Goal: Task Accomplishment & Management: Manage account settings

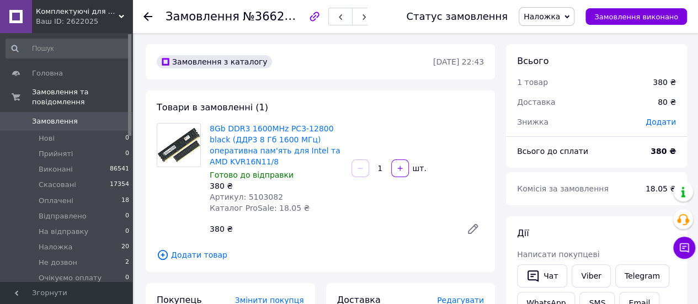
click at [344, 148] on div "8Gb DDR3 1600MHz PC3-12800 black (ДДР3 8 Гб 1600 МГц) оперативна пам'ять для In…" at bounding box center [276, 168] width 142 height 95
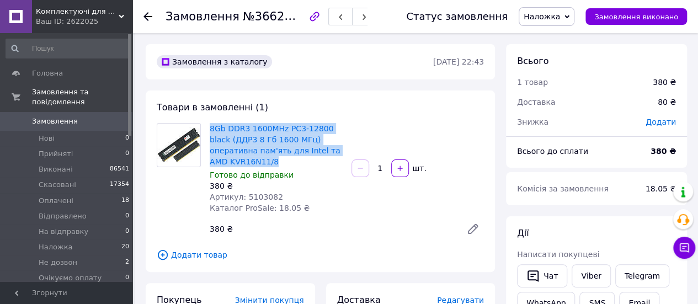
click at [344, 148] on div "8Gb DDR3 1600MHz PC3-12800 black (ДДР3 8 Гб 1600 МГц) оперативна пам'ять для In…" at bounding box center [276, 168] width 142 height 95
copy link "8Gb DDR3 1600MHz PC3-12800 black (ДДР3 8 Гб 1600 МГц) оперативна пам'ять для In…"
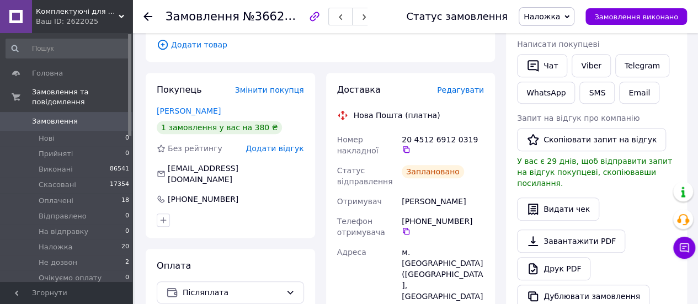
scroll to position [331, 0]
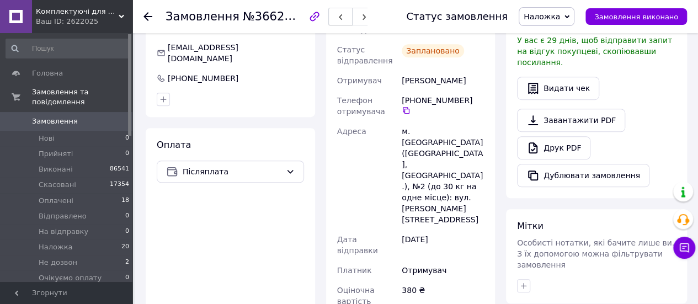
click at [335, 14] on button "button" at bounding box center [340, 17] width 24 height 18
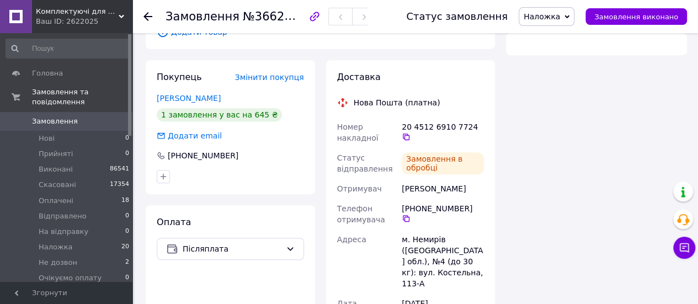
scroll to position [331, 0]
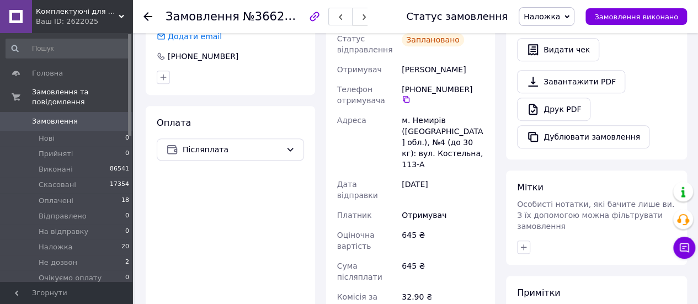
click at [361, 17] on icon "button" at bounding box center [364, 17] width 7 height 7
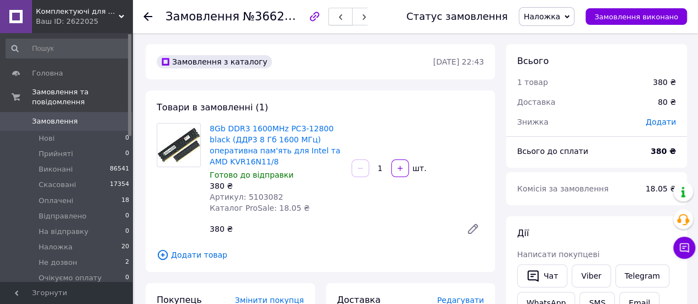
click at [337, 15] on icon "button" at bounding box center [340, 17] width 7 height 7
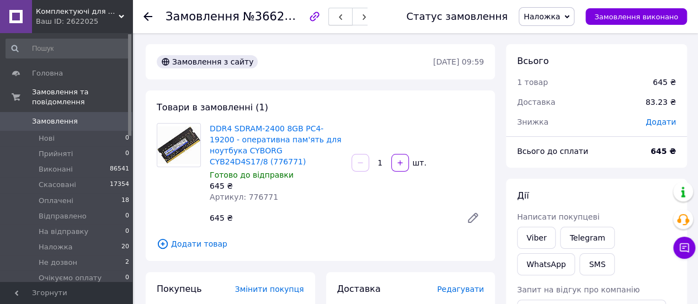
click at [335, 17] on button "button" at bounding box center [340, 17] width 24 height 18
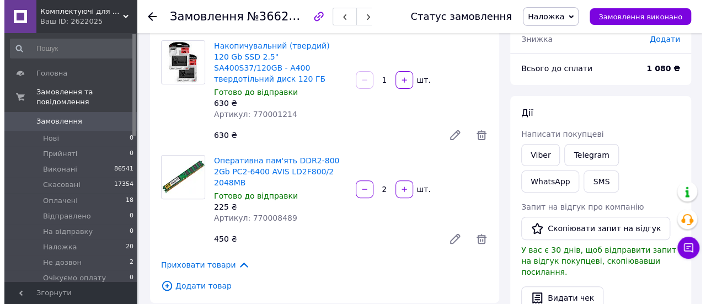
scroll to position [221, 0]
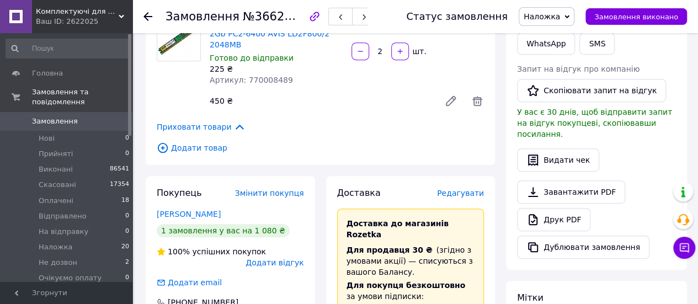
click at [456, 189] on span "Редагувати" at bounding box center [460, 193] width 47 height 9
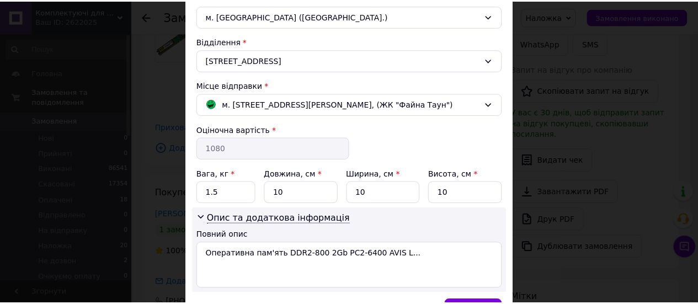
scroll to position [375, 0]
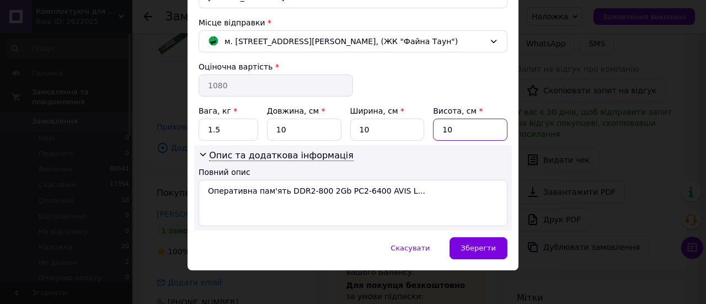
click at [463, 122] on input "10" at bounding box center [470, 130] width 74 height 22
type input "3"
click at [492, 244] on span "Зберегти" at bounding box center [478, 248] width 35 height 8
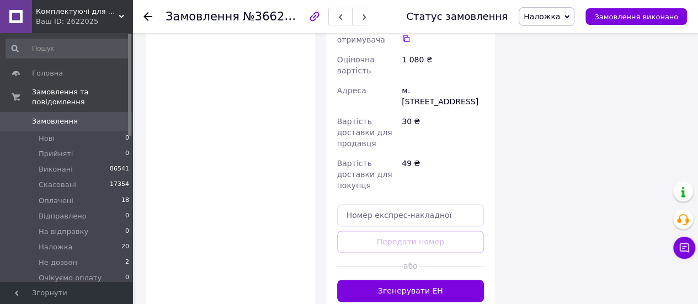
scroll to position [772, 0]
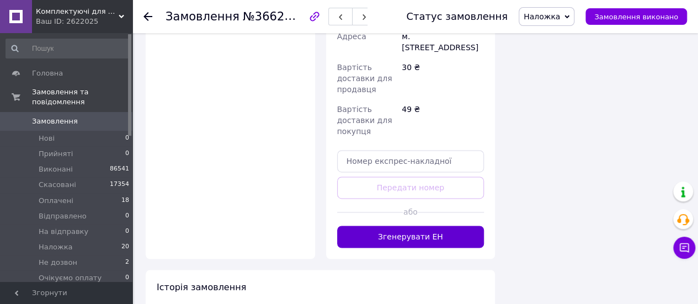
click at [387, 226] on button "Згенерувати ЕН" at bounding box center [410, 237] width 147 height 22
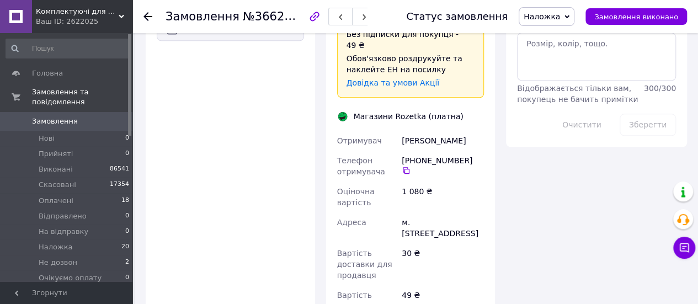
scroll to position [497, 0]
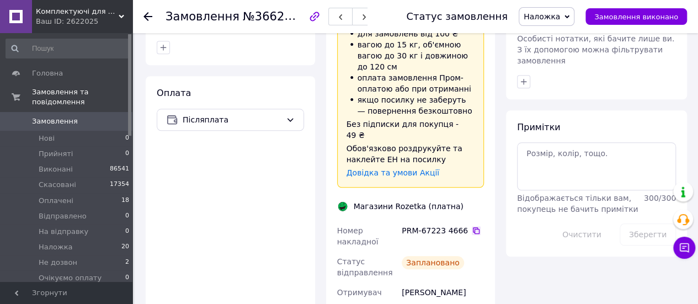
click at [472, 226] on icon at bounding box center [476, 230] width 9 height 9
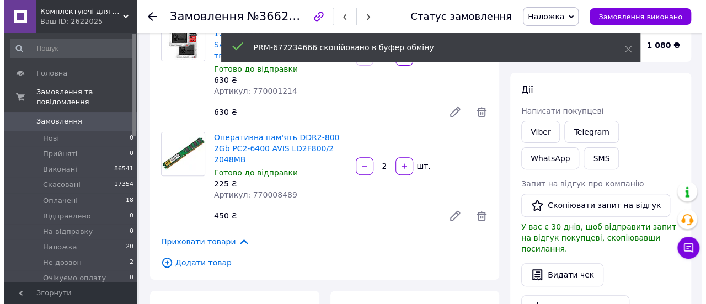
scroll to position [55, 0]
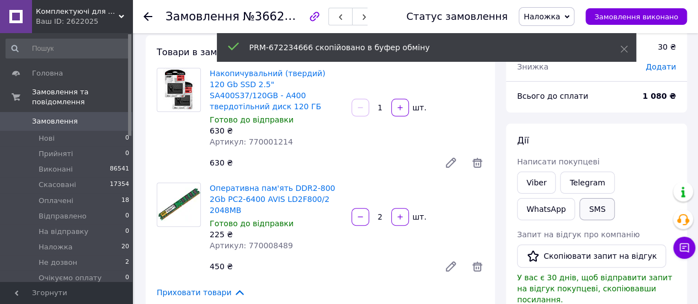
click at [579, 205] on button "SMS" at bounding box center [596, 209] width 35 height 22
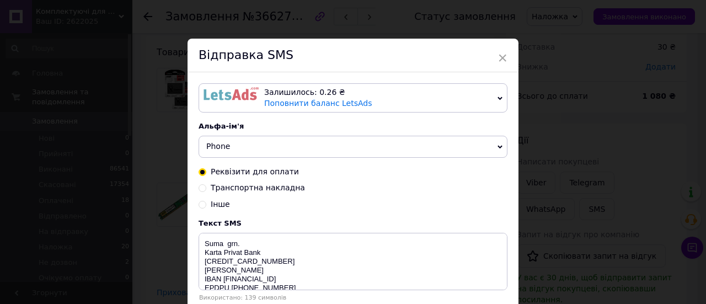
drag, startPoint x: 380, startPoint y: 93, endPoint x: 383, endPoint y: 118, distance: 25.0
click at [380, 93] on div "Залишилось: 0.26 ₴" at bounding box center [378, 92] width 229 height 11
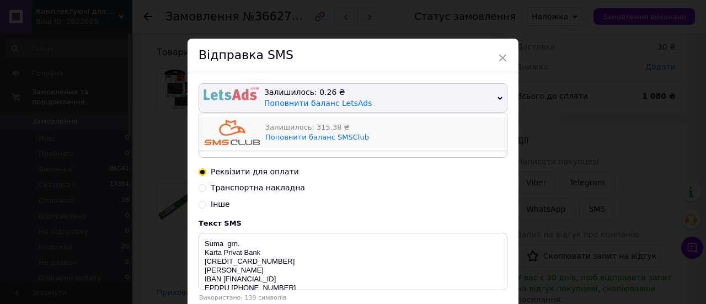
click at [383, 135] on div "Залишилось: 315.38 ₴ Поповнити баланс SMSClub" at bounding box center [383, 132] width 236 height 25
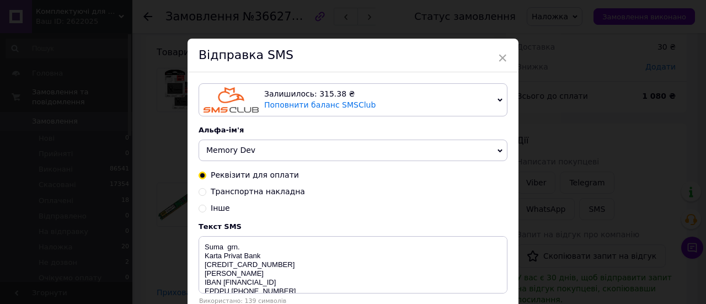
drag, startPoint x: 349, startPoint y: 150, endPoint x: 322, endPoint y: 159, distance: 28.1
click at [349, 150] on span "Memory Dev" at bounding box center [353, 151] width 309 height 22
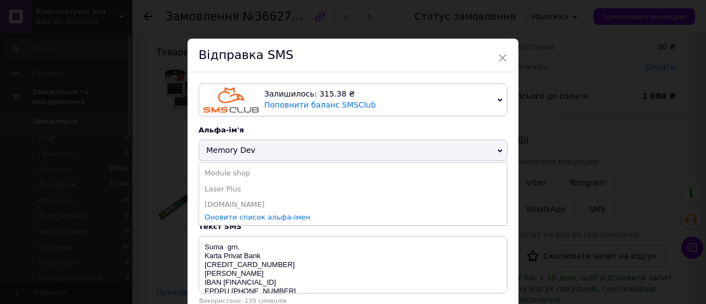
drag, startPoint x: 216, startPoint y: 209, endPoint x: 204, endPoint y: 209, distance: 12.1
click at [216, 209] on li "[DOMAIN_NAME]" at bounding box center [353, 204] width 308 height 15
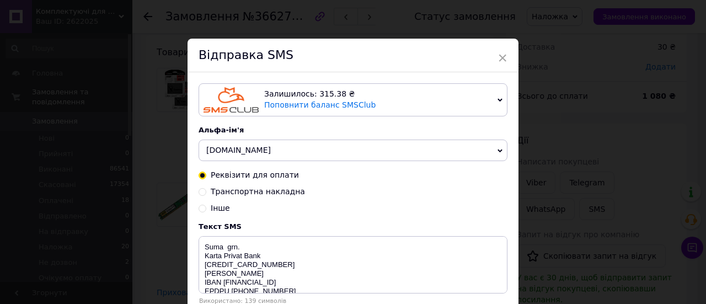
click at [199, 193] on input "Транспортна накладна" at bounding box center [203, 191] width 8 height 8
radio input "true"
radio input "false"
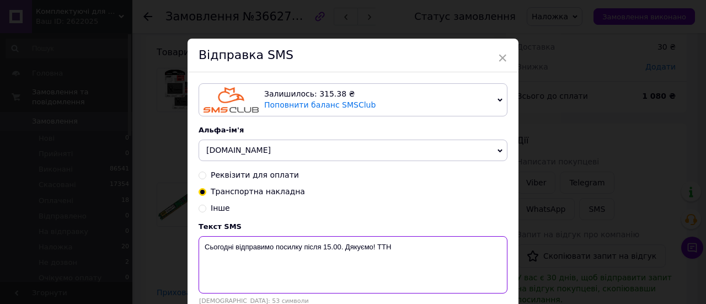
click at [406, 255] on textarea "Сьогодні відправимо посилку після 15.00. Дякуємо! ТТН" at bounding box center [353, 264] width 309 height 57
drag, startPoint x: 396, startPoint y: 249, endPoint x: 386, endPoint y: 254, distance: 11.1
click at [386, 254] on textarea "Сьогодні відправимо посилку після 15.00. Дякуємо!" at bounding box center [353, 264] width 309 height 57
paste textarea "PRM-672234666"
click at [327, 244] on textarea "Сьогодні відправимо посилку після 15.00. Дякуємо! Накладна Розетки PRM-672234666" at bounding box center [353, 264] width 309 height 57
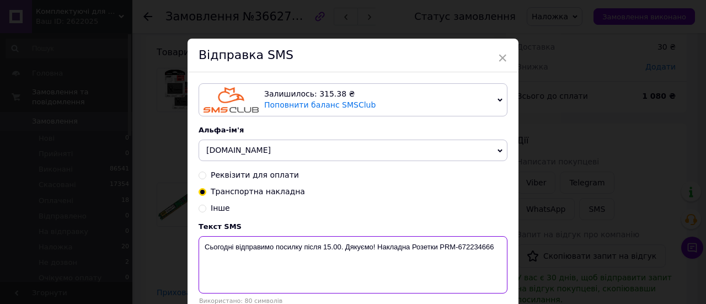
click at [329, 248] on textarea "Сьогодні відправимо посилку після 15.00. Дякуємо! Накладна Розетки PRM-672234666" at bounding box center [353, 264] width 309 height 57
click at [231, 249] on textarea "Сьогодні відправимо посилку після 16.00. Дякуємо! Накладна Розетки PRM-672234666" at bounding box center [353, 264] width 309 height 57
click at [233, 250] on textarea "Сьогодні відправимо посилку після 16.00. Дякуємо! Накладна Розетки PRM-672234666" at bounding box center [353, 264] width 309 height 57
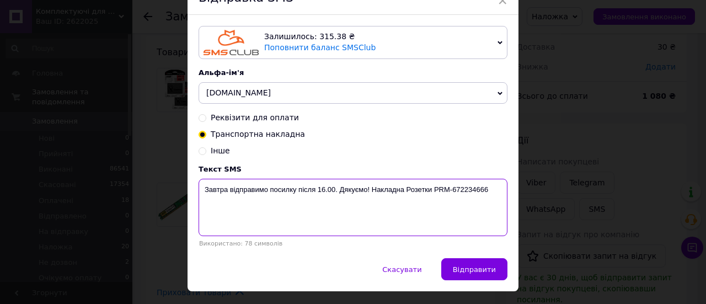
scroll to position [85, 0]
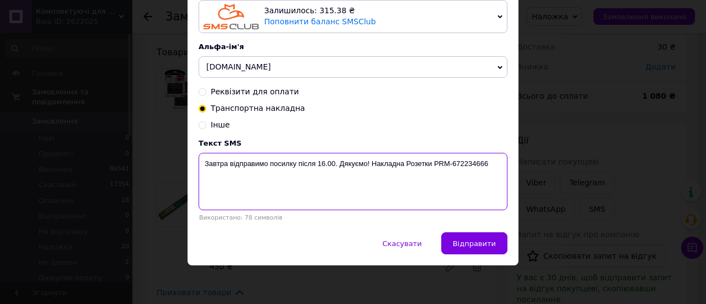
click at [347, 182] on textarea "Завтра відправимо посилку після 16.00. Дякуємо! Накладна Розетки PRM-672234666" at bounding box center [353, 181] width 309 height 57
click at [347, 182] on textarea "Завтра відправимо посилку після 16.00. ! Накладна Розетки PRM-672234666" at bounding box center [353, 181] width 309 height 57
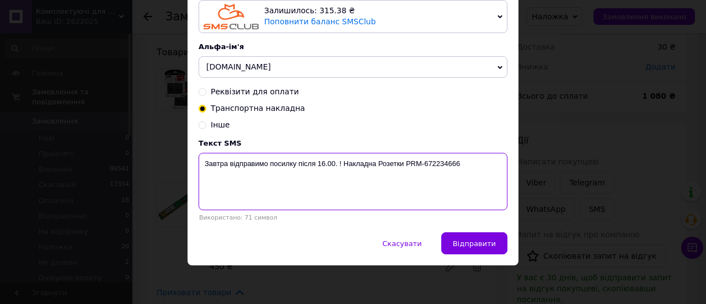
click at [347, 182] on textarea "Завтра відправимо посилку після 16.00. ! Накладна Розетки PRM-672234666" at bounding box center [353, 181] width 309 height 57
click at [341, 163] on textarea "Завтра відправимо посилку після 16.00. ! Накладна Розетки PRM-672234666" at bounding box center [353, 181] width 309 height 57
click at [446, 184] on textarea "Завтра відправимо посилку після 16.00.Дякуємо! Накладна Розетки PRM-672234666" at bounding box center [353, 181] width 309 height 57
click at [301, 195] on textarea "Завтра відправимо посилку після 16.00.Дякуємо! Накладна Розетки PRM-672234666" at bounding box center [353, 181] width 309 height 57
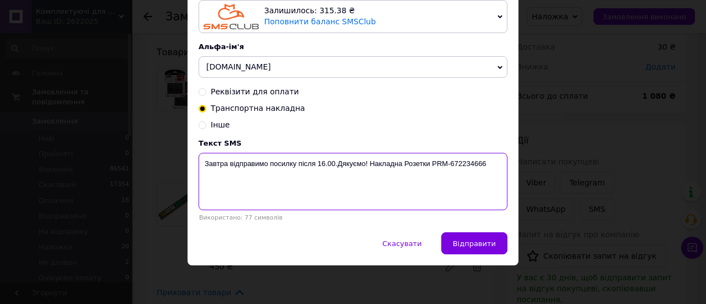
click at [301, 195] on textarea "Завтра відправимо посилку після 16.00.Дякуємо! Накладна Розетки PRM-672234666" at bounding box center [353, 181] width 309 height 57
type textarea "Завтра відправимо посилку після 16.00.Дякуємо! Накладна Розетки PRM-672234666"
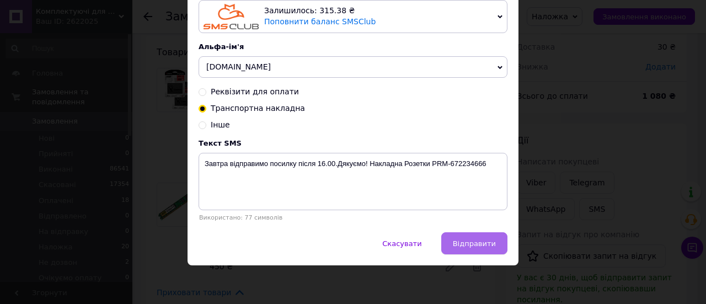
click at [465, 241] on span "Відправити" at bounding box center [474, 243] width 43 height 8
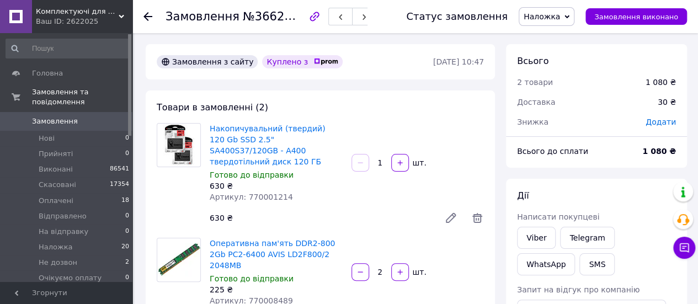
scroll to position [55, 0]
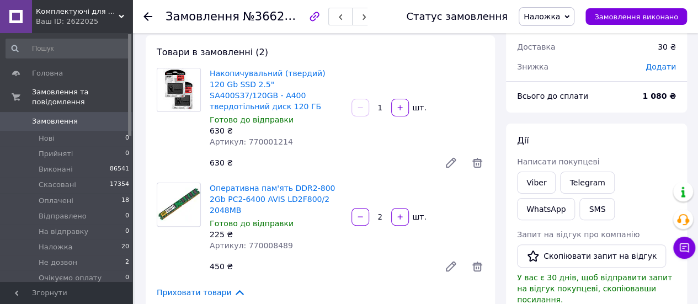
click at [338, 187] on span "Оперативна пам'ять DDR2-800 2Gb PC2-6400 AVIS LD2F800/2 2048MB" at bounding box center [276, 199] width 133 height 33
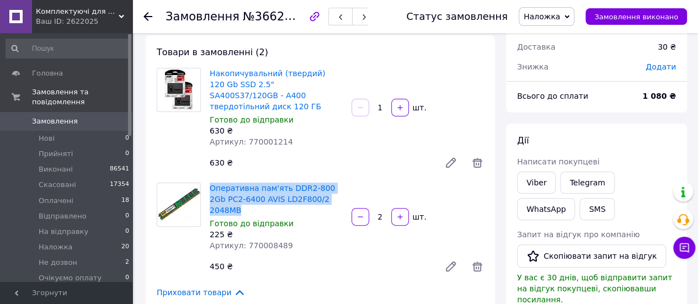
click at [338, 187] on span "Оперативна пам'ять DDR2-800 2Gb PC2-6400 AVIS LD2F800/2 2048MB" at bounding box center [276, 199] width 133 height 33
copy link "Оперативна пам'ять DDR2-800 2Gb PC2-6400 AVIS LD2F800/2 2048MB"
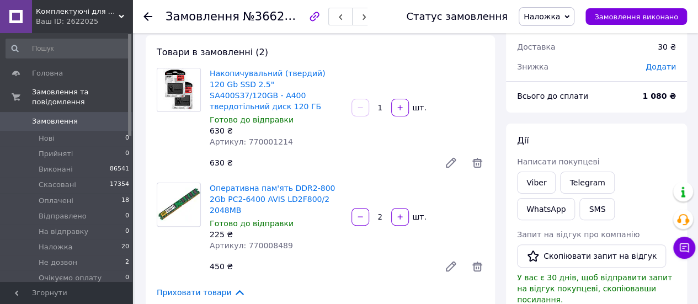
click at [312, 95] on span "Накопичувальний (твердий) 120 Gb SSD 2.5" SA400S37/120GB - A400 твердотільний д…" at bounding box center [276, 90] width 133 height 44
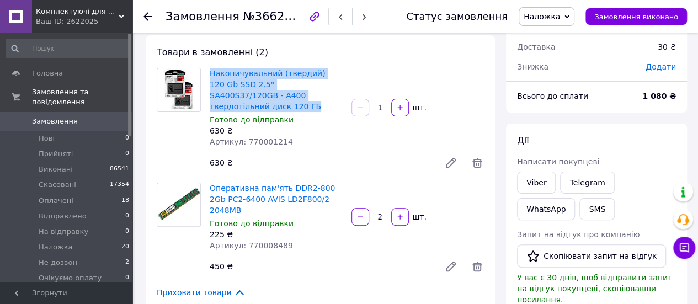
click at [312, 95] on span "Накопичувальний (твердий) 120 Gb SSD 2.5" SA400S37/120GB - A400 твердотільний д…" at bounding box center [276, 90] width 133 height 44
copy link "Накопичувальний (твердий) 120 Gb SSD 2.5" SA400S37/120GB - A400 твердотільний д…"
click at [334, 17] on button "button" at bounding box center [340, 17] width 24 height 18
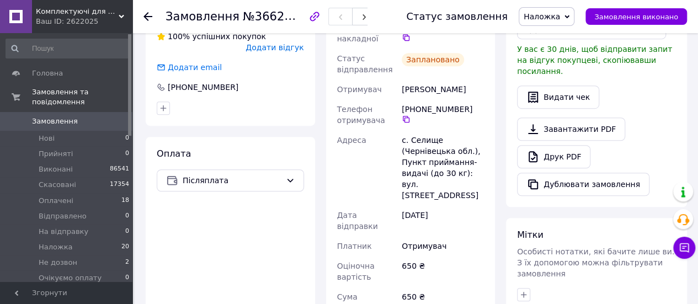
scroll to position [331, 0]
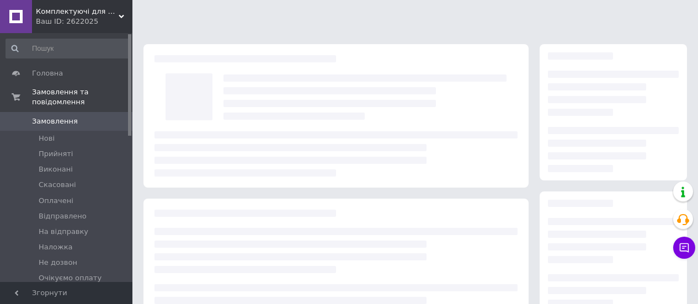
scroll to position [200, 0]
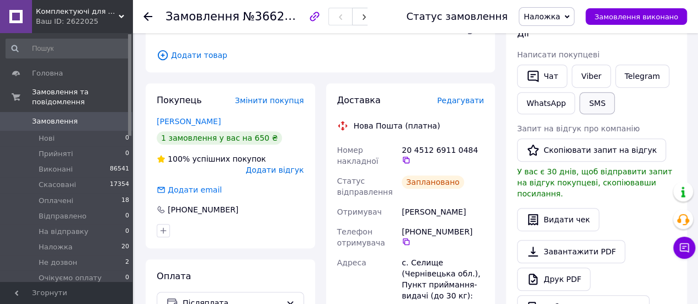
click at [579, 106] on button "SMS" at bounding box center [596, 103] width 35 height 22
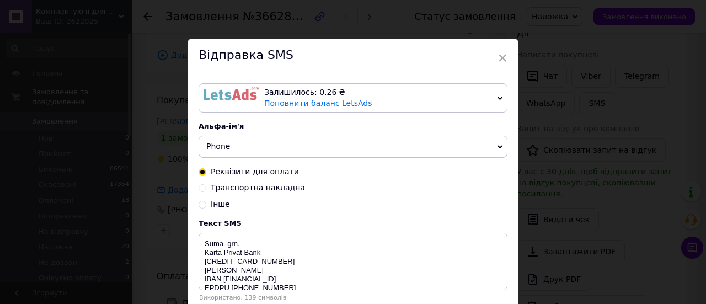
click at [196, 186] on div "Залишилось: 0.26 ₴ Поповнити баланс LetsAds Залишилось: 312.40 ₴ Поповнити бала…" at bounding box center [353, 192] width 331 height 240
click at [200, 187] on input "Транспортна накладна" at bounding box center [203, 187] width 8 height 8
radio input "true"
radio input "false"
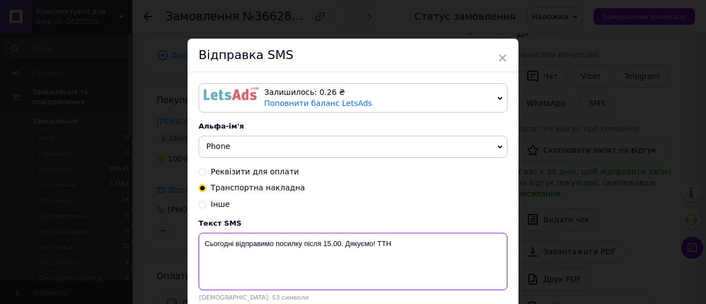
click at [402, 250] on textarea "Сьогодні відправимо посилку після 15.00. Дякуємо! ТТН" at bounding box center [353, 261] width 309 height 57
paste textarea "20451269122382"
click at [329, 240] on textarea "Сьогодні відправимо посилку після 15.00. Дякуємо! ТТН20451269122382" at bounding box center [353, 261] width 309 height 57
click at [232, 244] on textarea "Сьогодні відправимо посилку після 16.00. Дякуємо! ТТН20451269122382" at bounding box center [353, 261] width 309 height 57
click at [241, 264] on textarea "Завтра відправимо посилку після 16.00. Дякуємо! ТТН20451269122382" at bounding box center [353, 261] width 309 height 57
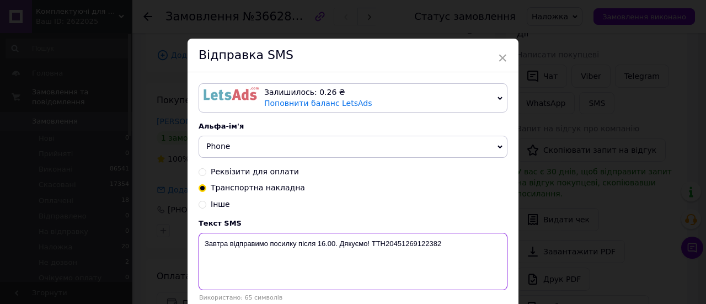
click at [241, 264] on textarea "Завтра відправимо посилку після 16.00. Дякуємо! ТТН20451269122382" at bounding box center [353, 261] width 309 height 57
click at [452, 250] on textarea "Завтра відправимо посилку після 16.00. Дякуємо! ТТН20451269122382" at bounding box center [353, 261] width 309 height 57
paste textarea "20451269122833"
click at [434, 269] on textarea "Завтра відправимо посилку після 16.00. Дякуємо! ТТН20451269122833" at bounding box center [353, 261] width 309 height 57
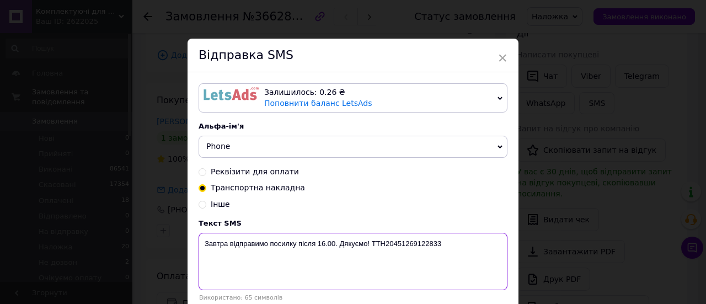
click at [434, 269] on textarea "Завтра відправимо посилку після 16.00. Дякуємо! ТТН20451269122833" at bounding box center [353, 261] width 309 height 57
type textarea "Завтра відправимо посилку після 16.00. Дякуємо! ТТН20451269122833"
click at [499, 61] on span "×" at bounding box center [503, 58] width 10 height 19
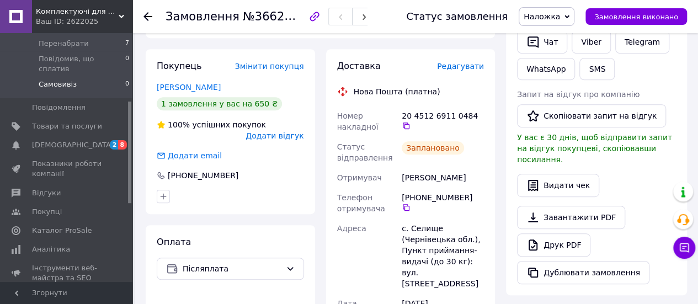
scroll to position [166, 0]
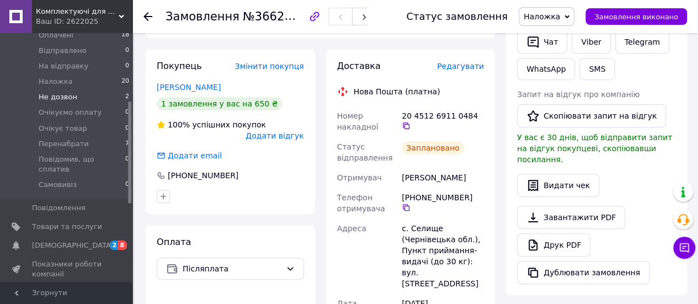
drag, startPoint x: 65, startPoint y: 91, endPoint x: 86, endPoint y: 89, distance: 21.0
click at [65, 92] on span "Не дозвон" at bounding box center [58, 97] width 39 height 10
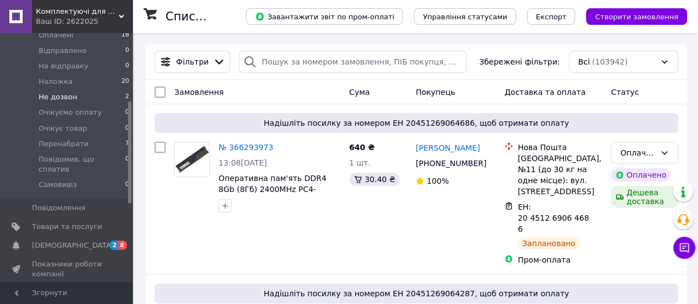
click at [72, 92] on span "Не дозвон" at bounding box center [58, 97] width 39 height 10
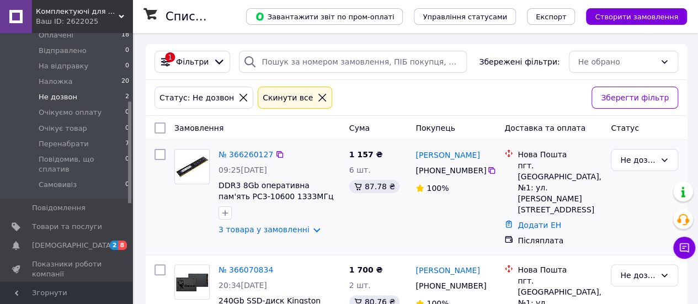
scroll to position [55, 0]
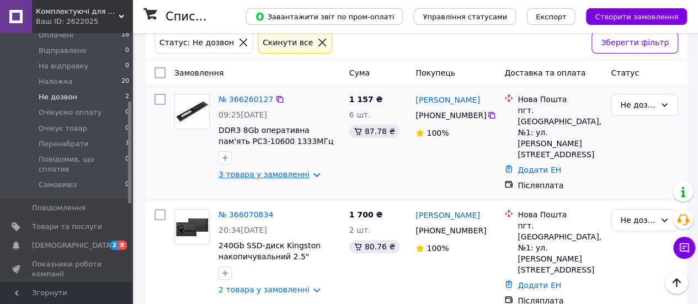
click at [299, 175] on link "3 товара у замовленні" at bounding box center [264, 174] width 91 height 9
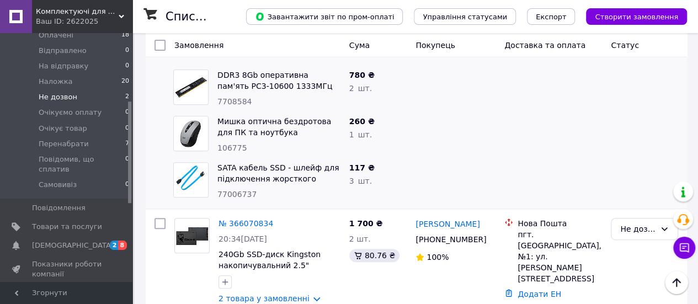
scroll to position [195, 0]
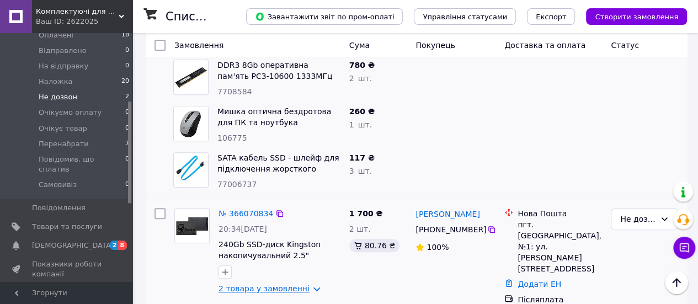
click at [303, 284] on link "2 товара у замовленні" at bounding box center [264, 288] width 91 height 9
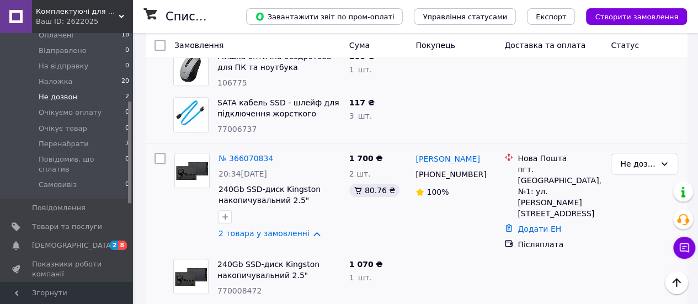
scroll to position [233, 0]
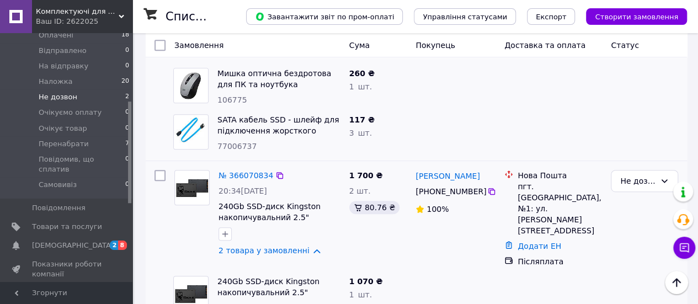
click at [306, 246] on link "2 товара у замовленні" at bounding box center [264, 250] width 91 height 9
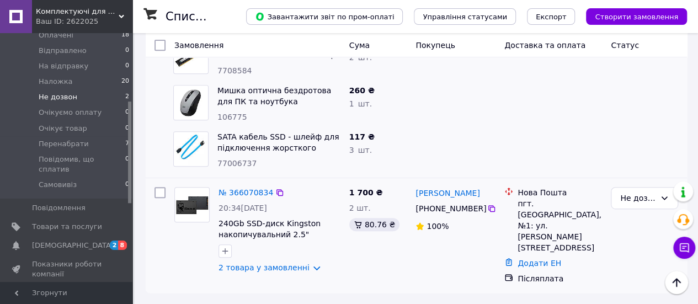
scroll to position [195, 0]
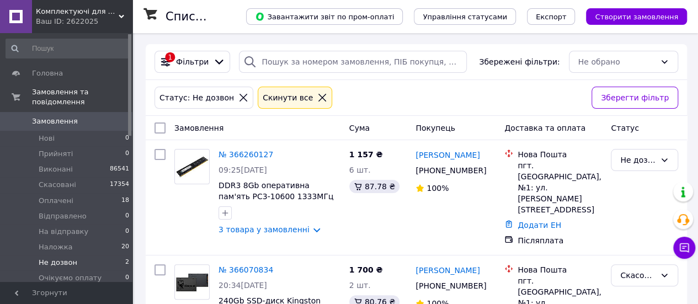
click at [249, 152] on link "№ 366260127" at bounding box center [246, 154] width 55 height 9
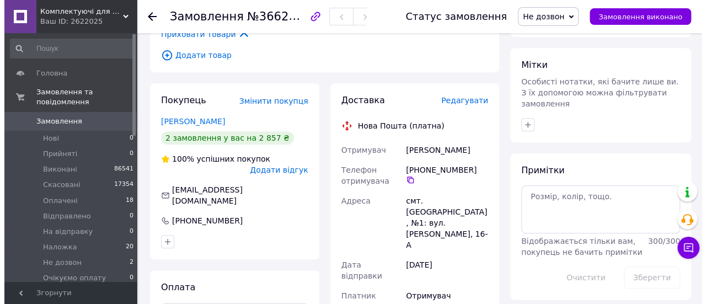
scroll to position [497, 0]
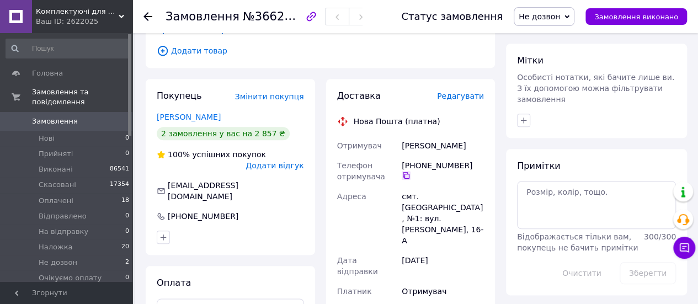
click at [409, 172] on icon at bounding box center [406, 175] width 7 height 7
click at [457, 92] on span "Редагувати" at bounding box center [460, 96] width 47 height 9
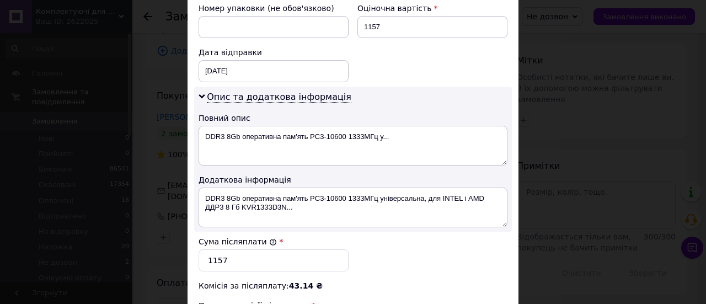
scroll to position [607, 0]
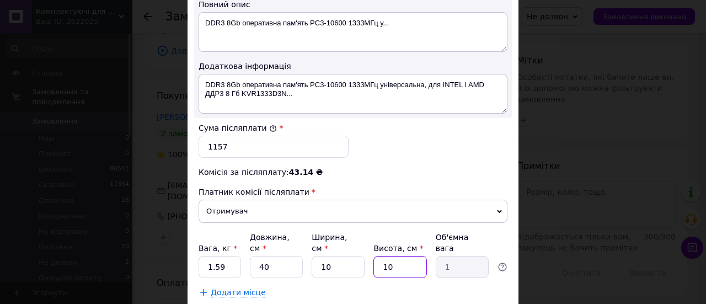
click at [390, 256] on input "10" at bounding box center [400, 267] width 53 height 22
type input "2"
type input "0.2"
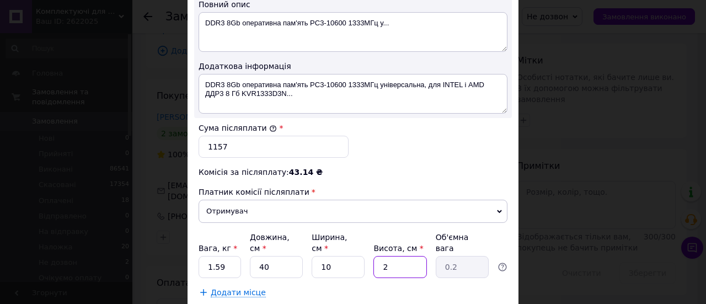
type input "2"
click at [222, 256] on input "1.59" at bounding box center [220, 267] width 42 height 22
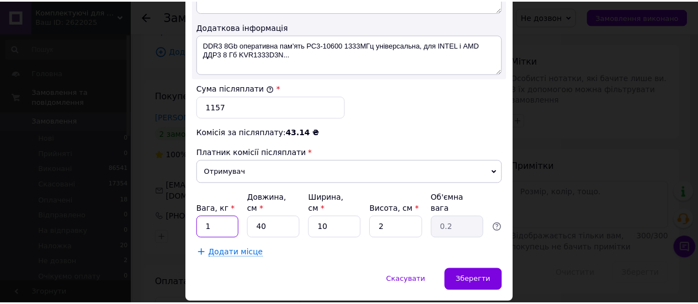
scroll to position [666, 0]
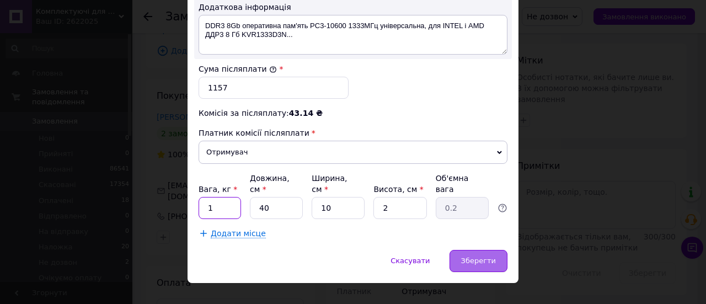
type input "1"
click at [473, 252] on div "Зберегти" at bounding box center [479, 261] width 58 height 22
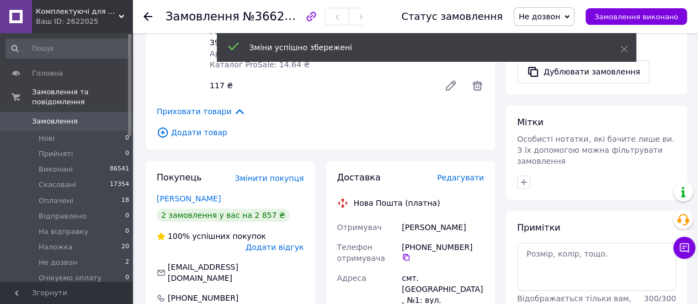
scroll to position [276, 0]
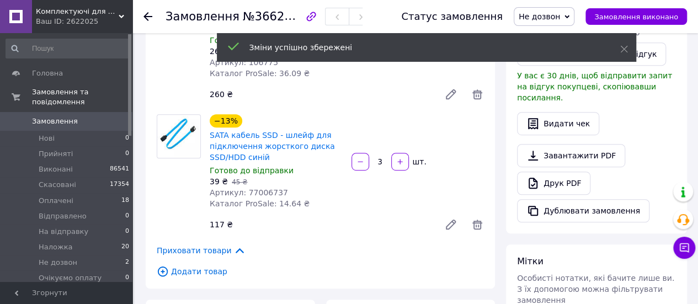
click at [544, 12] on span "Не дозвон" at bounding box center [539, 16] width 41 height 9
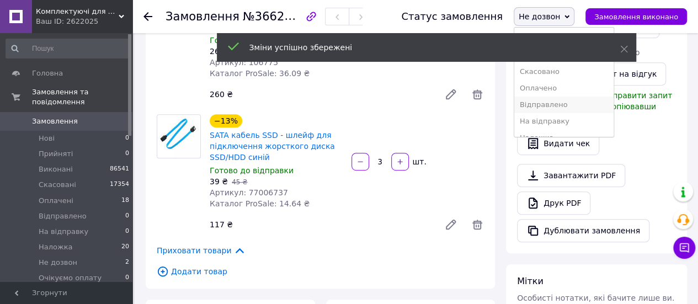
scroll to position [55, 0]
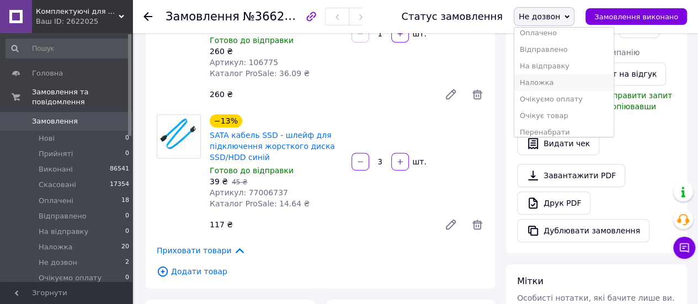
click at [550, 81] on li "Наложка" at bounding box center [563, 82] width 99 height 17
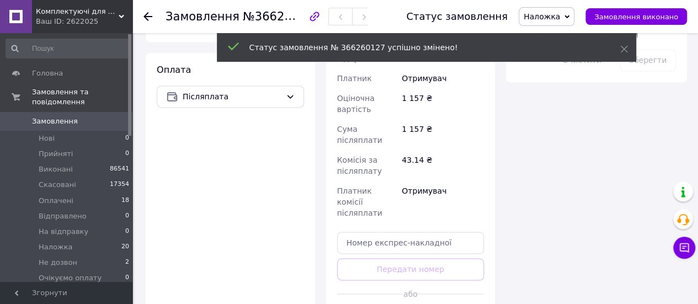
scroll to position [772, 0]
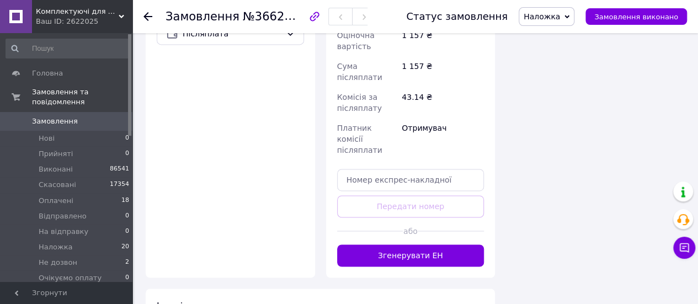
click at [270, 22] on span "№366260127" at bounding box center [282, 16] width 78 height 14
copy h1 "Замовлення №366260127"
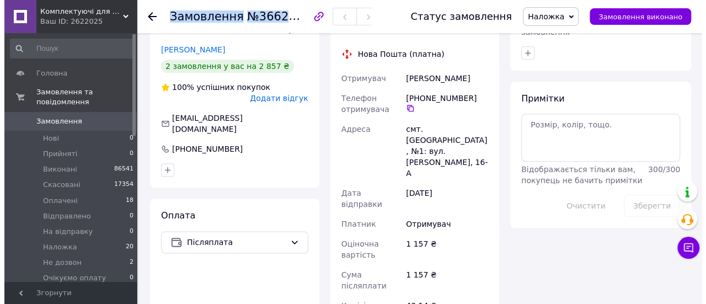
scroll to position [497, 0]
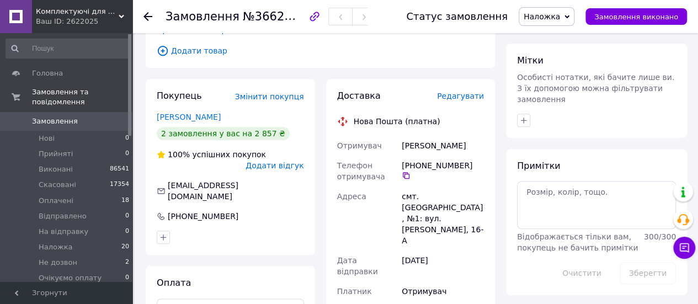
click at [461, 92] on span "Редагувати" at bounding box center [460, 96] width 47 height 9
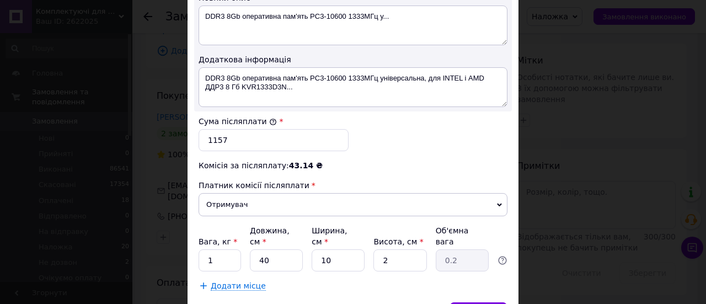
scroll to position [500, 0]
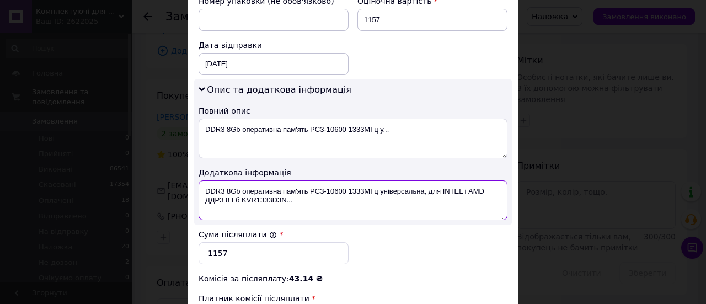
click at [324, 184] on textarea "DDR3 8Gb оперативна пам'ять PC3-10600 1333МГц універсальна, для INTEL і AMD ДДР…" at bounding box center [353, 200] width 309 height 40
paste textarea "Замовлення№366260127"
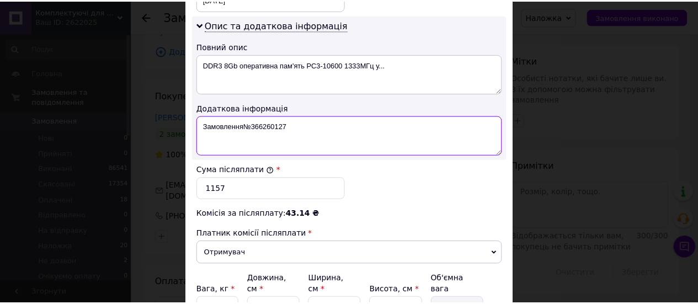
scroll to position [666, 0]
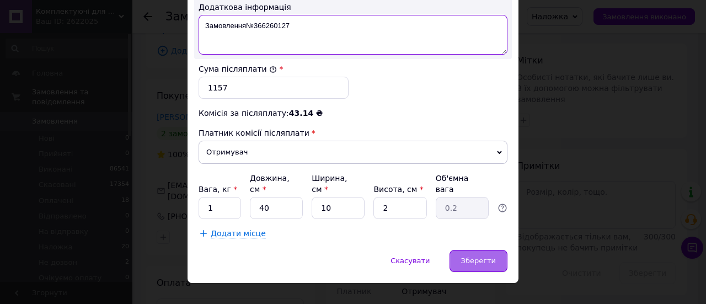
type textarea "Замовлення№366260127"
click at [472, 257] on span "Зберегти" at bounding box center [478, 261] width 35 height 8
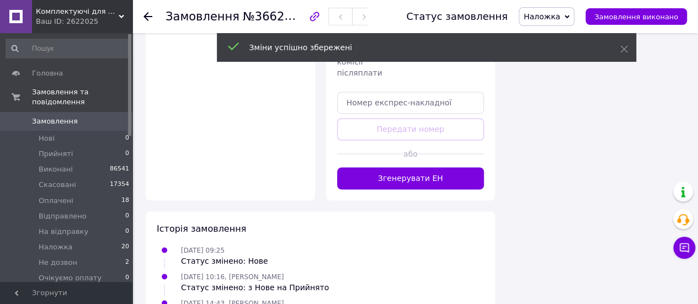
scroll to position [717, 0]
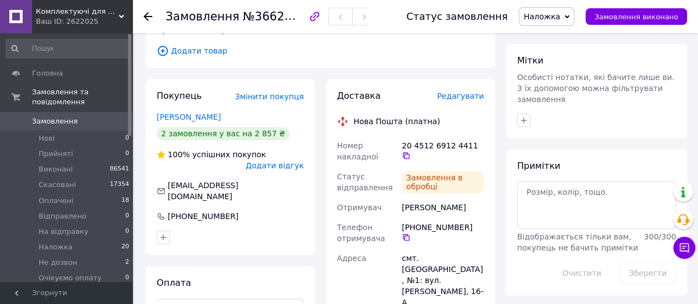
scroll to position [11, 0]
click at [411, 151] on icon at bounding box center [406, 155] width 9 height 9
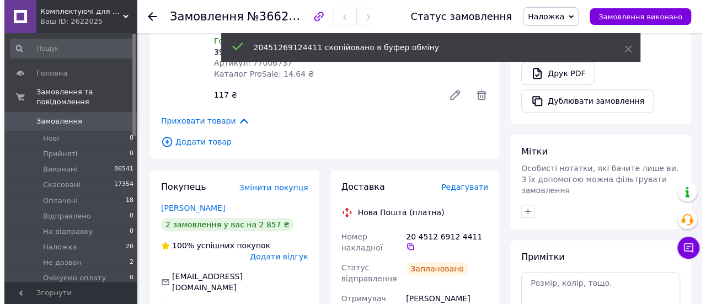
scroll to position [221, 0]
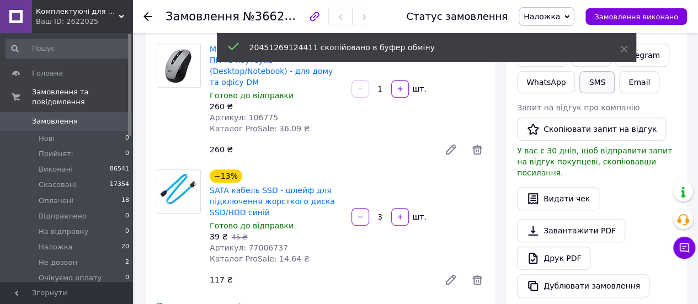
click at [598, 81] on button "SMS" at bounding box center [596, 82] width 35 height 22
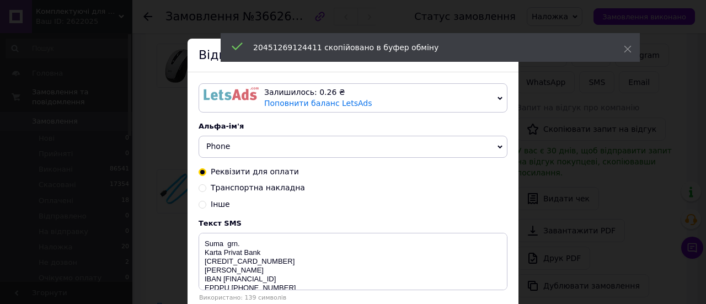
drag, startPoint x: 409, startPoint y: 93, endPoint x: 395, endPoint y: 110, distance: 23.1
click at [409, 93] on div "Залишилось: 0.26 ₴" at bounding box center [378, 92] width 229 height 11
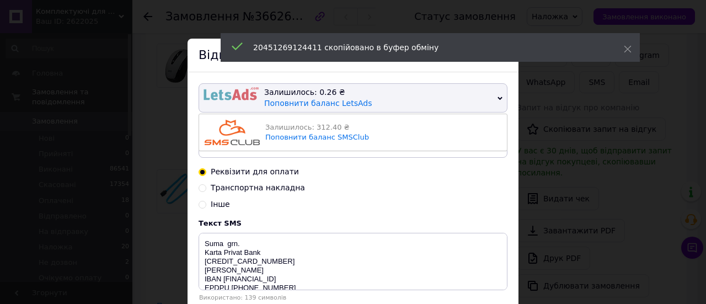
drag, startPoint x: 388, startPoint y: 123, endPoint x: 351, endPoint y: 141, distance: 41.0
click at [387, 124] on div "Залишилось: 312.40 ₴" at bounding box center [383, 127] width 236 height 10
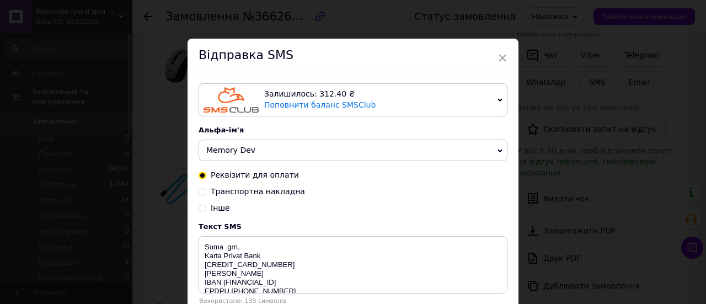
drag, startPoint x: 349, startPoint y: 141, endPoint x: 301, endPoint y: 157, distance: 50.3
click at [344, 142] on span "Memory Dev" at bounding box center [353, 151] width 309 height 22
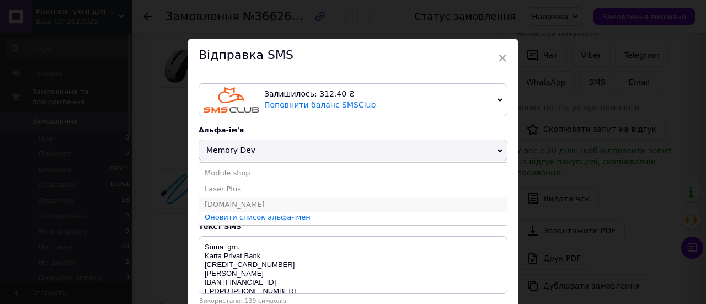
click at [225, 204] on li "2400.com.ua" at bounding box center [353, 204] width 308 height 15
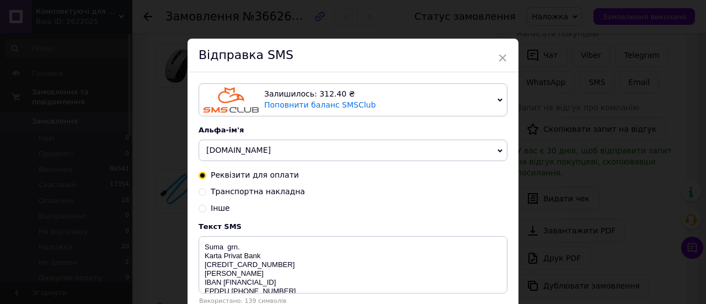
click at [201, 193] on input "Транспортна накладна" at bounding box center [203, 191] width 8 height 8
radio input "true"
radio input "false"
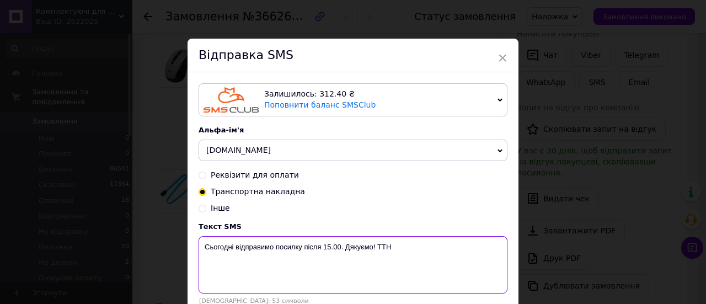
click at [390, 257] on textarea "Сьогодні відправимо посилку після 15.00. Дякуємо! ТТН" at bounding box center [353, 264] width 309 height 57
paste textarea "20451269124411"
click at [233, 248] on textarea "Сьогодні відправимо посилку після 15.00. Дякуємо! ТТН20451269124411" at bounding box center [353, 264] width 309 height 57
click at [223, 270] on textarea "Завтра відправимо посилку після 15.00. Дякуємо! ТТН20451269124411" at bounding box center [353, 264] width 309 height 57
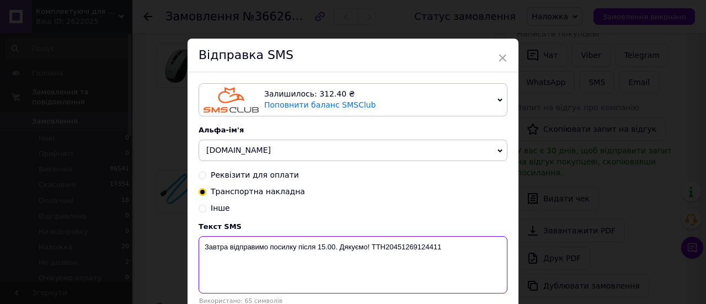
click at [223, 270] on textarea "Завтра відправимо посилку після 15.00. Дякуємо! ТТН20451269124411" at bounding box center [353, 264] width 309 height 57
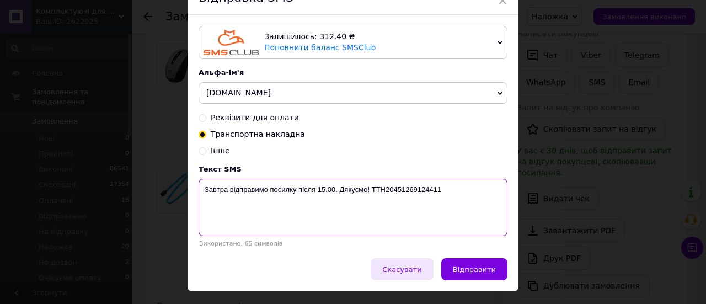
scroll to position [85, 0]
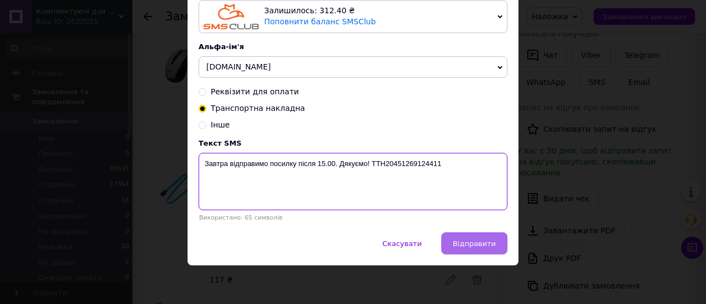
type textarea "Завтра відправимо посилку після 15.00. Дякуємо! ТТН20451269124411"
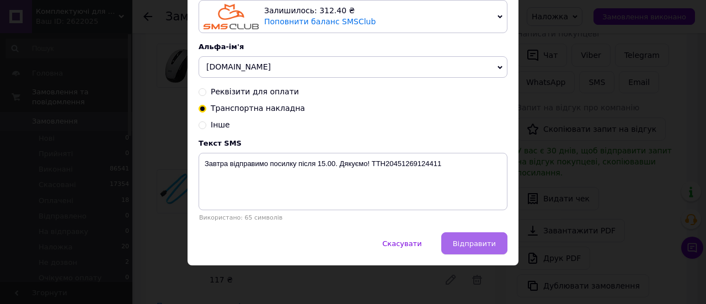
click at [453, 242] on button "Відправити" at bounding box center [474, 243] width 66 height 22
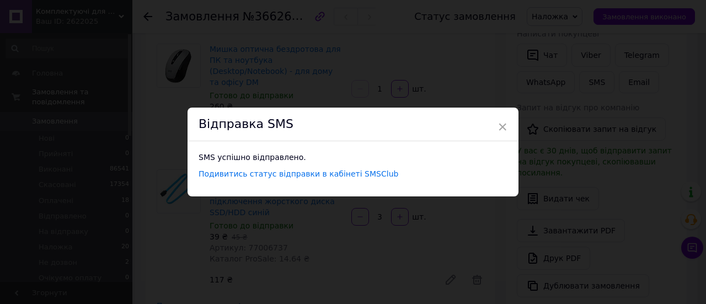
scroll to position [0, 0]
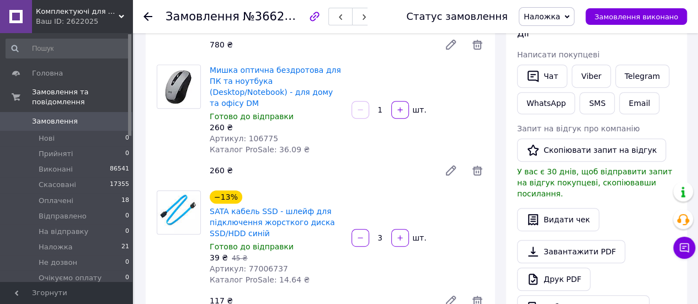
scroll to position [89, 0]
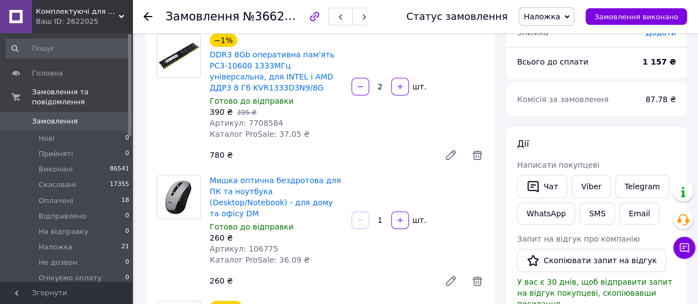
click at [300, 83] on span "DDR3 8Gb оперативна пам'ять PC3-10600 1333МГц універсальна, для INTEL і AMD ДДР…" at bounding box center [276, 71] width 133 height 44
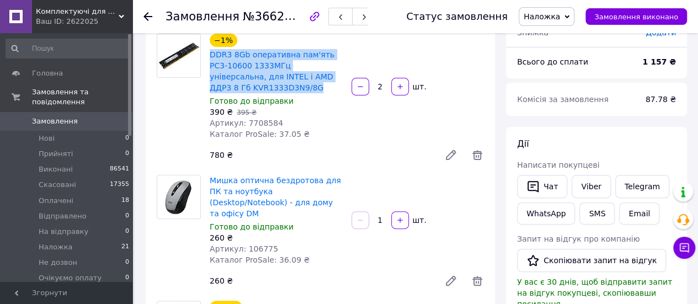
click at [300, 83] on span "DDR3 8Gb оперативна пам'ять PC3-10600 1333МГц універсальна, для INTEL і AMD ДДР…" at bounding box center [276, 71] width 133 height 44
copy link "DDR3 8Gb оперативна пам'ять PC3-10600 1333МГц універсальна, для INTEL і AMD ДДР…"
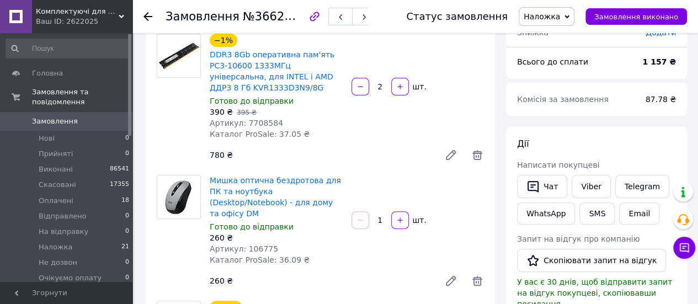
click at [318, 202] on span "Мишка оптична бездротова для ПК та ноутбука (Desktop/Notebook) - для дому та оф…" at bounding box center [276, 197] width 133 height 44
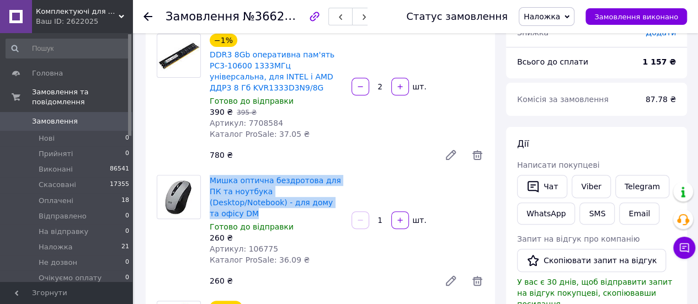
click at [318, 202] on span "Мишка оптична бездротова для ПК та ноутбука (Desktop/Notebook) - для дому та оф…" at bounding box center [276, 197] width 133 height 44
copy link "Мишка оптична бездротова для ПК та ноутбука (Desktop/Notebook) - для дому та оф…"
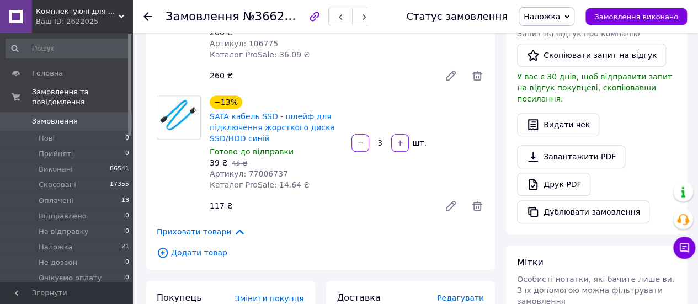
scroll to position [310, 0]
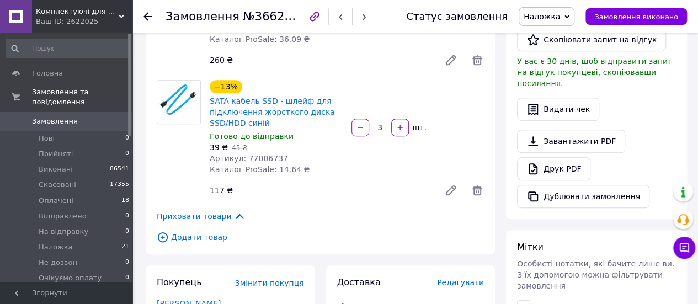
click at [296, 116] on span "SATA кабель SSD - шлейф для підключення жорсткого диска SSD/HDD синій" at bounding box center [276, 111] width 133 height 33
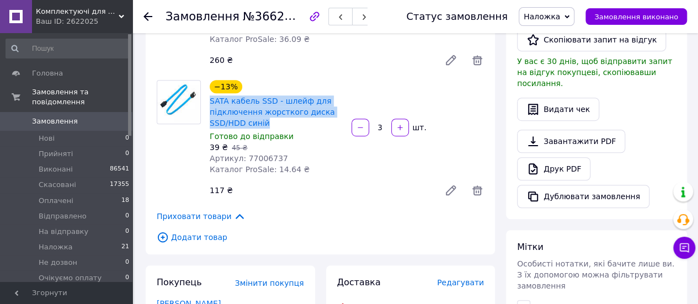
click at [296, 116] on span "SATA кабель SSD - шлейф для підключення жорсткого диска SSD/HDD синій" at bounding box center [276, 111] width 133 height 33
copy link "SATA кабель SSD - шлейф для підключення жорсткого диска SSD/HDD синій"
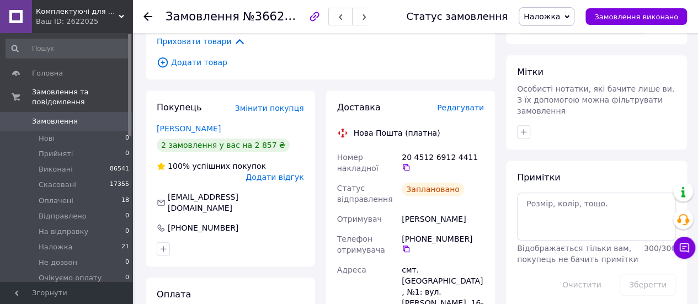
scroll to position [441, 0]
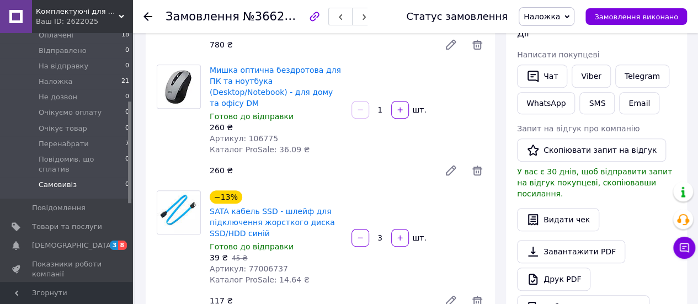
scroll to position [110, 0]
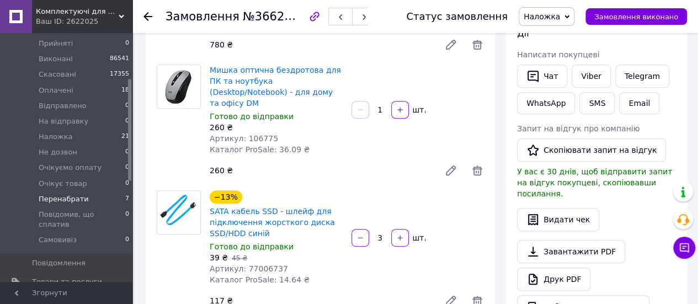
drag, startPoint x: 89, startPoint y: 190, endPoint x: 105, endPoint y: 192, distance: 15.5
click at [89, 191] on li "Перенабрати 7" at bounding box center [68, 198] width 136 height 15
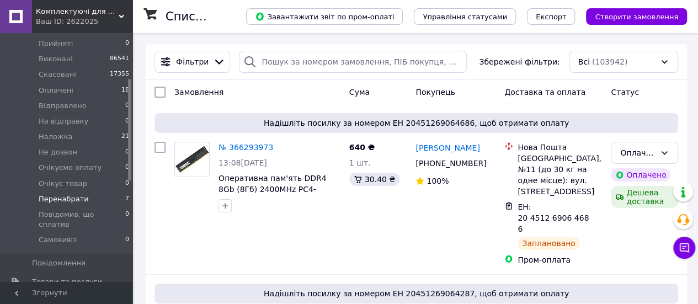
click at [72, 194] on span "Перенабрати" at bounding box center [64, 199] width 50 height 10
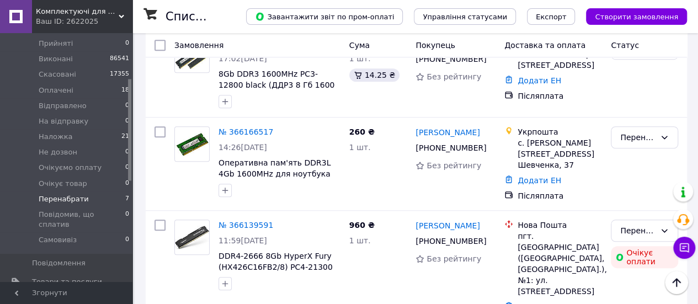
scroll to position [441, 0]
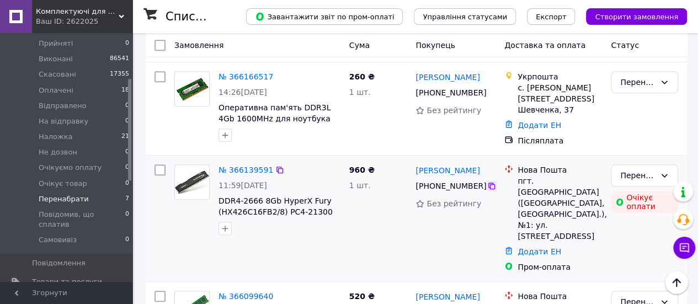
click at [488, 183] on icon at bounding box center [491, 186] width 7 height 7
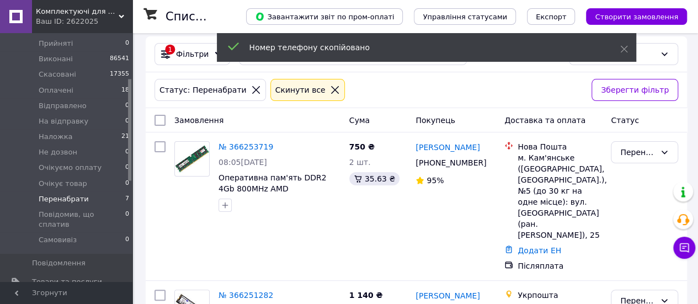
scroll to position [0, 0]
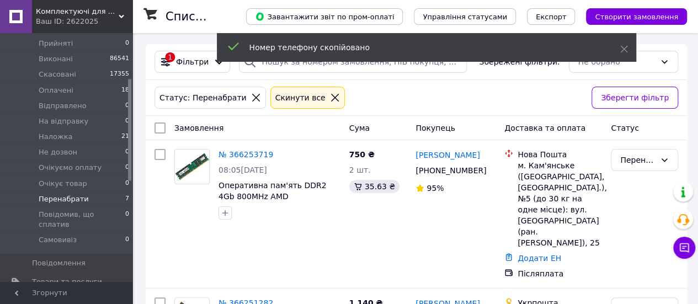
click at [330, 102] on icon at bounding box center [335, 98] width 10 height 10
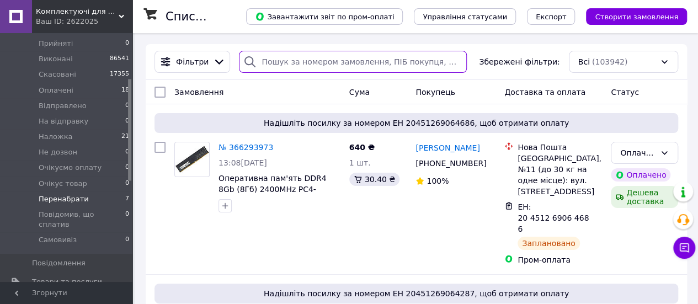
click at [267, 62] on input "search" at bounding box center [353, 62] width 228 height 22
paste input "+380993548385"
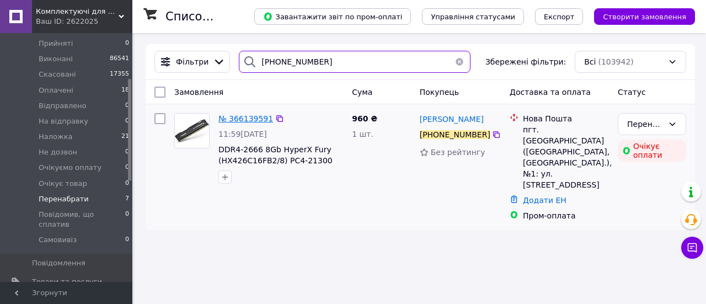
type input "+380993548385"
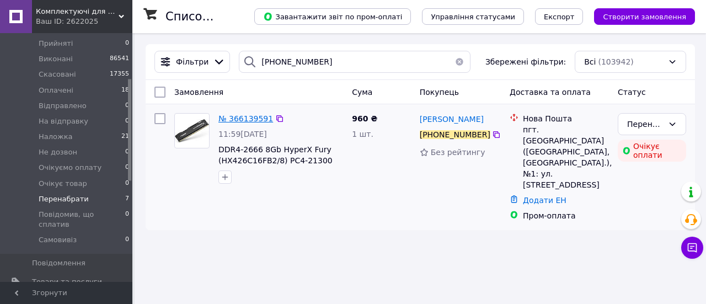
click at [235, 118] on span "№ 366139591" at bounding box center [246, 118] width 55 height 9
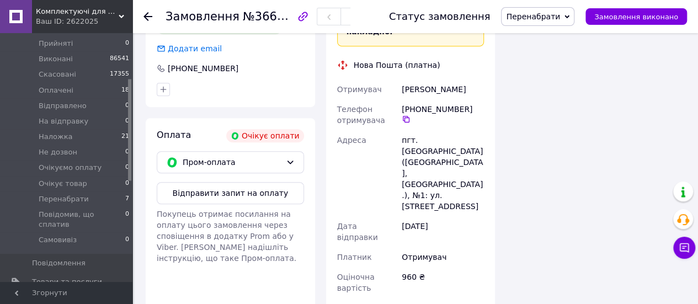
scroll to position [303, 0]
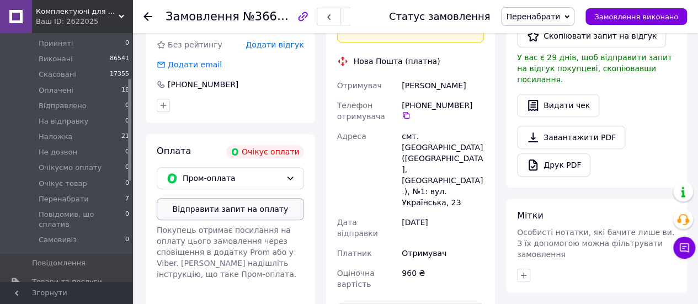
click at [226, 210] on button "Відправити запит на оплату" at bounding box center [230, 209] width 147 height 22
click at [409, 112] on icon at bounding box center [406, 115] width 7 height 7
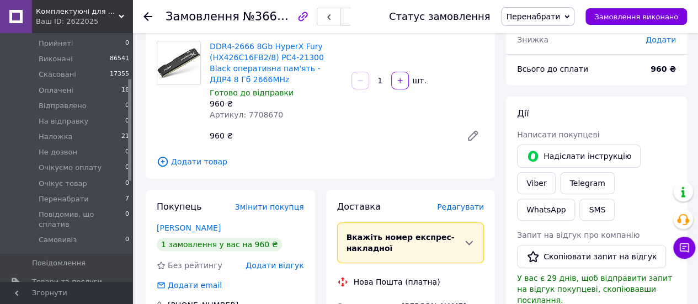
click at [365, 18] on button "button" at bounding box center [352, 17] width 24 height 18
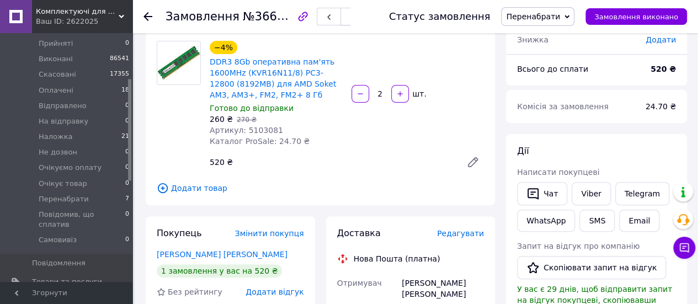
click at [354, 18] on use "button" at bounding box center [352, 17] width 3 height 6
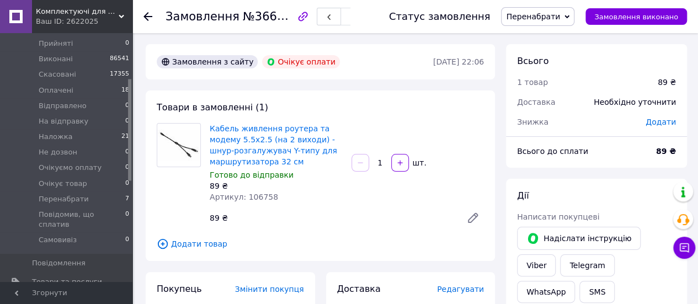
scroll to position [110, 0]
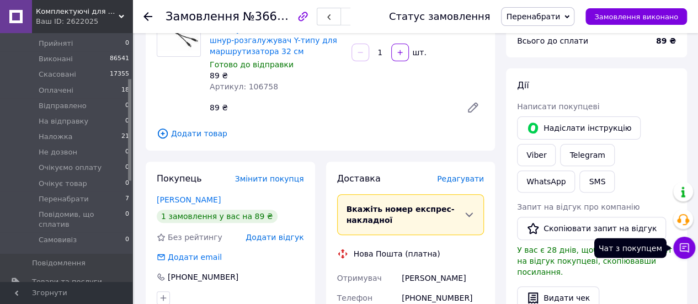
click at [684, 247] on icon at bounding box center [684, 247] width 9 height 9
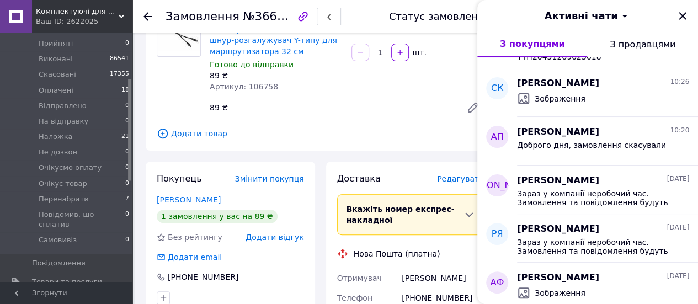
scroll to position [724, 0]
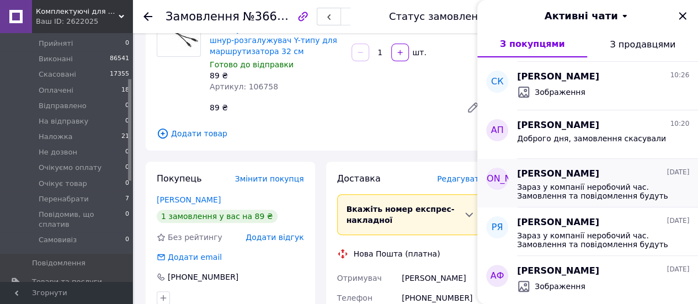
click at [619, 183] on span "Зараз у компанії неробочий час. Замовлення та повідомлення будуть оброблені з 0…" at bounding box center [595, 192] width 157 height 18
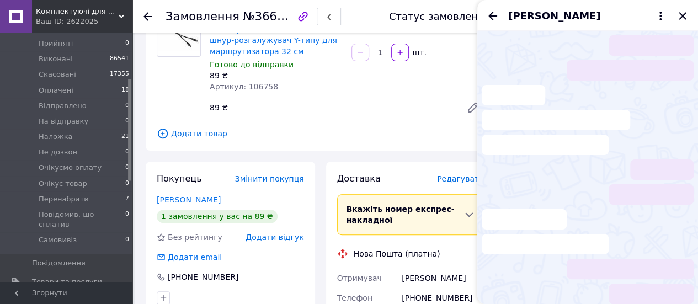
scroll to position [56, 0]
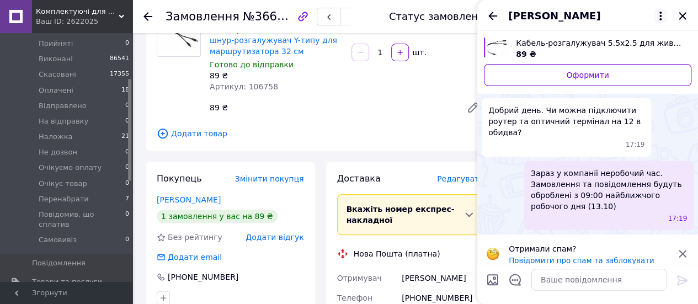
click at [683, 18] on icon "Закрити" at bounding box center [682, 15] width 7 height 7
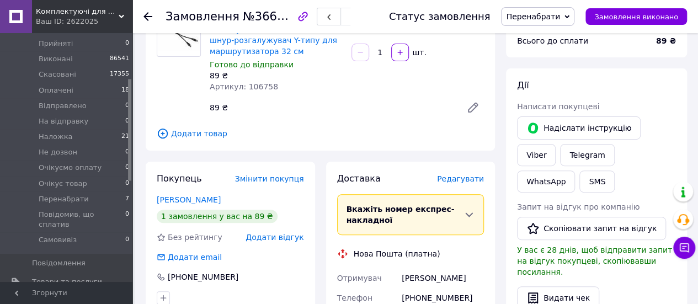
click at [558, 17] on span "Перенабрати" at bounding box center [533, 16] width 54 height 9
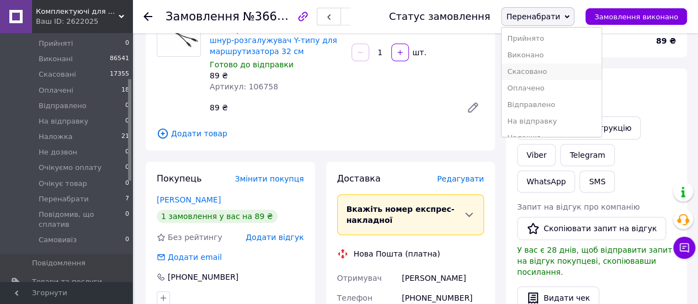
click at [549, 74] on li "Скасовано" at bounding box center [551, 71] width 99 height 17
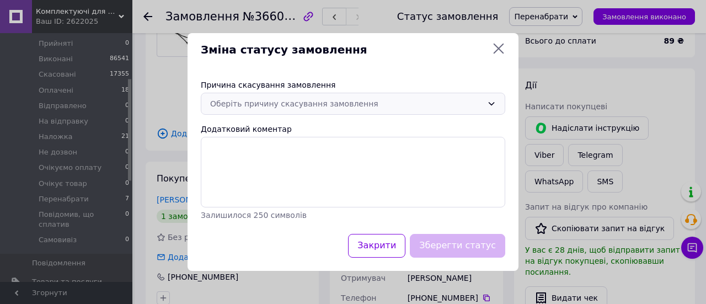
click at [415, 103] on div "Оберіть причину скасування замовлення" at bounding box center [346, 104] width 273 height 12
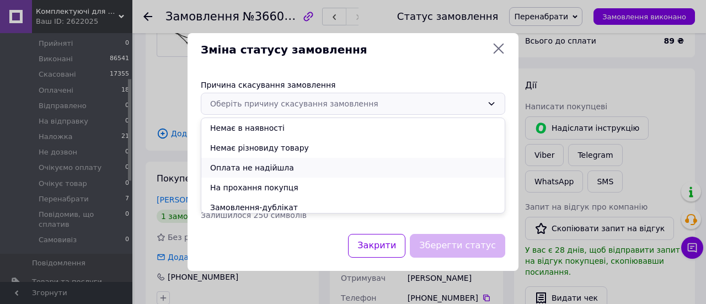
click at [259, 168] on li "Оплата не надійшла" at bounding box center [352, 168] width 303 height 20
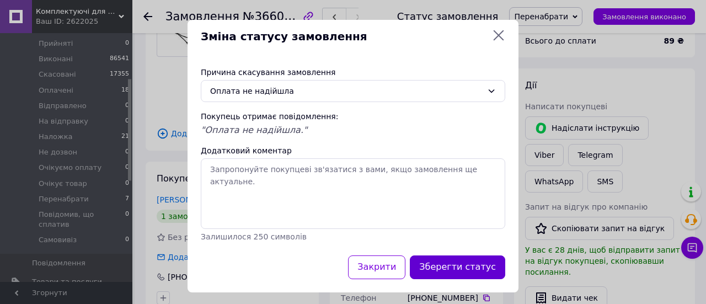
click at [457, 269] on button "Зберегти статус" at bounding box center [457, 267] width 95 height 24
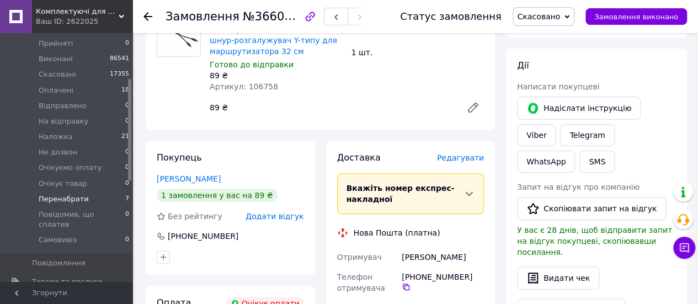
click at [99, 191] on li "Перенабрати 7" at bounding box center [68, 198] width 136 height 15
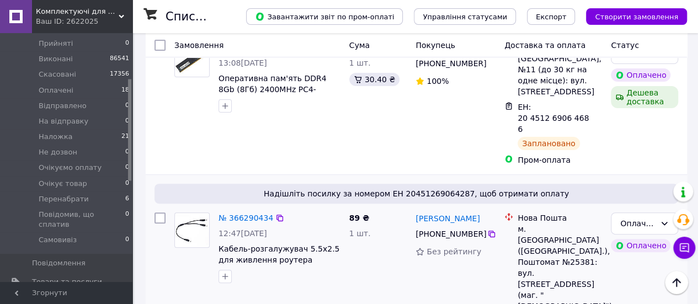
scroll to position [166, 0]
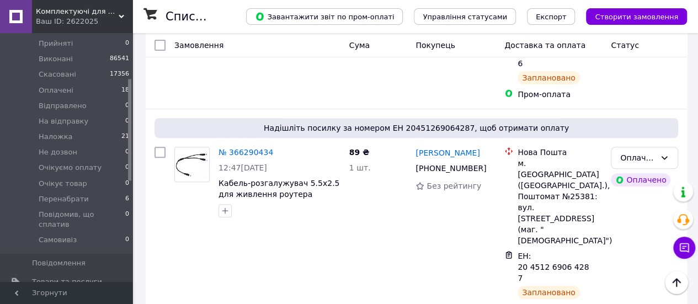
drag, startPoint x: 93, startPoint y: 185, endPoint x: 706, endPoint y: 247, distance: 616.1
click at [92, 191] on li "Перенабрати 6" at bounding box center [68, 198] width 136 height 15
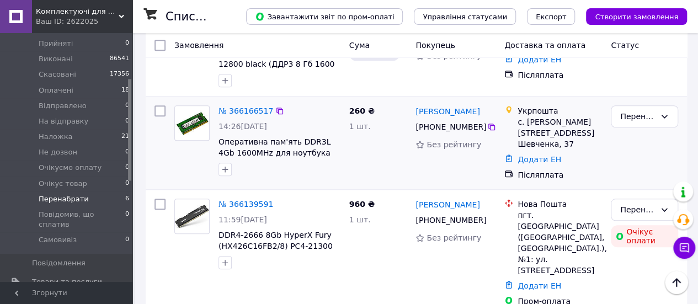
scroll to position [447, 0]
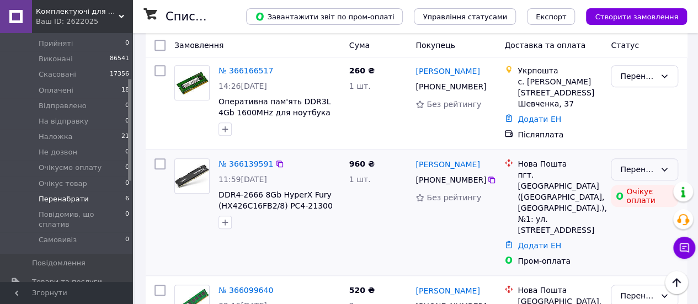
click at [628, 163] on div "Перенабрати" at bounding box center [637, 169] width 35 height 12
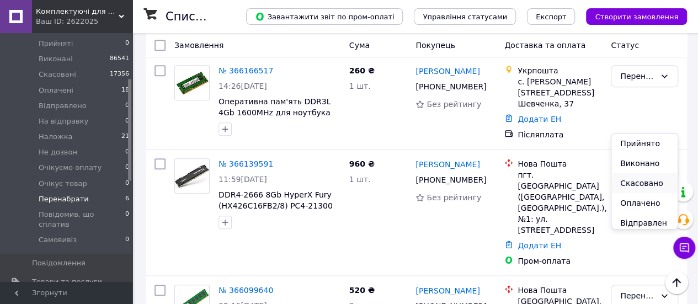
click at [633, 180] on li "Скасовано" at bounding box center [644, 183] width 66 height 20
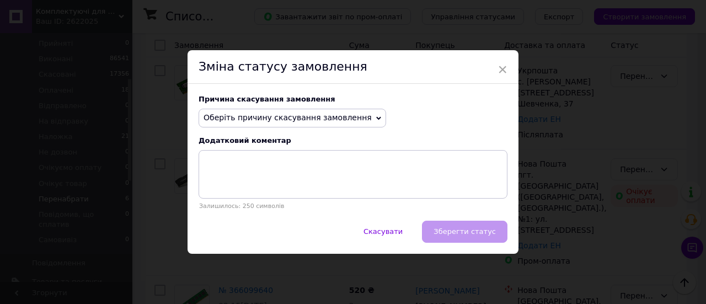
click at [353, 115] on span "Оберіть причину скасування замовлення" at bounding box center [293, 118] width 188 height 19
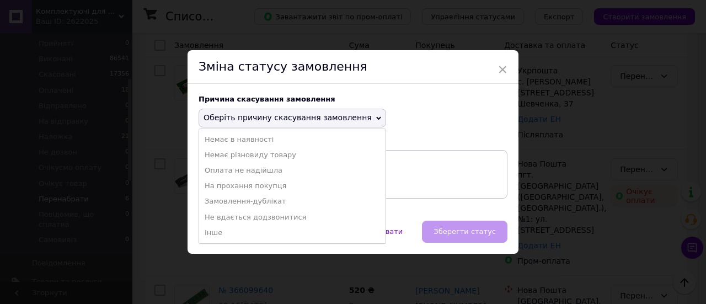
click at [264, 172] on li "Оплата не надійшла" at bounding box center [292, 170] width 186 height 15
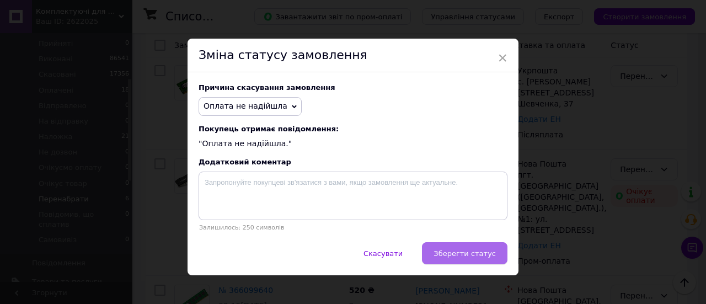
click at [476, 257] on span "Зберегти статус" at bounding box center [465, 253] width 62 height 8
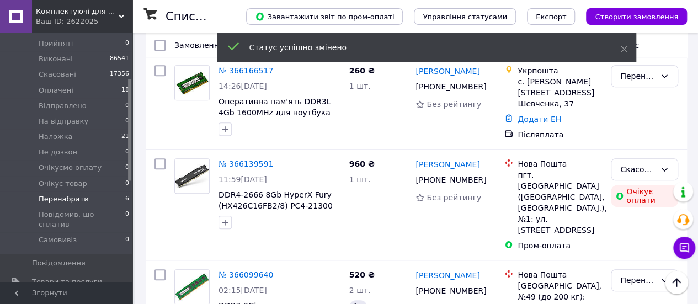
scroll to position [433, 0]
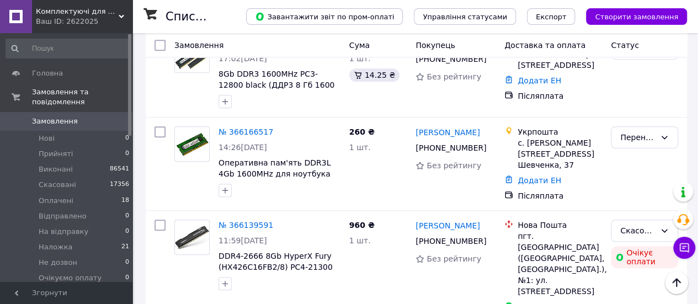
scroll to position [433, 0]
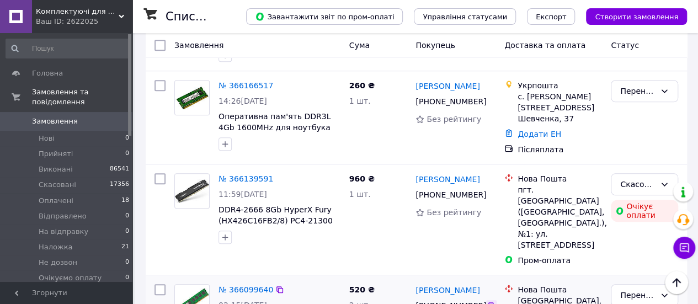
click at [488, 302] on icon at bounding box center [491, 305] width 7 height 7
click at [235, 285] on link "№ 366099640" at bounding box center [246, 289] width 55 height 9
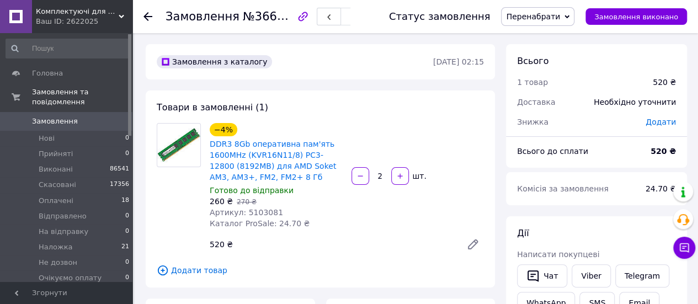
click at [207, 17] on span "Замовлення" at bounding box center [203, 16] width 74 height 13
copy h1 "Замовлення №366099640"
click at [316, 174] on span "DDR3 8Gb оперативна пам'ять 1600MHz (KVR16N11/8) PC3-12800 (8192MB) для AMD Sok…" at bounding box center [276, 160] width 133 height 44
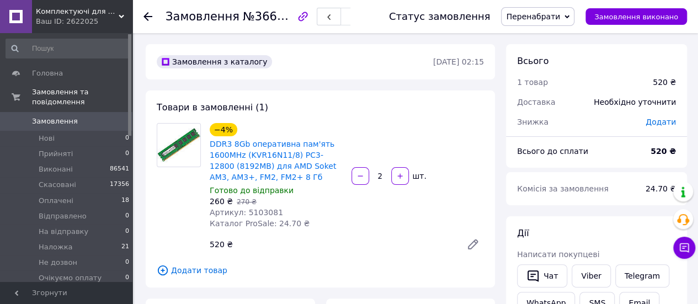
click at [316, 174] on span "DDR3 8Gb оперативна пам'ять 1600MHz (KVR16N11/8) PC3-12800 (8192MB) для AMD Sok…" at bounding box center [276, 160] width 133 height 44
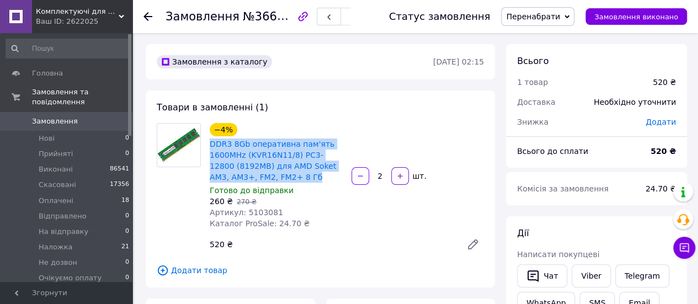
click at [316, 174] on span "DDR3 8Gb оперативна пам'ять 1600MHz (KVR16N11/8) PC3-12800 (8192MB) для AMD Sok…" at bounding box center [276, 160] width 133 height 44
copy link "DDR3 8Gb оперативна пам'ять 1600MHz (KVR16N11/8) PC3-12800 (8192MB) для AMD Sok…"
click at [332, 18] on icon "button" at bounding box center [329, 17] width 7 height 7
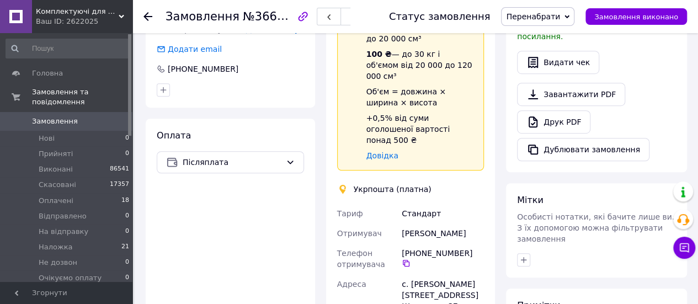
scroll to position [331, 0]
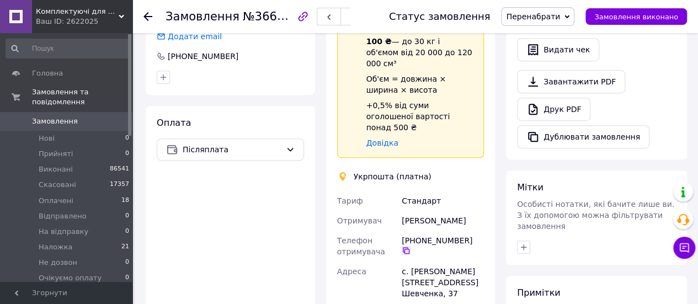
click at [409, 247] on icon at bounding box center [406, 250] width 7 height 7
click at [280, 19] on span "№366166517" at bounding box center [282, 16] width 78 height 14
drag, startPoint x: 280, startPoint y: 19, endPoint x: 273, endPoint y: 14, distance: 9.0
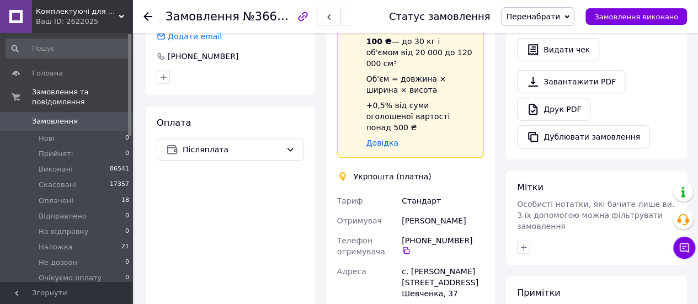
click at [273, 14] on span "№366166517" at bounding box center [282, 16] width 78 height 14
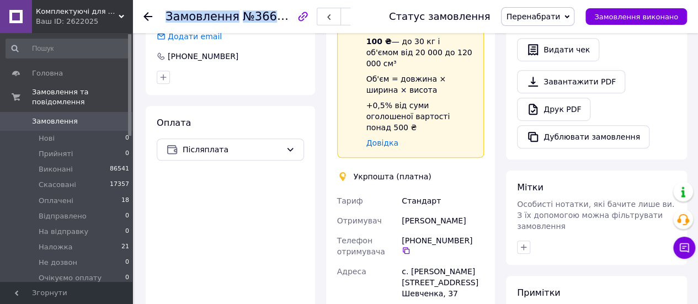
copy h1 "Замовлення №366166517"
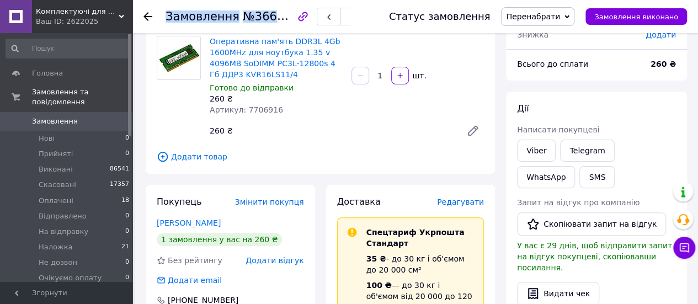
scroll to position [0, 0]
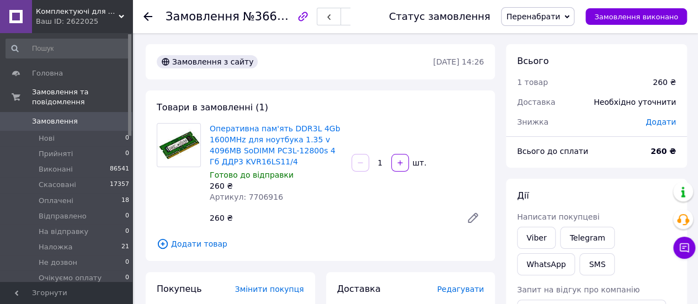
click at [290, 162] on span "Оперативна пам'ять DDR3L 4Gb 1600MHz для ноутбука 1.35 v 4096MB SoDIMM PC3L-128…" at bounding box center [276, 145] width 133 height 44
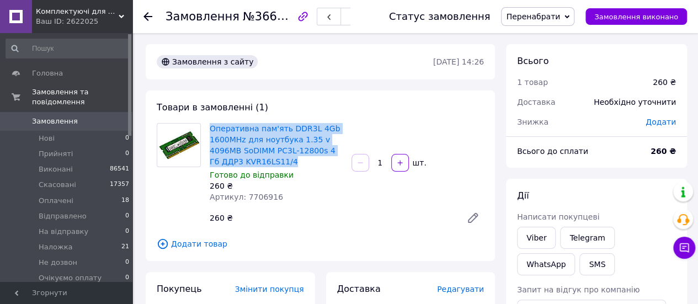
click at [290, 162] on span "Оперативна пам'ять DDR3L 4Gb 1600MHz для ноутбука 1.35 v 4096MB SoDIMM PC3L-128…" at bounding box center [276, 145] width 133 height 44
copy link "Оперативна пам'ять DDR3L 4Gb 1600MHz для ноутбука 1.35 v 4096MB SoDIMM PC3L-128…"
drag, startPoint x: 335, startPoint y: 15, endPoint x: 355, endPoint y: 29, distance: 23.9
click at [335, 16] on button "button" at bounding box center [329, 17] width 24 height 18
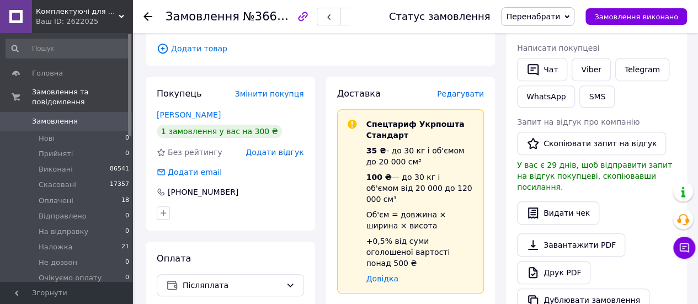
scroll to position [276, 0]
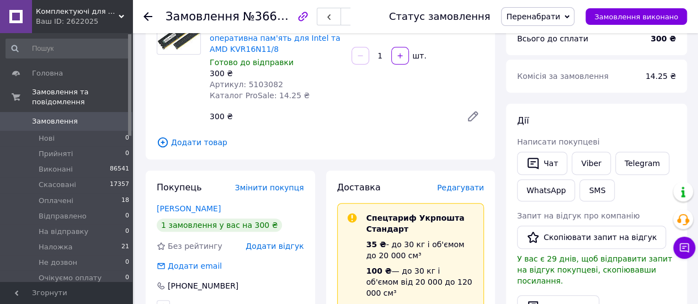
scroll to position [110, 0]
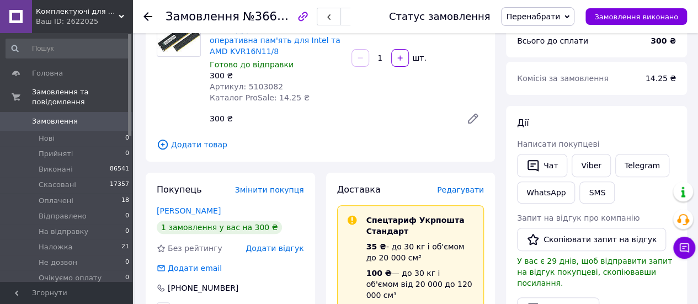
click at [270, 13] on span "№366191982" at bounding box center [282, 16] width 78 height 14
copy h1 "Замовлення №366191982"
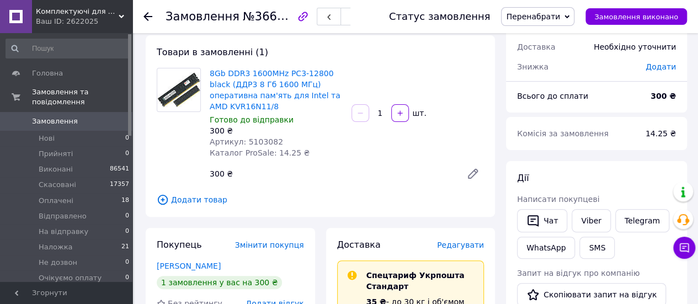
click at [351, 92] on div "8Gb DDR3 1600MHz PC3-12800 black (ДДР3 8 Гб 1600 МГц) оперативна пам'ять для In…" at bounding box center [346, 126] width 283 height 121
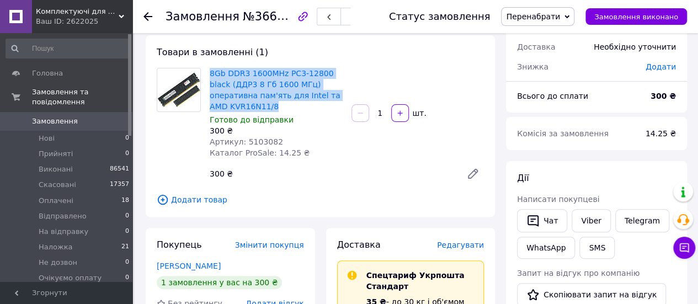
click at [351, 92] on div "8Gb DDR3 1600MHz PC3-12800 black (ДДР3 8 Гб 1600 МГц) оперативна пам'ять для In…" at bounding box center [346, 126] width 283 height 121
copy link "8Gb DDR3 1600MHz PC3-12800 black (ДДР3 8 Гб 1600 МГц) оперативна пам'ять для In…"
click at [339, 22] on button "button" at bounding box center [329, 17] width 24 height 18
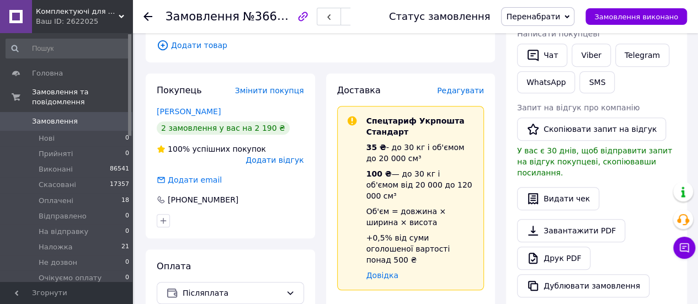
scroll to position [276, 0]
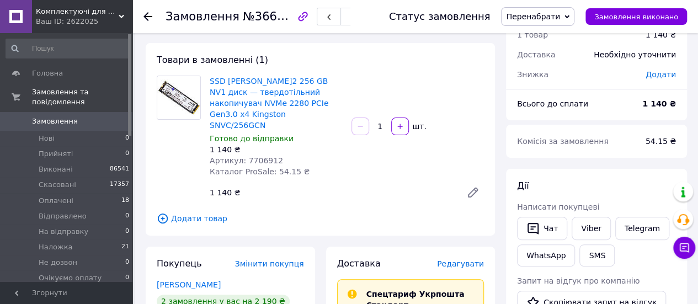
scroll to position [0, 0]
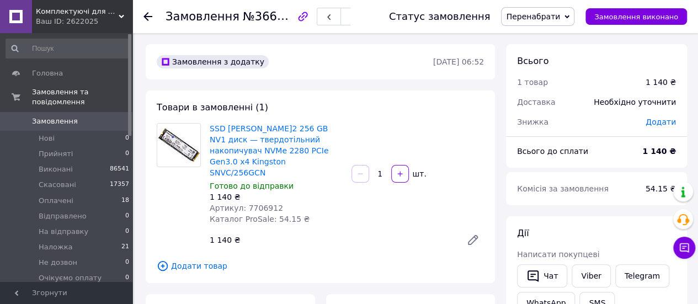
click at [253, 23] on span "№366251282" at bounding box center [282, 16] width 78 height 14
copy h1 "Замовлення №366251282"
click at [318, 159] on span "SSD M.2 256 GB NV1 диск — твердотільний накопичувач NVMe 2280 PCIe Gen3.0 x4 Ki…" at bounding box center [276, 150] width 133 height 55
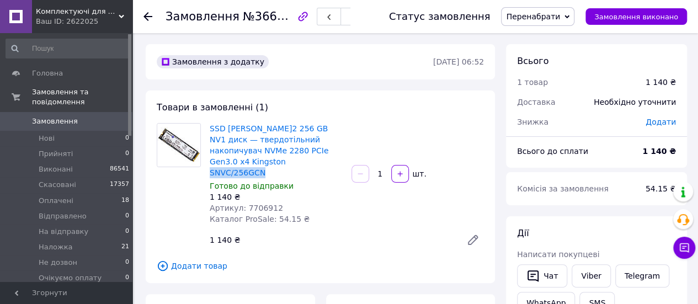
click at [318, 159] on span "SSD M.2 256 GB NV1 диск — твердотільний накопичувач NVMe 2280 PCIe Gen3.0 x4 Ki…" at bounding box center [276, 150] width 133 height 55
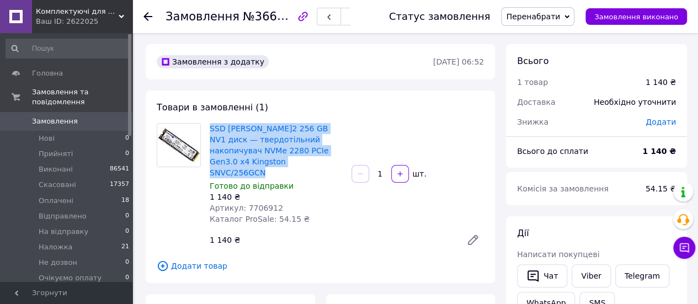
click at [318, 159] on span "SSD M.2 256 GB NV1 диск — твердотільний накопичувач NVMe 2280 PCIe Gen3.0 x4 Ki…" at bounding box center [276, 150] width 133 height 55
copy link "SSD M.2 256 GB NV1 диск — твердотільний накопичувач NVMe 2280 PCIe Gen3.0 x4 Ki…"
click at [341, 14] on button "button" at bounding box center [329, 17] width 24 height 18
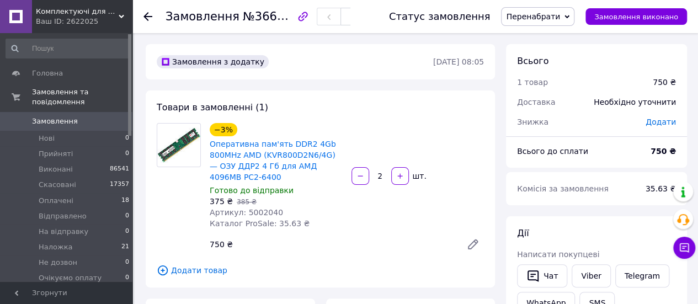
scroll to position [221, 0]
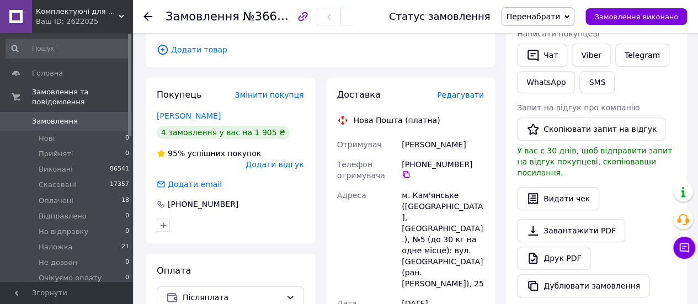
click at [411, 170] on icon at bounding box center [406, 174] width 9 height 9
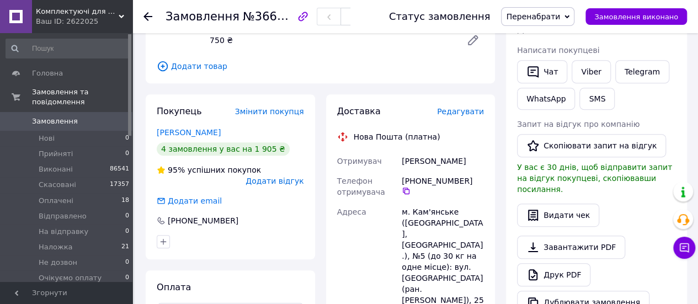
scroll to position [166, 0]
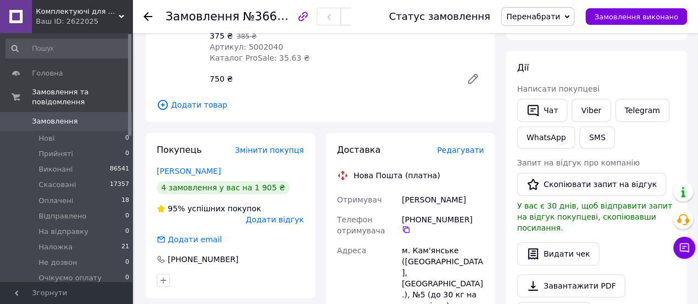
click at [531, 22] on span "Перенабрати" at bounding box center [537, 16] width 73 height 19
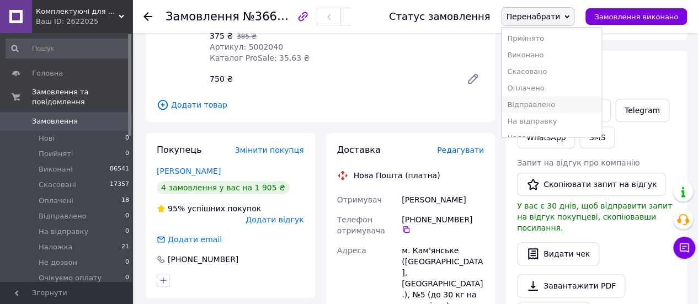
scroll to position [55, 0]
click at [546, 86] on li "Наложка" at bounding box center [551, 82] width 99 height 17
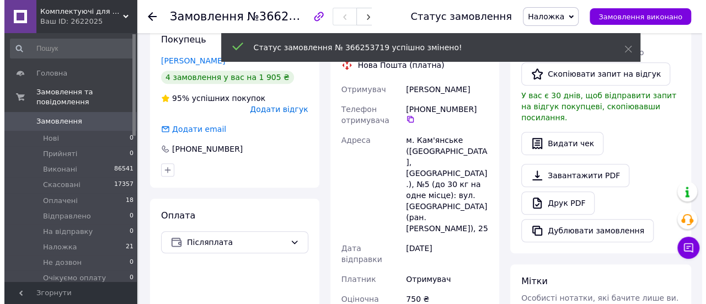
scroll to position [166, 0]
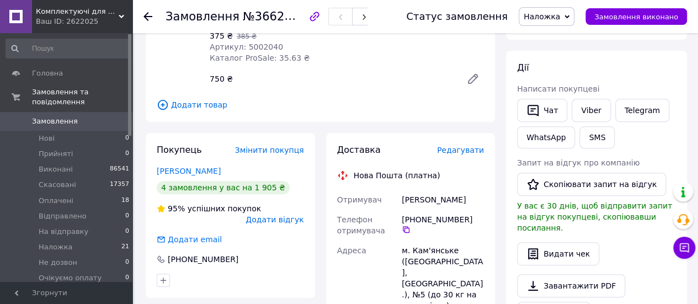
click at [462, 154] on span "Редагувати" at bounding box center [460, 150] width 47 height 9
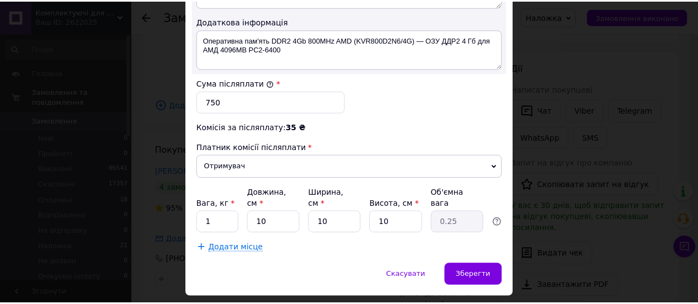
scroll to position [666, 0]
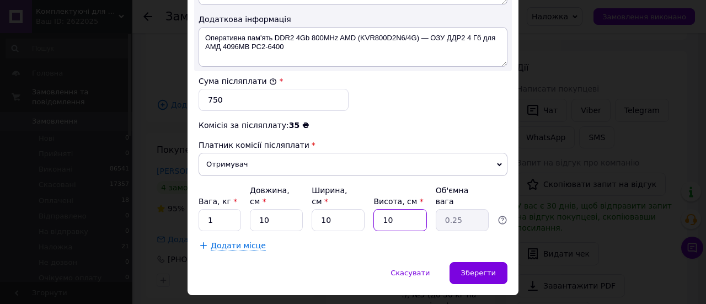
click at [395, 209] on input "10" at bounding box center [400, 220] width 53 height 22
type input "2"
type input "0.1"
type input "2"
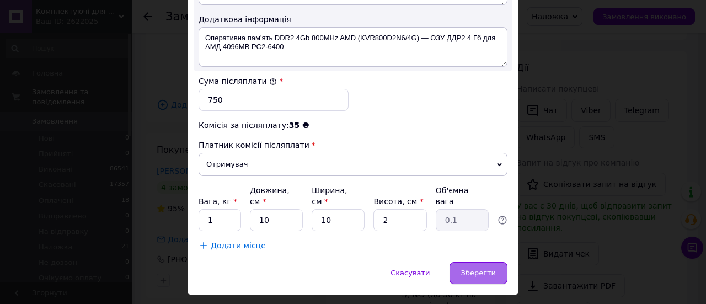
click at [469, 269] on span "Зберегти" at bounding box center [478, 273] width 35 height 8
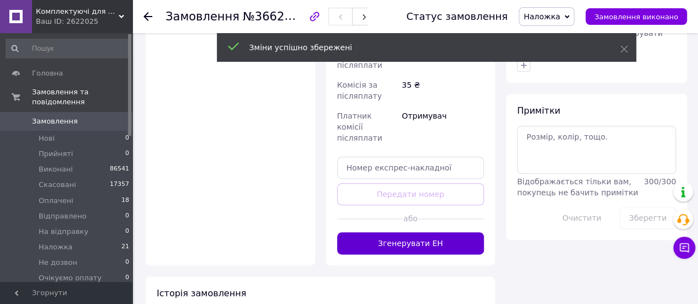
click at [390, 232] on button "Згенерувати ЕН" at bounding box center [410, 243] width 147 height 22
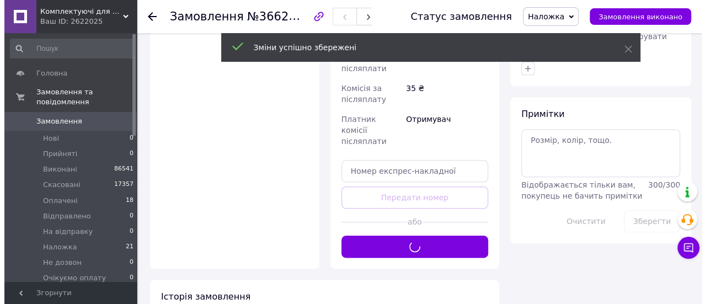
scroll to position [221, 0]
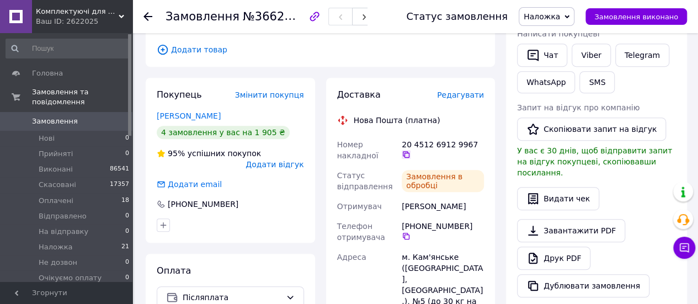
click at [411, 150] on icon at bounding box center [406, 154] width 9 height 9
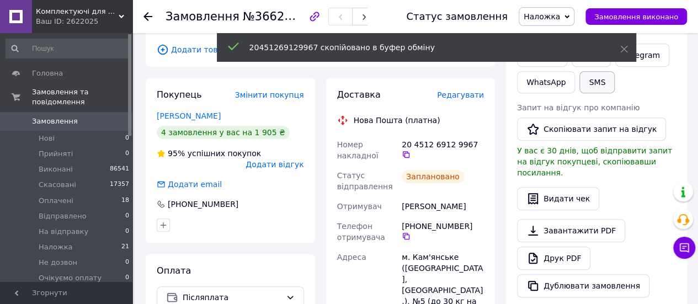
click at [591, 80] on button "SMS" at bounding box center [596, 82] width 35 height 22
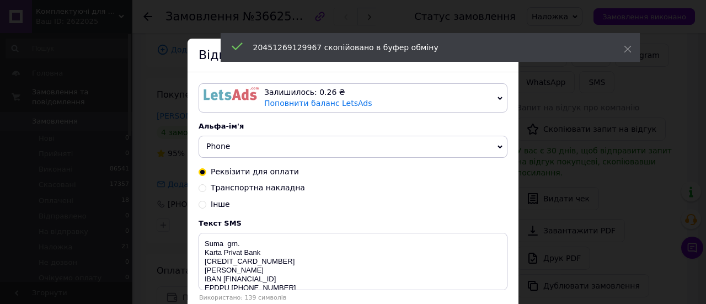
click at [393, 93] on div "Залишилось: 0.26 ₴" at bounding box center [378, 92] width 229 height 11
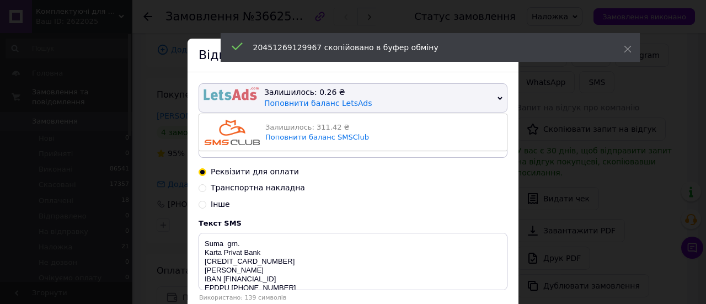
drag, startPoint x: 392, startPoint y: 125, endPoint x: 381, endPoint y: 137, distance: 16.8
click at [392, 126] on div "Залишилось: 311.42 ₴" at bounding box center [383, 127] width 236 height 10
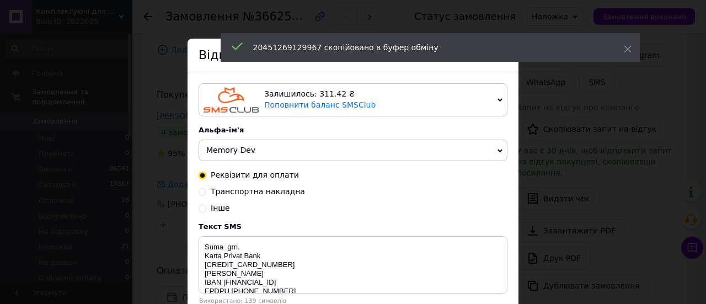
click at [333, 156] on span "Memory Dev" at bounding box center [353, 151] width 309 height 22
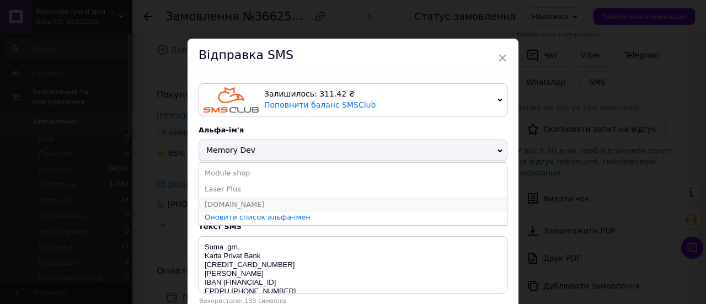
click at [216, 204] on li "2400.com.ua" at bounding box center [353, 204] width 308 height 15
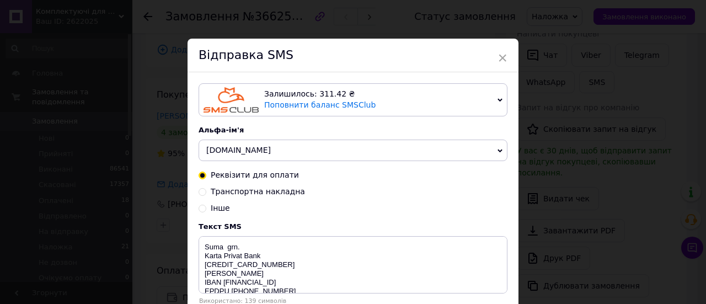
click at [201, 191] on input "Транспортна накладна" at bounding box center [203, 191] width 8 height 8
radio input "true"
radio input "false"
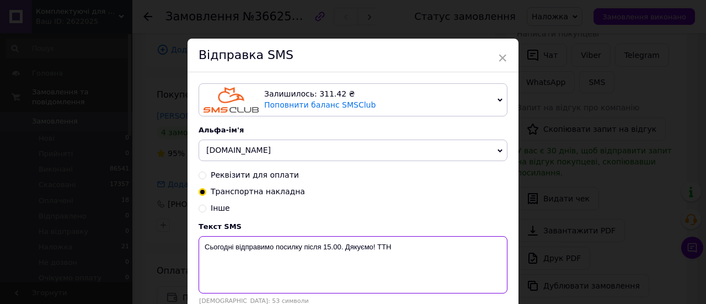
click at [411, 263] on textarea "Сьогодні відправимо посилку після 15.00. Дякуємо! ТТН" at bounding box center [353, 264] width 309 height 57
paste textarea "20451269129967"
click at [330, 247] on textarea "Сьогодні відправимо посилку після 15.00. Дякуємо! ТТН20451269129967" at bounding box center [353, 264] width 309 height 57
click at [232, 249] on textarea "Сьогодні відправимо посилку після 16.00. Дякуємо! ТТН20451269129967" at bounding box center [353, 264] width 309 height 57
click at [254, 267] on textarea "Завтра відправимо посилку після 16.00. Дякуємо! ТТН20451269129967" at bounding box center [353, 264] width 309 height 57
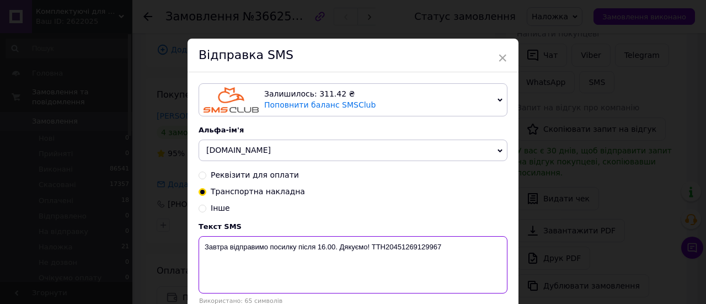
click at [254, 267] on textarea "Завтра відправимо посилку після 16.00. Дякуємо! ТТН20451269129967" at bounding box center [353, 264] width 309 height 57
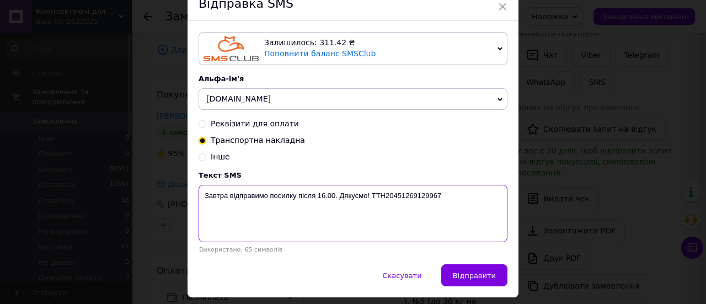
scroll to position [85, 0]
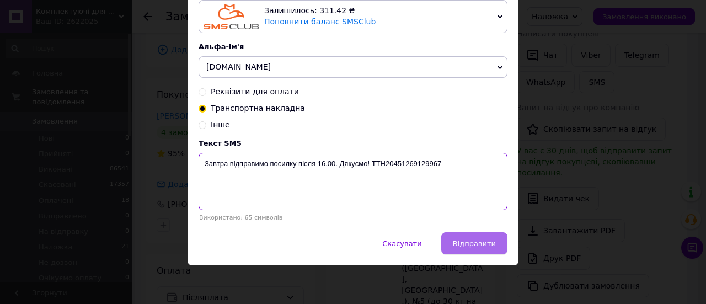
type textarea "Завтра відправимо посилку після 16.00. Дякуємо! ТТН20451269129967"
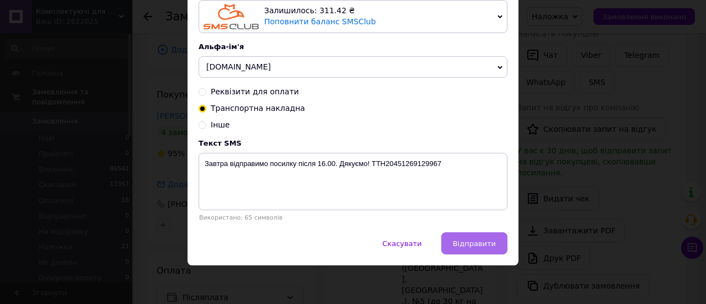
click at [475, 244] on span "Відправити" at bounding box center [474, 243] width 43 height 8
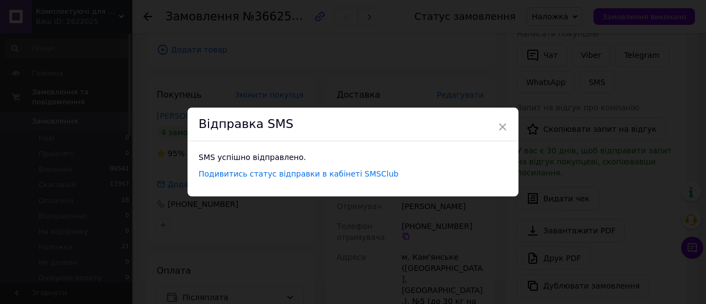
scroll to position [0, 0]
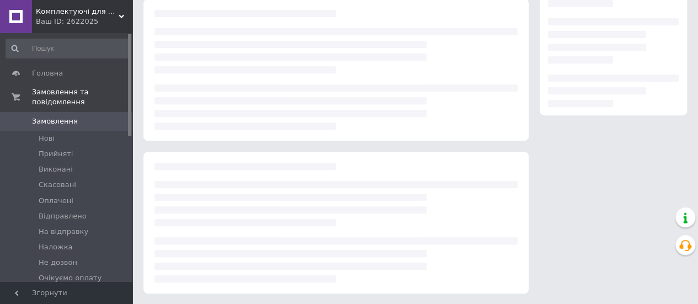
scroll to position [200, 0]
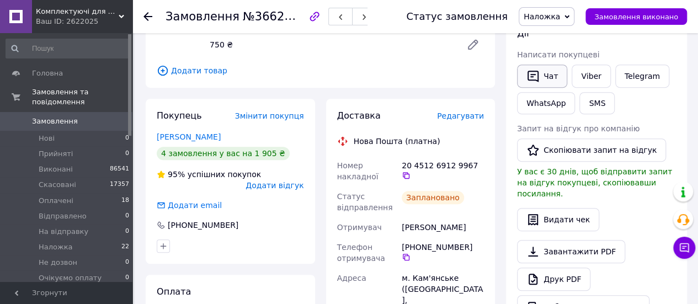
click at [539, 79] on icon "button" at bounding box center [532, 76] width 13 height 13
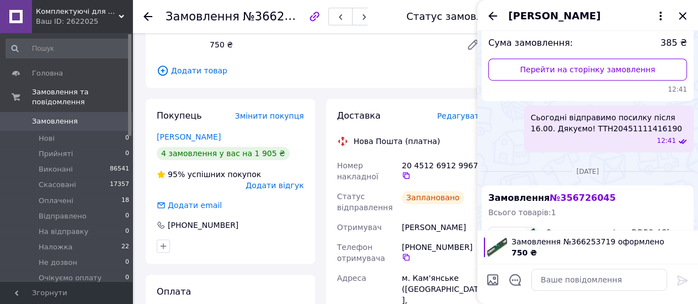
scroll to position [571, 0]
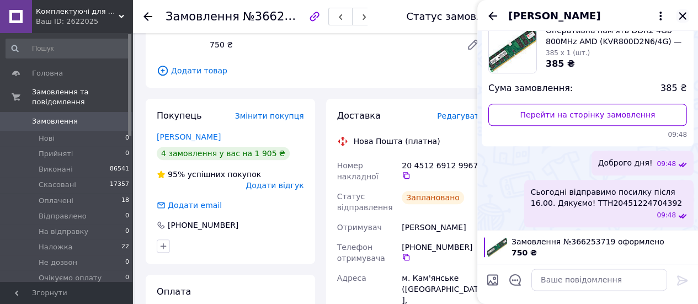
click at [679, 14] on icon "Закрити" at bounding box center [682, 15] width 13 height 13
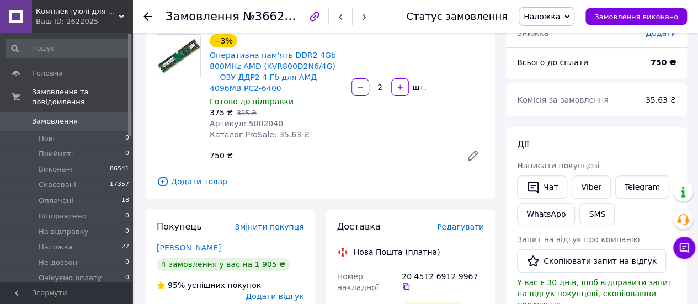
scroll to position [0, 0]
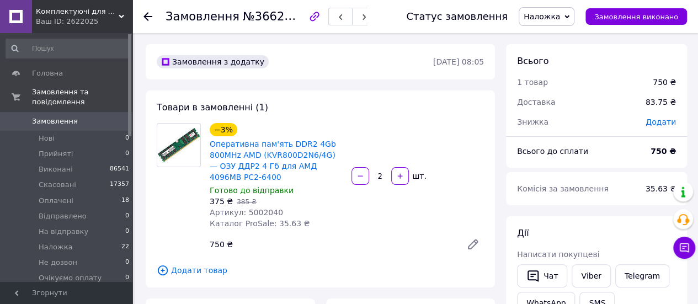
click at [321, 177] on span "Оперативна пам'ять DDR2 4Gb 800MHz AMD (KVR800D2N6/4G) — ОЗУ ДДР2 4 Гб для АМД …" at bounding box center [276, 160] width 133 height 44
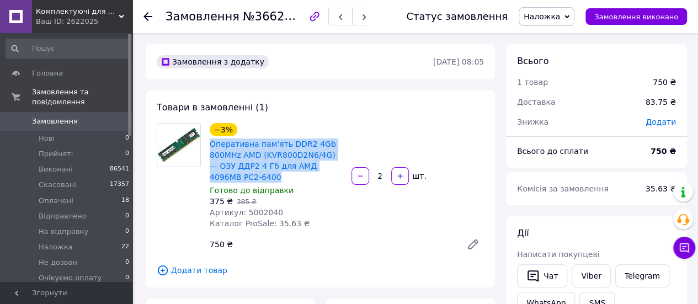
click at [321, 177] on span "Оперативна пам'ять DDR2 4Gb 800MHz AMD (KVR800D2N6/4G) — ОЗУ ДДР2 4 Гб для АМД …" at bounding box center [276, 160] width 133 height 44
copy link "Оперативна пам'ять DDR2 4Gb 800MHz AMD (KVR800D2N6/4G) — ОЗУ ДДР2 4 Гб для АМД …"
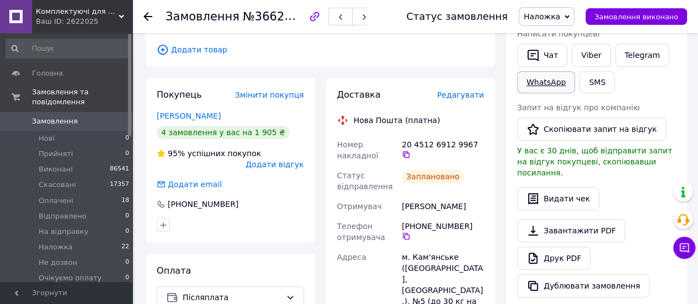
drag, startPoint x: 542, startPoint y: 58, endPoint x: 553, endPoint y: 84, distance: 27.5
click at [542, 58] on button "Чат" at bounding box center [542, 55] width 50 height 23
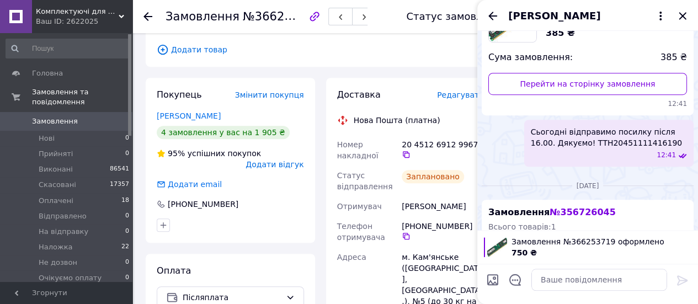
scroll to position [571, 0]
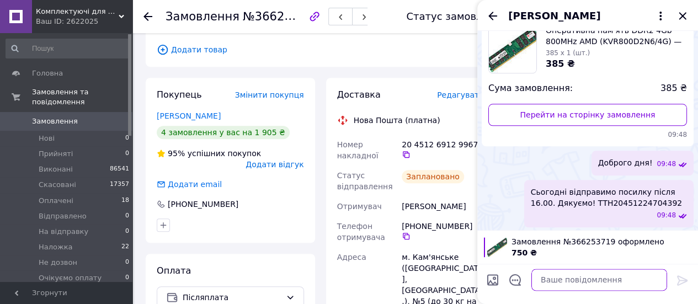
click at [559, 279] on textarea at bounding box center [599, 280] width 136 height 22
paste textarea "Доброго дня! Завтра відправимо посилку після 16.00. Дякуємо! ТТН20451269129967"
type textarea "Доброго дня! Завтра відправимо посилку після 16.00. Дякуємо! ТТН20451269129967"
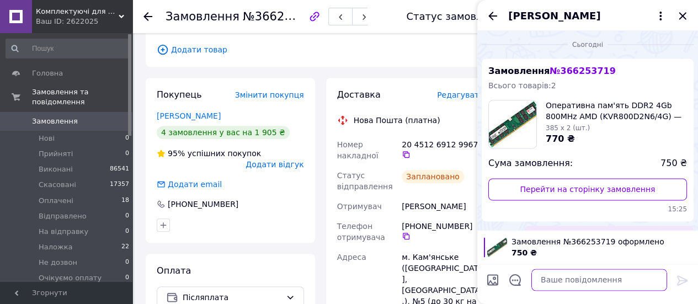
scroll to position [818, 0]
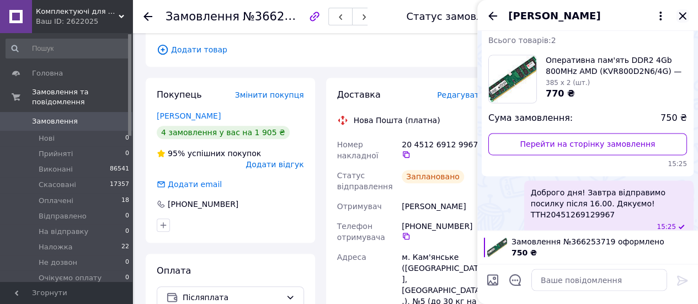
click at [681, 14] on icon "Закрити" at bounding box center [682, 15] width 13 height 13
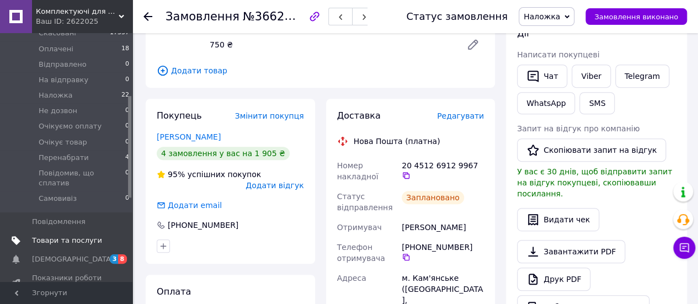
scroll to position [166, 0]
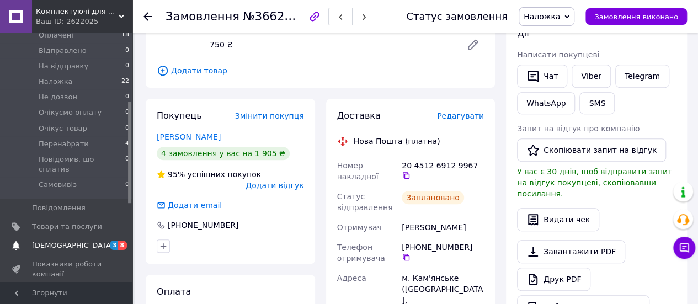
click at [85, 236] on link "[DEMOGRAPHIC_DATA] 3 8" at bounding box center [68, 245] width 136 height 19
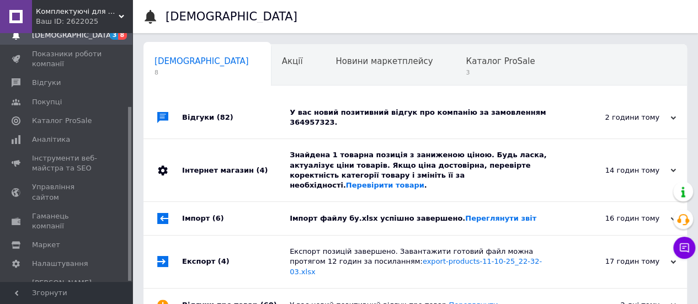
scroll to position [0, 3]
click at [451, 67] on div "Каталог ProSale 3" at bounding box center [502, 66] width 102 height 42
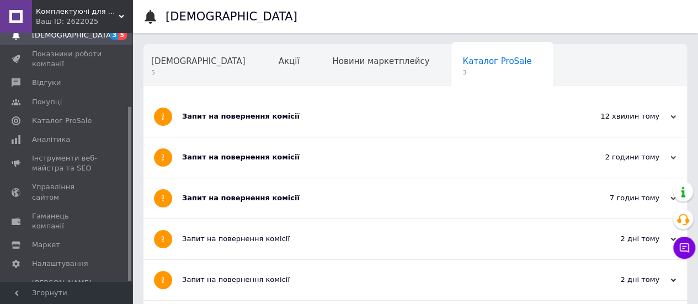
click at [228, 198] on div "Запит на повернення комісії" at bounding box center [373, 198] width 383 height 10
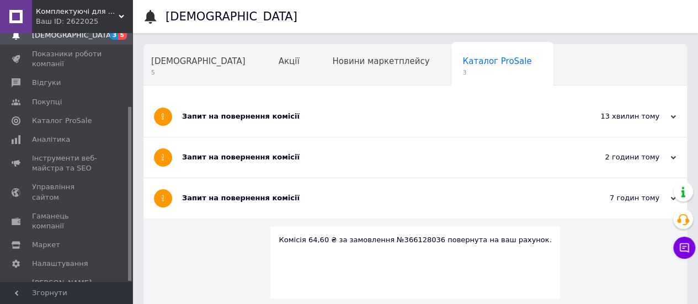
click at [221, 158] on div "Запит на повернення комісії" at bounding box center [373, 157] width 383 height 10
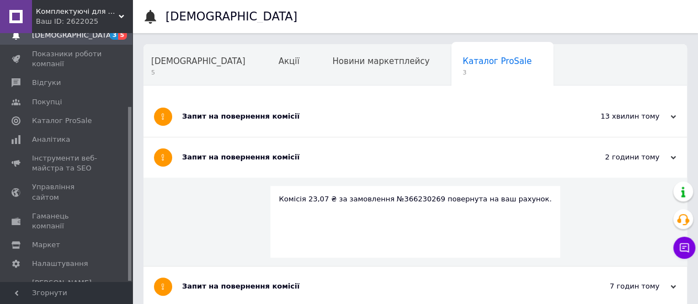
click at [221, 113] on div "Запит на повернення комісії" at bounding box center [373, 116] width 383 height 10
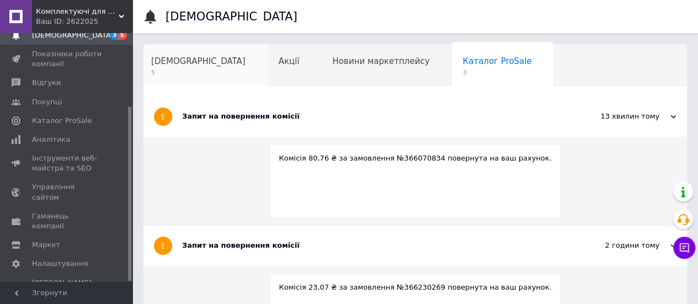
drag, startPoint x: 211, startPoint y: 116, endPoint x: 177, endPoint y: 73, distance: 54.6
click at [211, 117] on div "Запит на повернення комісії" at bounding box center [373, 116] width 383 height 10
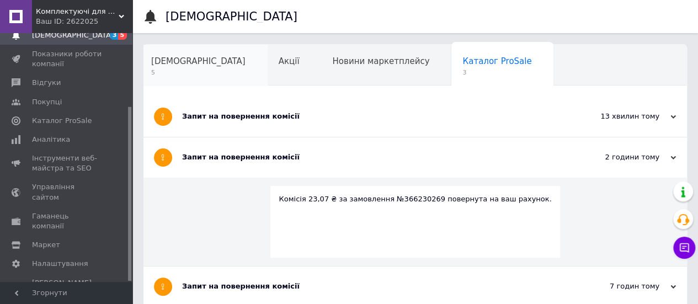
click at [168, 49] on div "Сповіщення 5" at bounding box center [203, 66] width 127 height 42
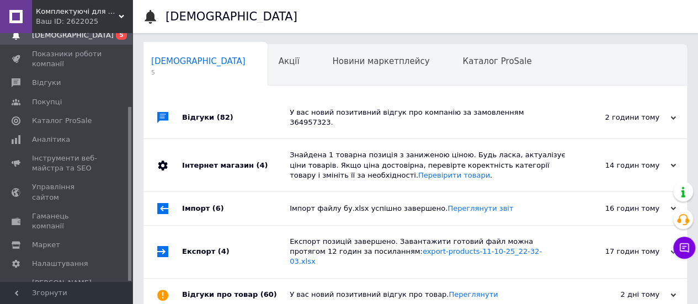
click at [674, 115] on icon at bounding box center [673, 118] width 6 height 6
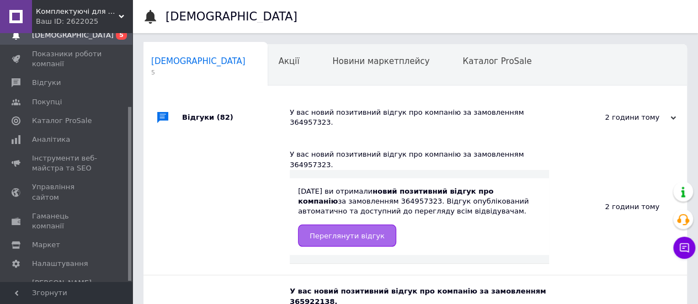
click at [344, 232] on span "Переглянути відгук" at bounding box center [347, 236] width 75 height 8
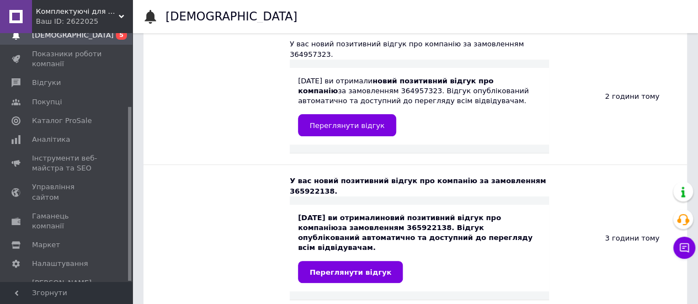
scroll to position [276, 0]
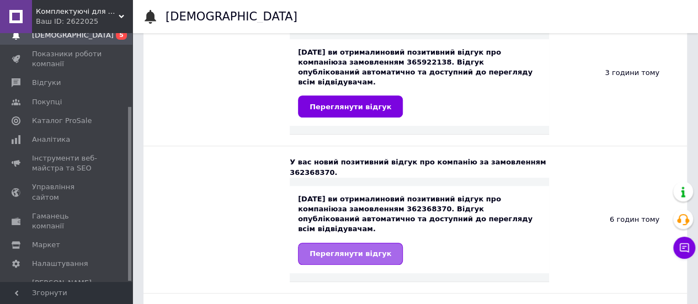
click at [302, 243] on link "Переглянути відгук" at bounding box center [350, 254] width 105 height 22
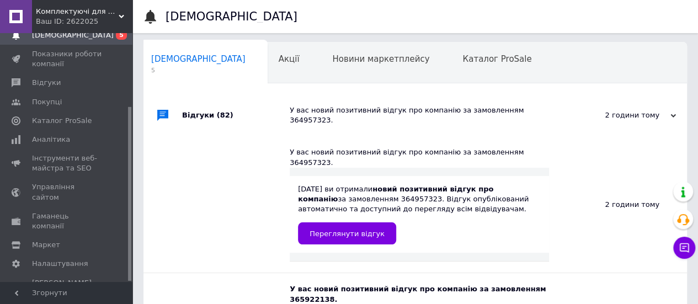
scroll to position [0, 0]
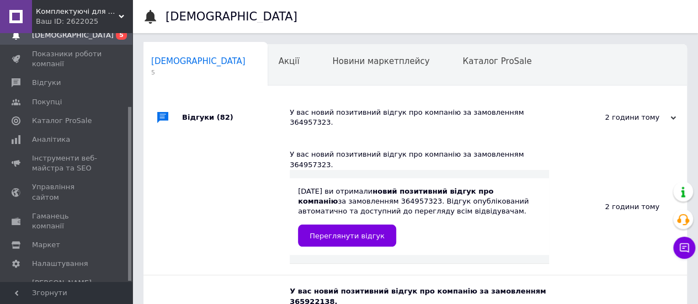
click at [670, 115] on icon at bounding box center [673, 118] width 6 height 6
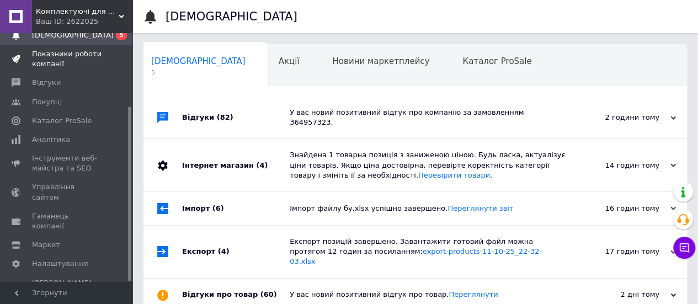
click at [71, 58] on span "Показники роботи компанії" at bounding box center [67, 59] width 70 height 20
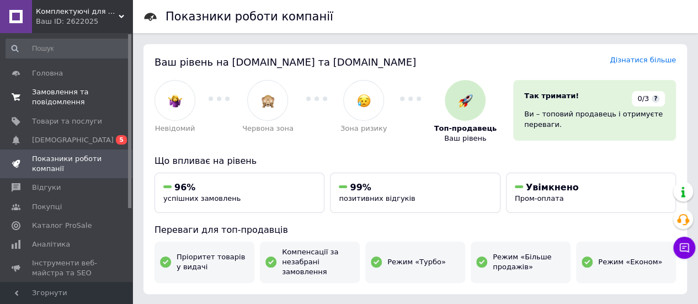
click at [45, 95] on span "Замовлення та повідомлення" at bounding box center [67, 97] width 70 height 20
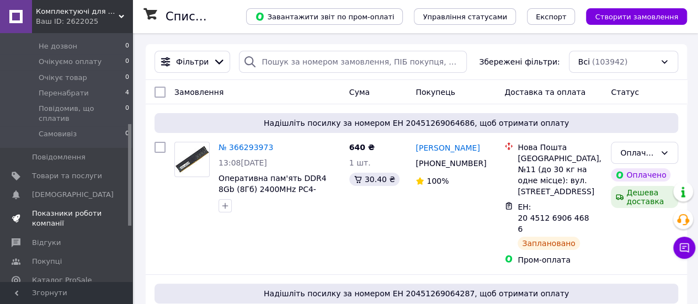
scroll to position [221, 0]
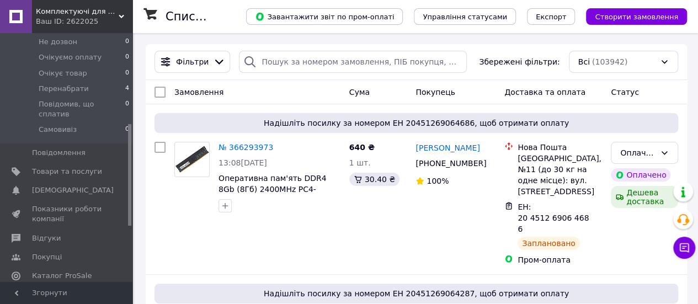
drag, startPoint x: 78, startPoint y: 83, endPoint x: 250, endPoint y: 131, distance: 178.7
click at [78, 84] on span "Перенабрати" at bounding box center [64, 89] width 50 height 10
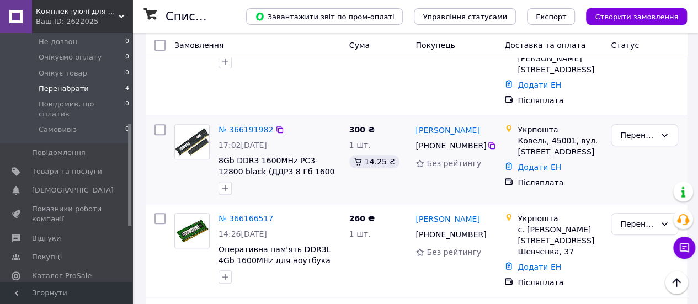
scroll to position [206, 0]
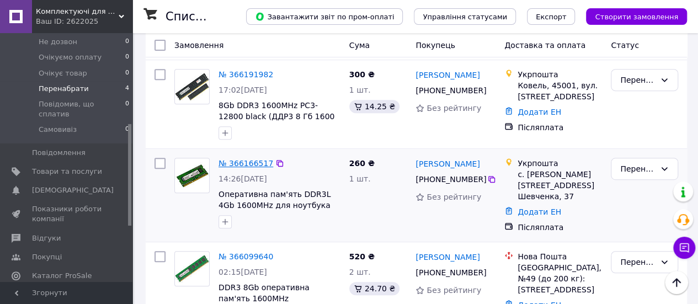
click at [240, 159] on link "№ 366166517" at bounding box center [246, 163] width 55 height 9
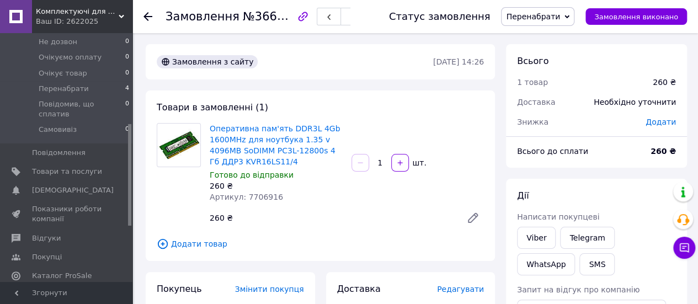
click at [550, 13] on span "Перенабрати" at bounding box center [533, 16] width 54 height 9
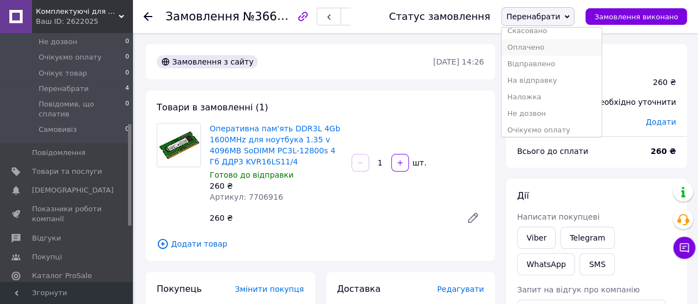
scroll to position [55, 0]
click at [544, 114] on li "Очікуємо оплату" at bounding box center [551, 116] width 99 height 17
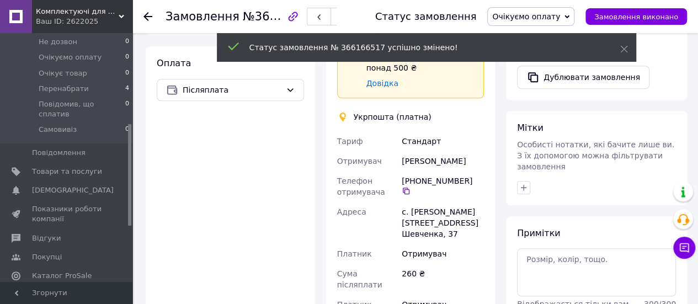
scroll to position [352, 0]
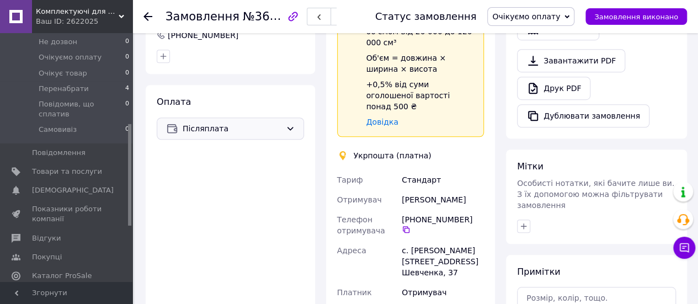
click at [212, 136] on div "Післяплата" at bounding box center [230, 129] width 147 height 22
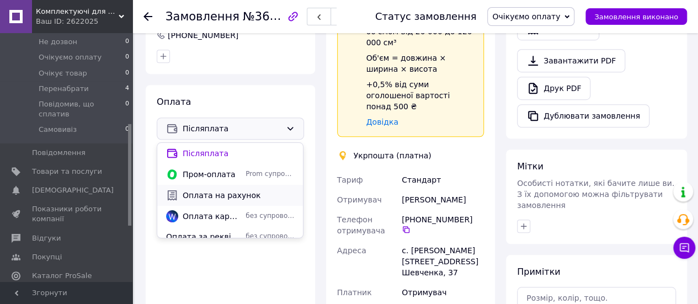
click at [215, 198] on span "Оплата на рахунок" at bounding box center [238, 195] width 111 height 11
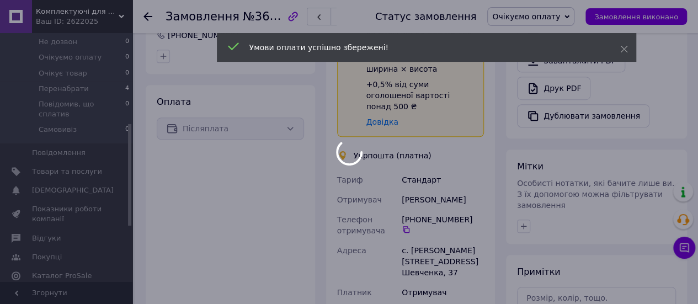
scroll to position [76, 0]
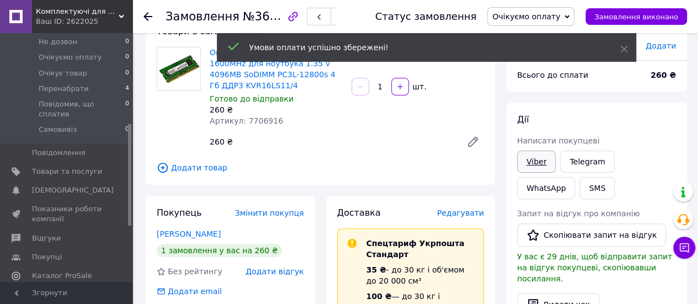
click at [539, 172] on link "Viber" at bounding box center [536, 162] width 39 height 22
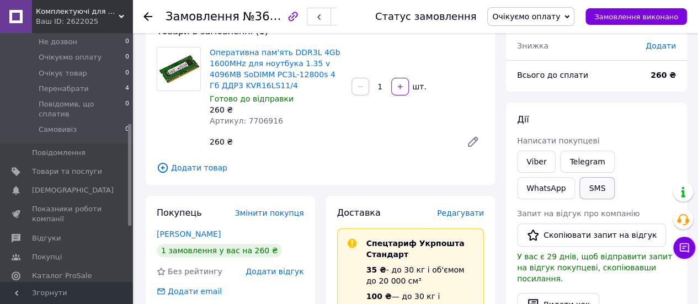
click at [579, 190] on button "SMS" at bounding box center [596, 188] width 35 height 22
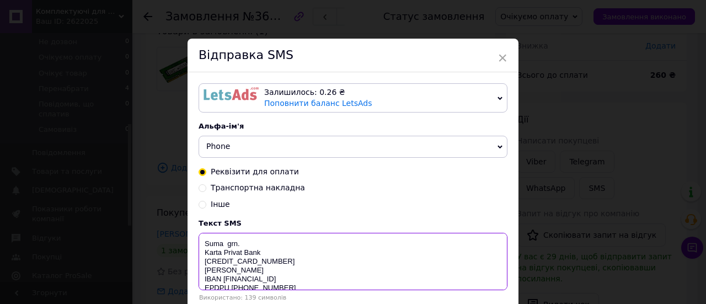
click at [224, 248] on textarea "Suma grn. Karta Privat Bank [CREDIT_CARD_NUMBER] [PERSON_NAME] IBAN [FINANCIAL_…" at bounding box center [353, 261] width 309 height 57
click at [268, 262] on textarea "Suma 260 grn. Karta Privat Bank [CREDIT_CARD_NUMBER] [PERSON_NAME] IBAN [FINANC…" at bounding box center [353, 261] width 309 height 57
drag, startPoint x: 275, startPoint y: 270, endPoint x: 202, endPoint y: 244, distance: 78.0
click at [202, 244] on textarea "Suma 260 grn. [PERSON_NAME] IBAN [FINANCIAL_ID] EPDPU [PHONE_NUMBER] viber tel.…" at bounding box center [353, 261] width 309 height 57
type textarea "Suma 260 grn. [PERSON_NAME] IBAN [FINANCIAL_ID] EPDPU [PHONE_NUMBER] viber tel.…"
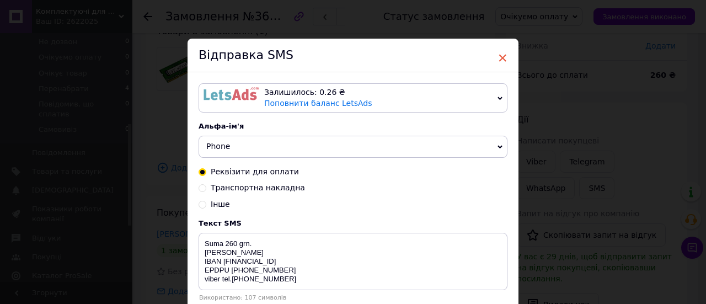
click at [501, 58] on span "×" at bounding box center [503, 58] width 10 height 19
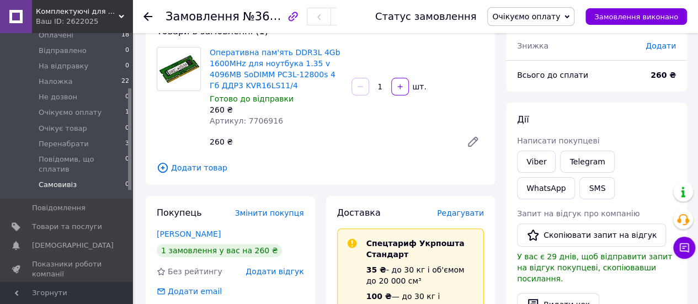
scroll to position [110, 0]
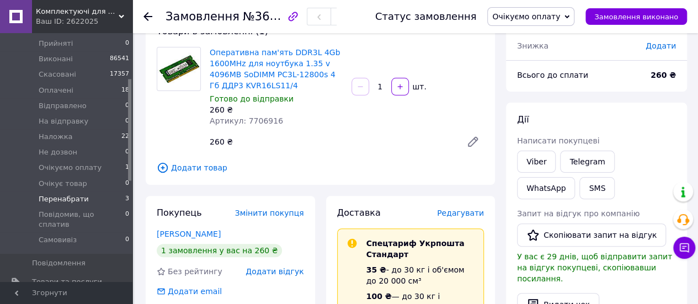
click at [79, 194] on span "Перенабрати" at bounding box center [64, 199] width 50 height 10
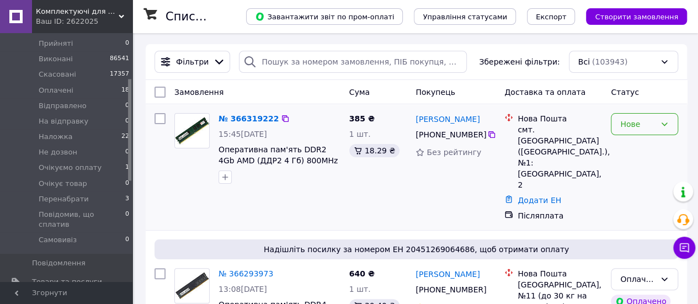
click at [626, 125] on div "Нове" at bounding box center [637, 124] width 35 height 12
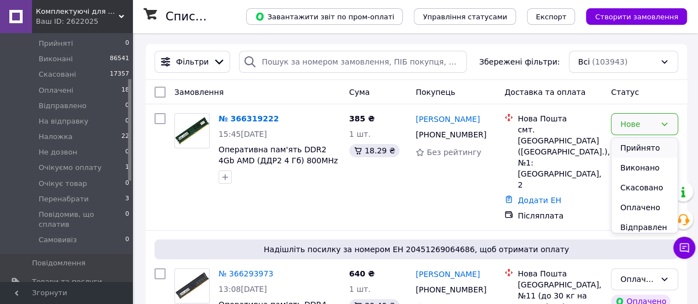
click at [627, 147] on li "Прийнято" at bounding box center [644, 148] width 66 height 20
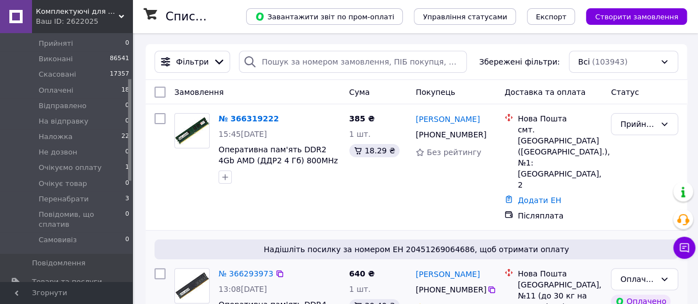
drag, startPoint x: 83, startPoint y: 191, endPoint x: 476, endPoint y: 257, distance: 397.8
click at [83, 191] on li "Перенабрати 3" at bounding box center [68, 198] width 136 height 15
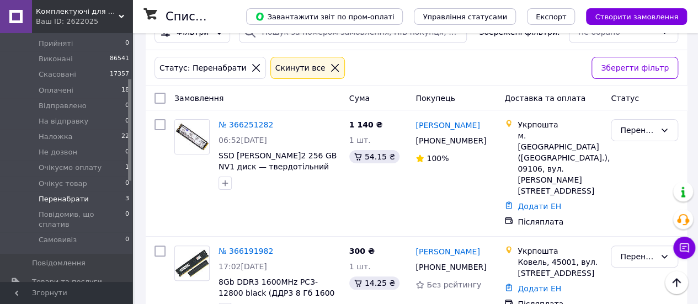
scroll to position [7, 0]
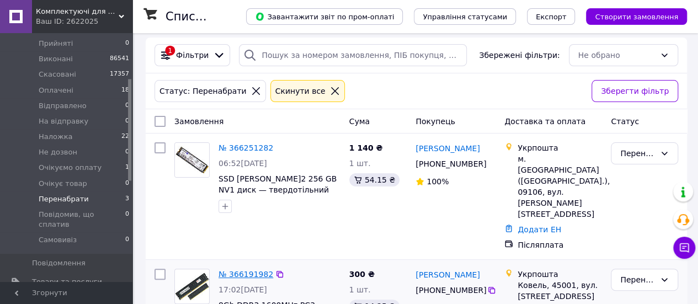
click at [243, 270] on link "№ 366191982" at bounding box center [246, 274] width 55 height 9
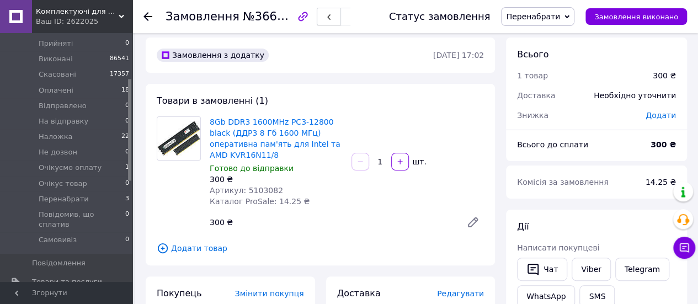
click at [334, 23] on button "button" at bounding box center [329, 17] width 24 height 18
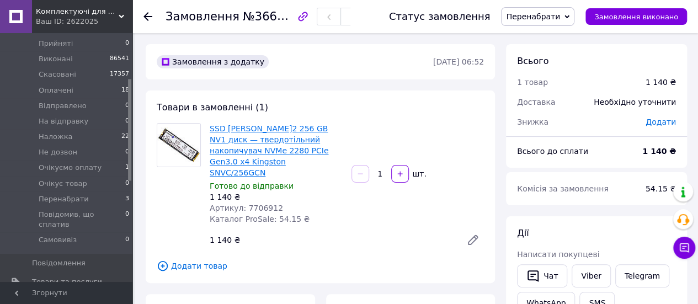
click at [242, 151] on link "SSD M.2 256 GB NV1 диск — твердотільний накопичувач NVMe 2280 PCIe Gen3.0 x4 Ki…" at bounding box center [269, 150] width 119 height 53
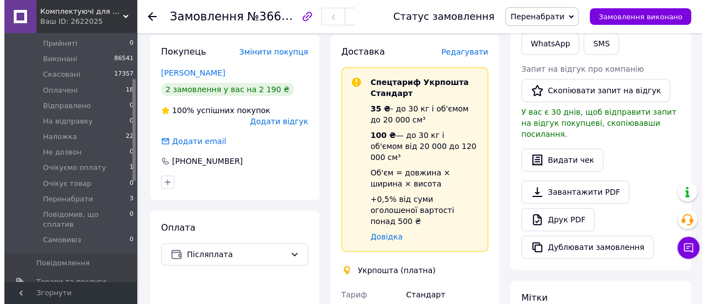
scroll to position [221, 0]
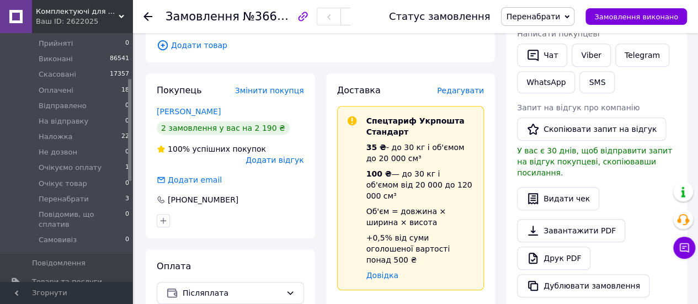
click at [458, 86] on span "Редагувати" at bounding box center [460, 90] width 47 height 9
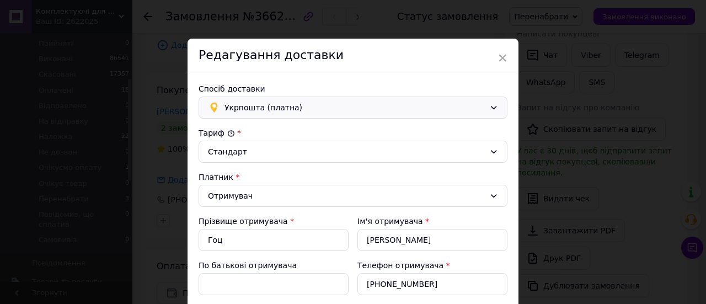
click at [301, 109] on span "Укрпошта (платна)" at bounding box center [355, 108] width 260 height 12
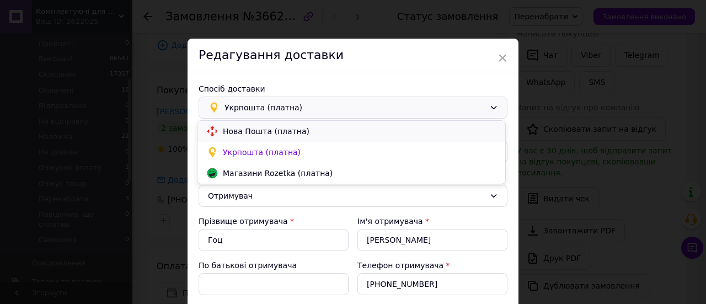
click at [264, 133] on span "Нова Пошта (платна)" at bounding box center [360, 131] width 274 height 11
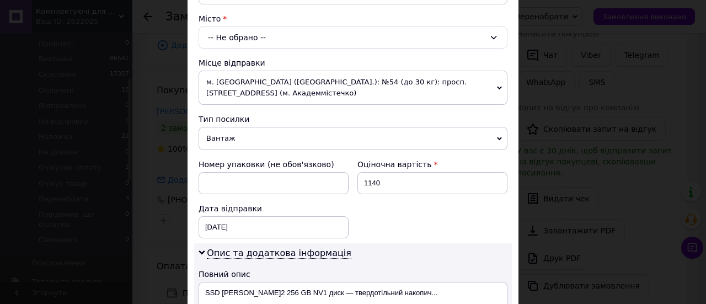
scroll to position [276, 0]
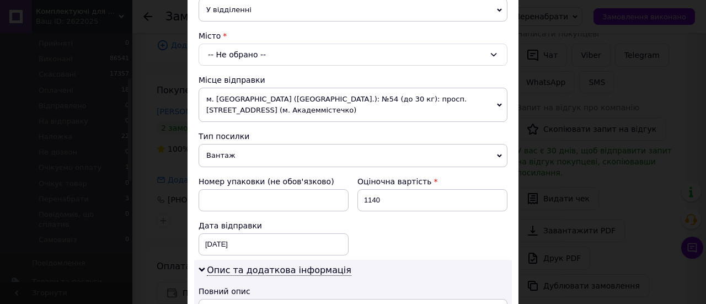
click at [278, 58] on div "-- Не обрано --" at bounding box center [353, 55] width 309 height 22
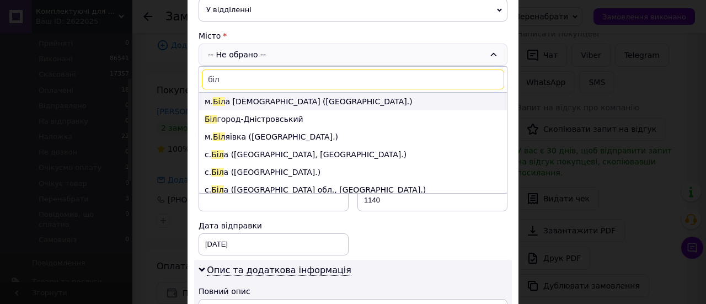
type input "біл"
click at [253, 98] on li "м. Біл а Церква (Київська обл.)" at bounding box center [353, 102] width 308 height 18
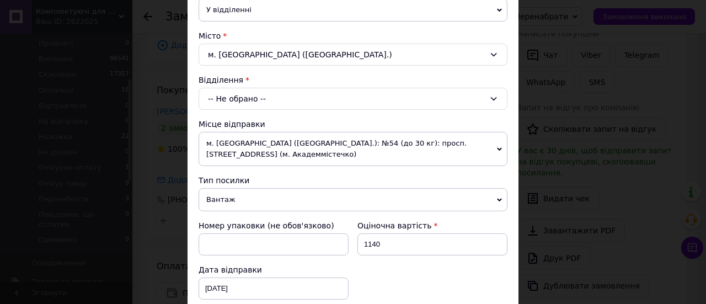
click at [251, 95] on div "-- Не обрано --" at bounding box center [353, 99] width 309 height 22
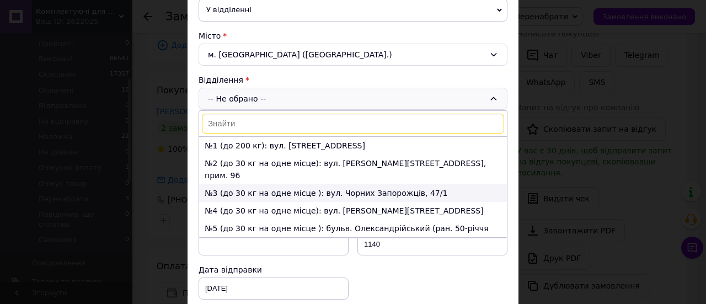
click at [247, 184] on li "№3 (до 30 кг на одне місце ): вул. Чорних Запорожців, 47/1" at bounding box center [353, 193] width 308 height 18
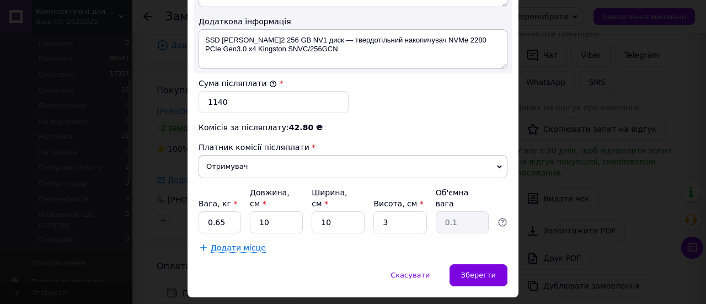
scroll to position [666, 0]
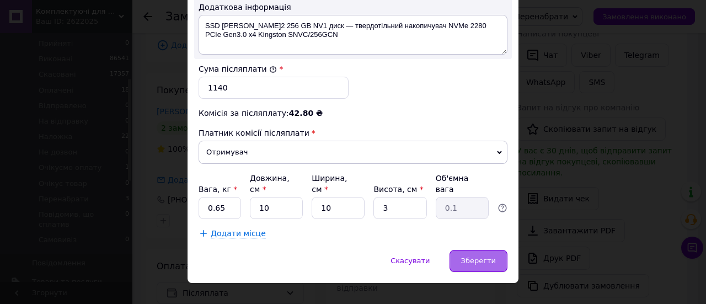
click at [462, 251] on div "Зберегти" at bounding box center [479, 261] width 58 height 22
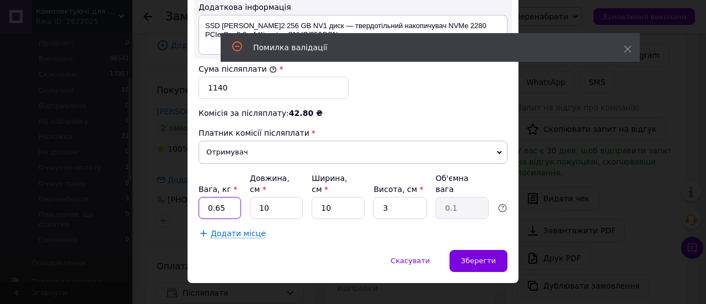
click at [223, 197] on input "0.65" at bounding box center [220, 208] width 42 height 22
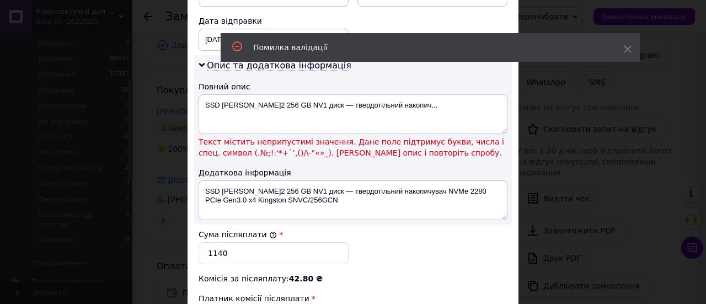
type input "0.5"
click at [441, 109] on textarea "SSD M.2 256 GB NV1 диск — твердотільний накопич..." at bounding box center [353, 114] width 309 height 40
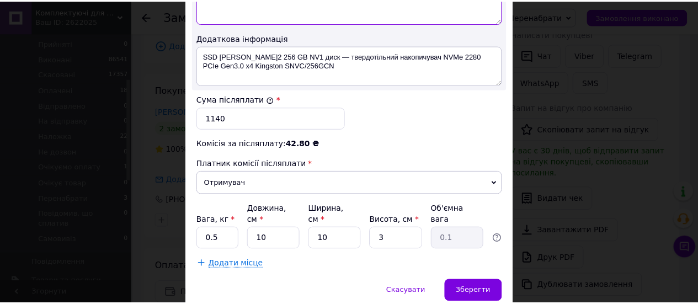
scroll to position [666, 0]
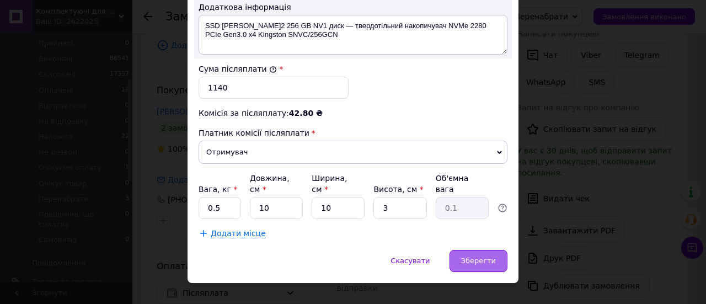
type textarea "SSD M.2 256 GB NV1 диск"
click at [470, 250] on div "Зберегти" at bounding box center [479, 261] width 58 height 22
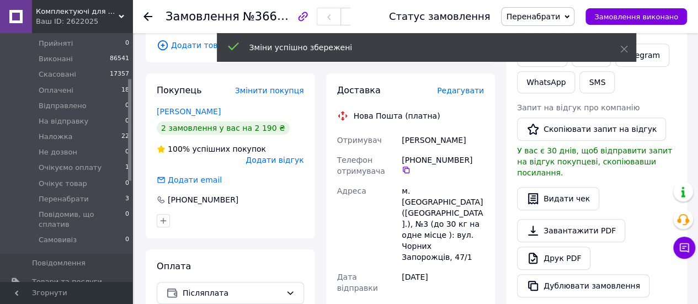
scroll to position [166, 0]
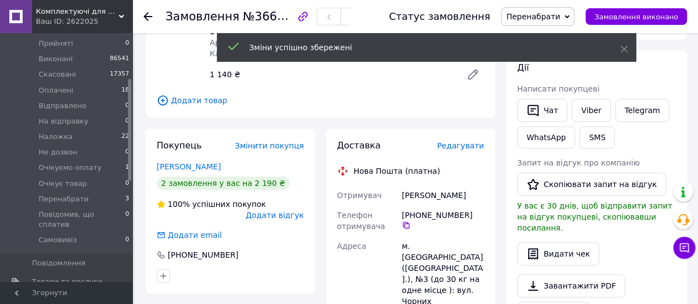
click at [560, 19] on span "Перенабрати" at bounding box center [533, 16] width 54 height 9
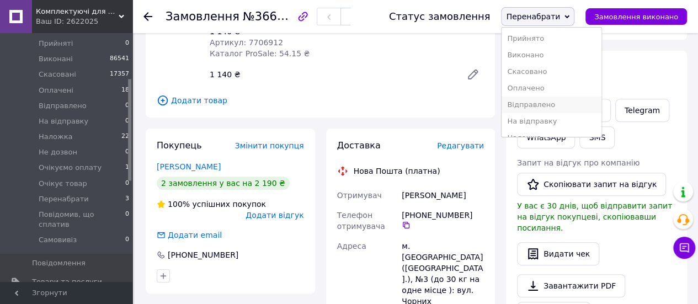
scroll to position [55, 0]
click at [537, 84] on li "Наложка" at bounding box center [551, 82] width 99 height 17
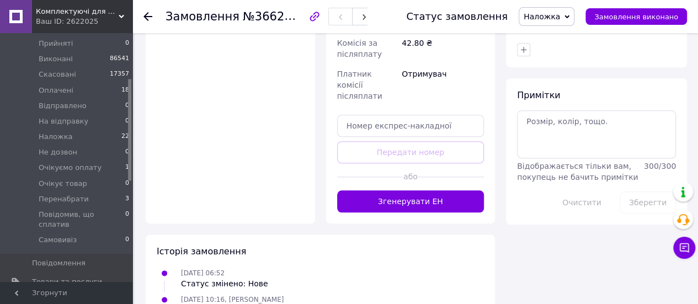
scroll to position [552, 0]
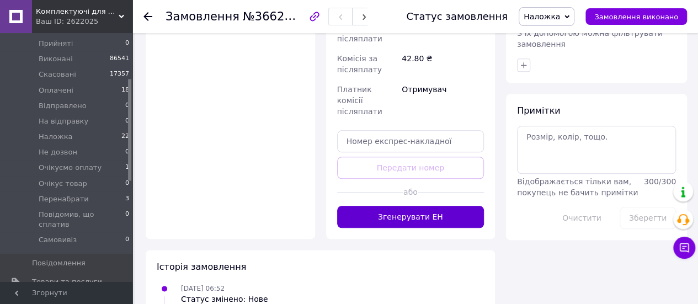
click at [397, 206] on button "Згенерувати ЕН" at bounding box center [410, 217] width 147 height 22
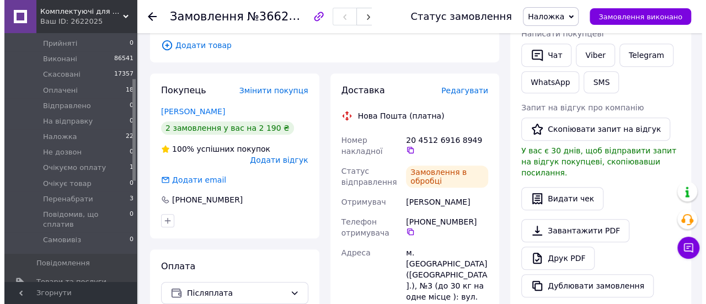
scroll to position [11, 0]
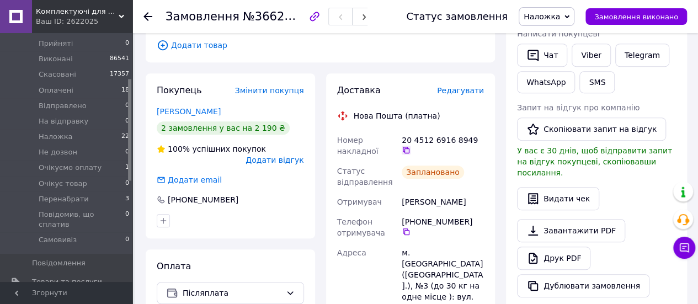
click at [409, 147] on icon at bounding box center [406, 150] width 7 height 7
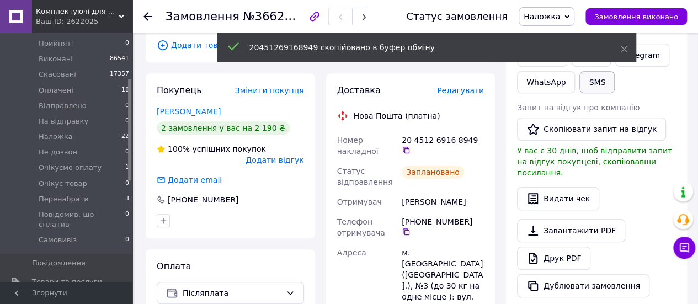
click at [584, 81] on button "SMS" at bounding box center [596, 82] width 35 height 22
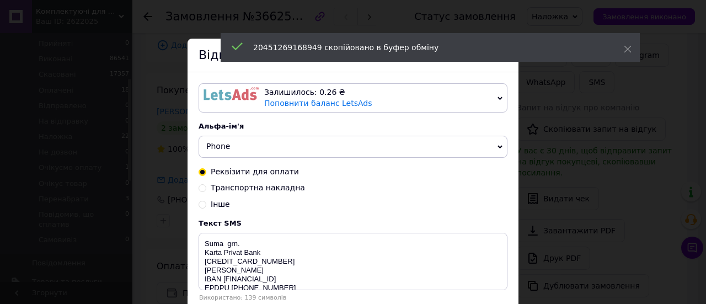
click at [200, 190] on input "Транспортна накладна" at bounding box center [203, 187] width 8 height 8
radio input "true"
radio input "false"
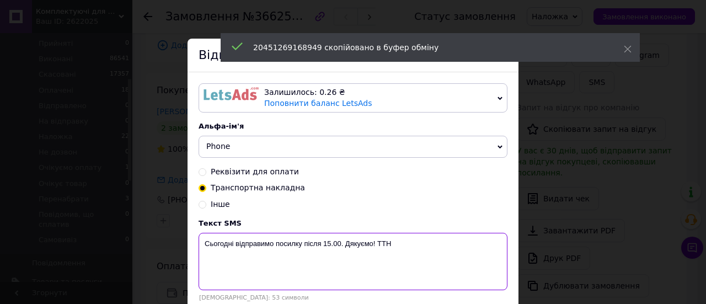
click at [445, 265] on textarea "Сьогодні відправимо посилку після 15.00. Дякуємо! ТТН" at bounding box center [353, 261] width 309 height 57
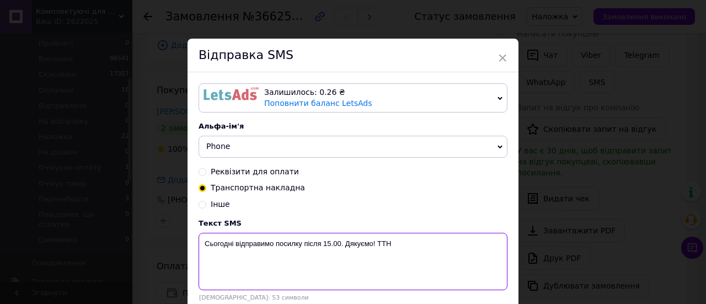
paste textarea "20451269168949"
click at [232, 246] on textarea "Сьогодні відправимо посилку після 15.00. Дякуємо! ТТН20451269168949" at bounding box center [353, 261] width 309 height 57
click at [323, 244] on textarea "Завтра відправимо посилку після 15.00. Дякуємо! ТТН20451269168949" at bounding box center [353, 261] width 309 height 57
click at [320, 247] on textarea "Завтра відправимо посилку після 16.00. Дякуємо! ТТН20451269168949" at bounding box center [353, 261] width 309 height 57
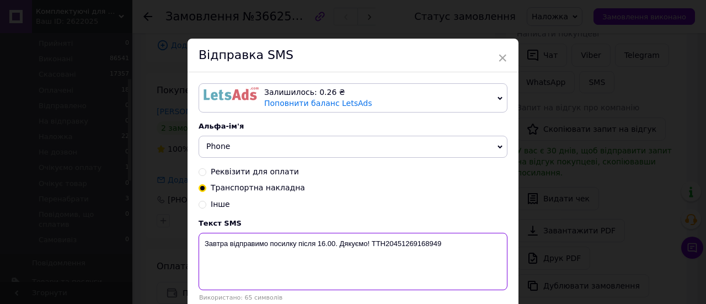
click at [320, 247] on textarea "Завтра відправимо посилку після 16.00. Дякуємо! ТТН20451269168949" at bounding box center [353, 261] width 309 height 57
type textarea "Завтра відправимо посилку після 16.00. Дякуємо! ТТН20451269168949"
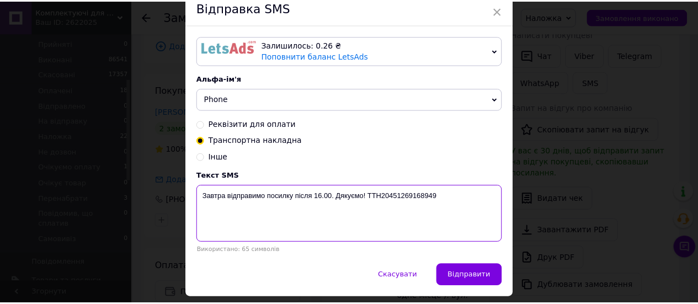
scroll to position [81, 0]
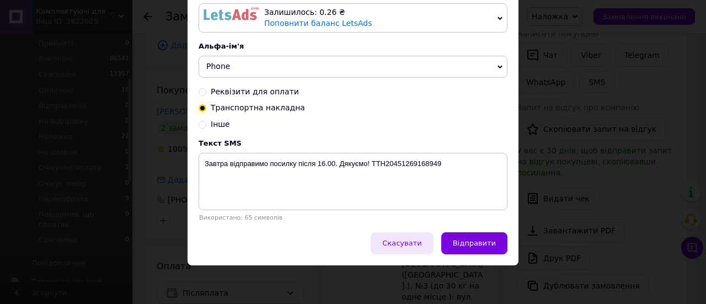
click at [405, 241] on span "Скасувати" at bounding box center [401, 243] width 39 height 8
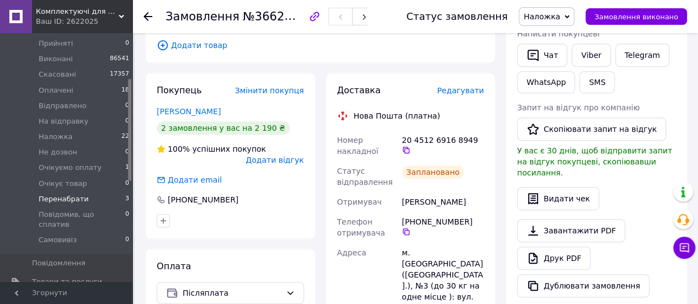
click at [62, 194] on span "Перенабрати" at bounding box center [64, 199] width 50 height 10
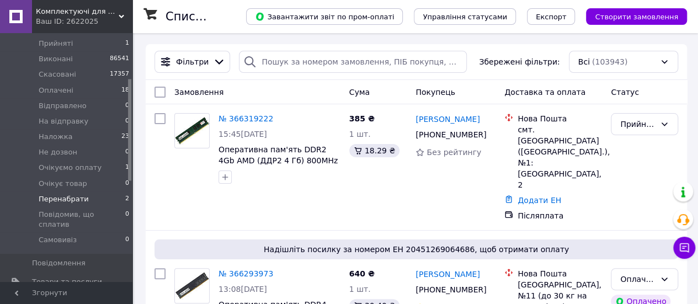
click at [91, 191] on li "Перенабрати 2" at bounding box center [68, 198] width 136 height 15
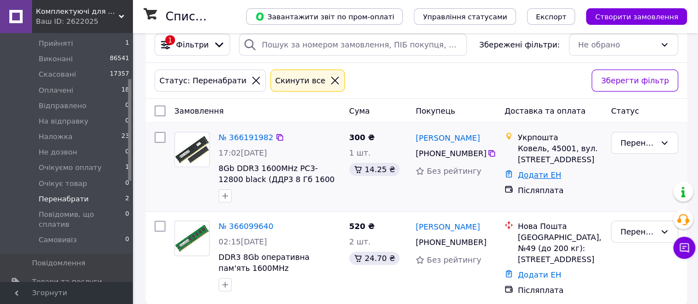
scroll to position [24, 0]
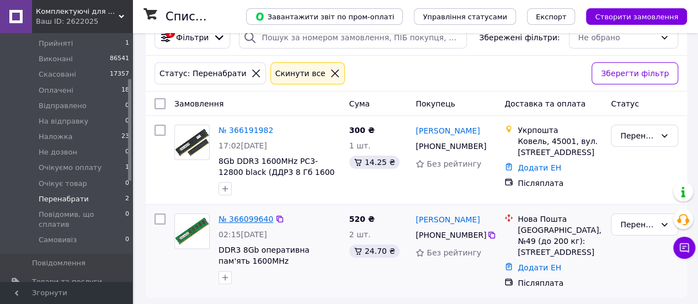
click at [242, 216] on link "№ 366099640" at bounding box center [246, 219] width 55 height 9
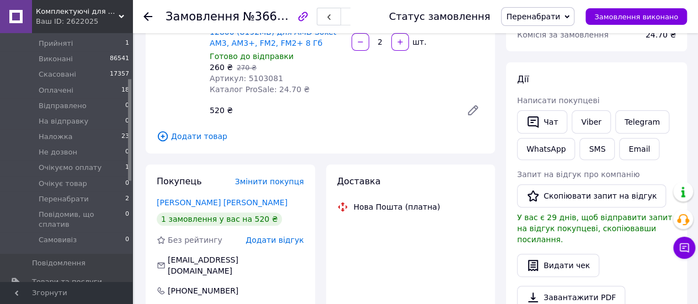
scroll to position [135, 0]
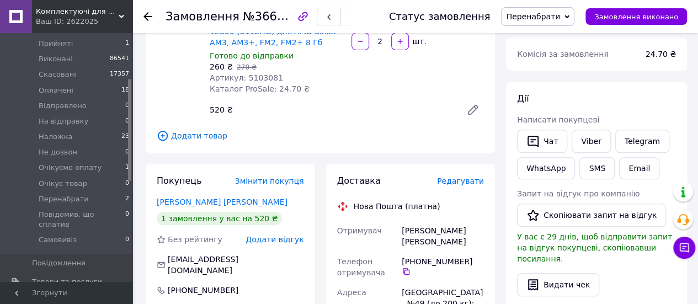
click at [159, 135] on icon at bounding box center [163, 136] width 12 height 12
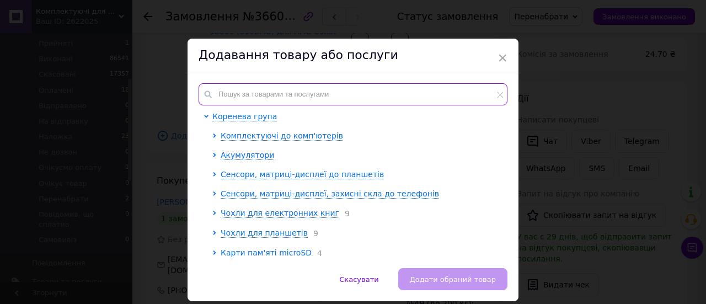
paste input "7701207"
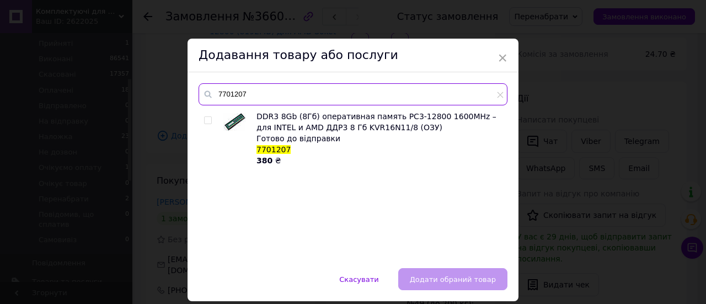
type input "7701207"
click at [204, 117] on input "checkbox" at bounding box center [207, 120] width 7 height 7
checkbox input "true"
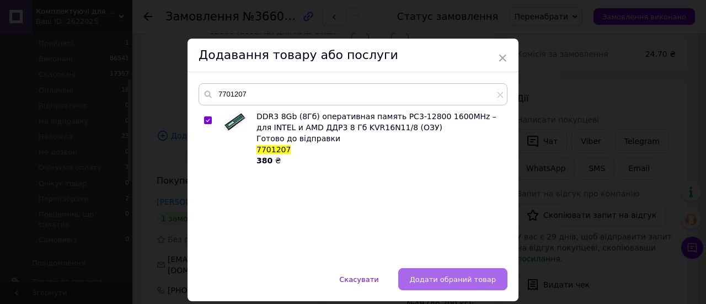
click at [460, 281] on span "Додати обраний товар" at bounding box center [453, 279] width 86 height 8
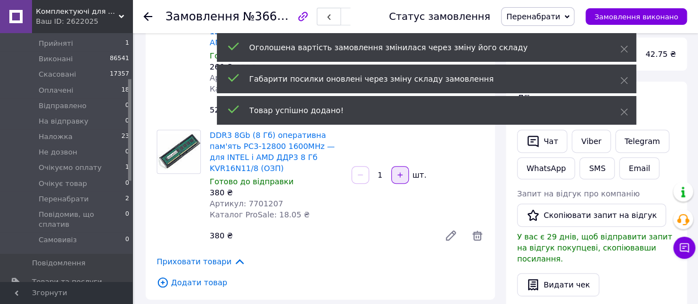
click at [402, 174] on button "button" at bounding box center [400, 175] width 18 height 18
type input "2"
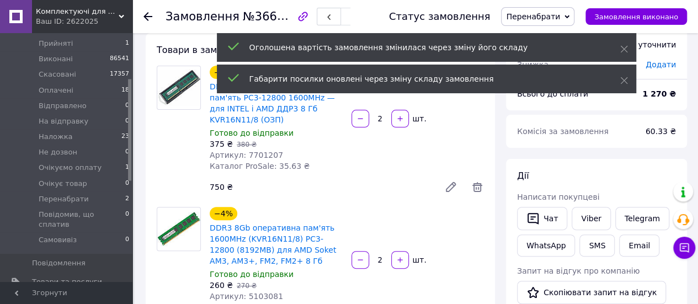
scroll to position [110, 0]
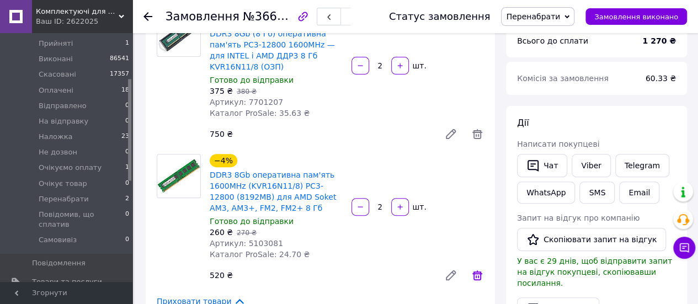
click at [475, 271] on icon at bounding box center [477, 275] width 13 height 13
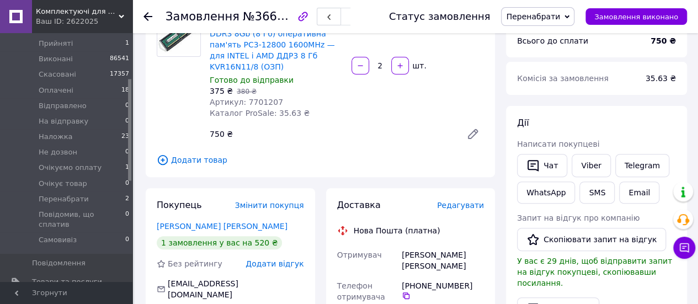
click at [530, 14] on span "Перенабрати" at bounding box center [533, 16] width 54 height 9
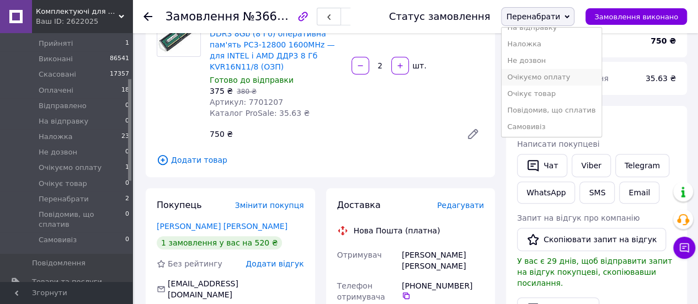
scroll to position [94, 0]
drag, startPoint x: 542, startPoint y: 47, endPoint x: 534, endPoint y: 60, distance: 15.3
click at [542, 47] on li "Наложка" at bounding box center [551, 43] width 99 height 17
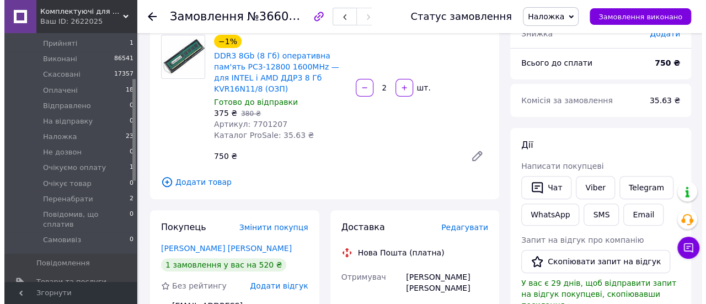
scroll to position [166, 0]
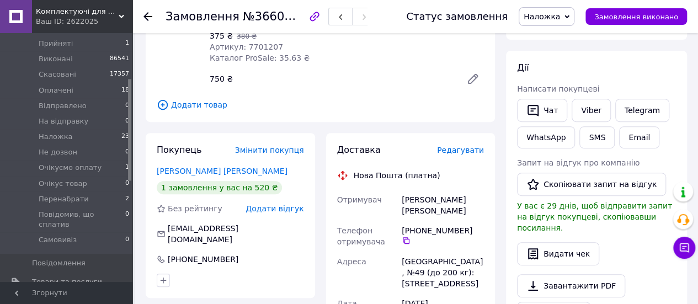
click at [449, 146] on span "Редагувати" at bounding box center [460, 150] width 47 height 9
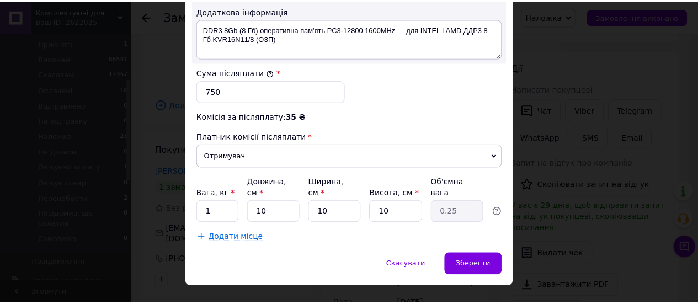
scroll to position [666, 0]
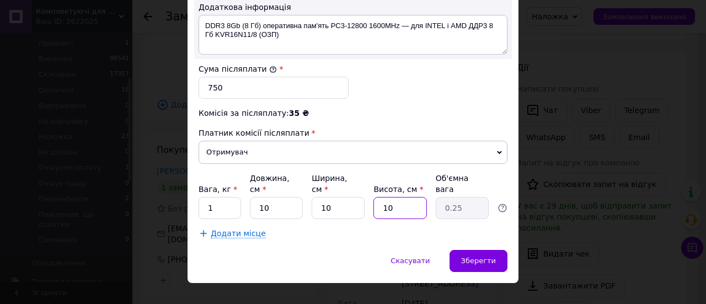
click at [388, 197] on input "10" at bounding box center [400, 208] width 53 height 22
type input "2"
type input "0.1"
type input "2"
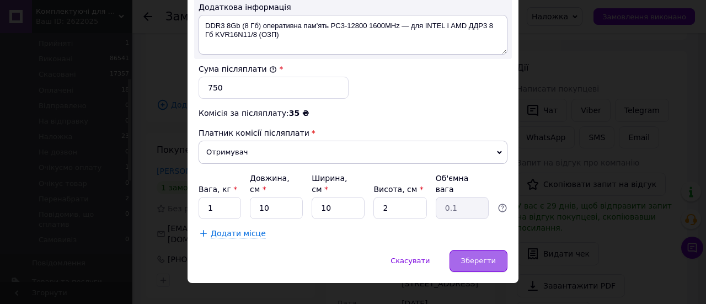
click at [455, 250] on div "Зберегти" at bounding box center [479, 261] width 58 height 22
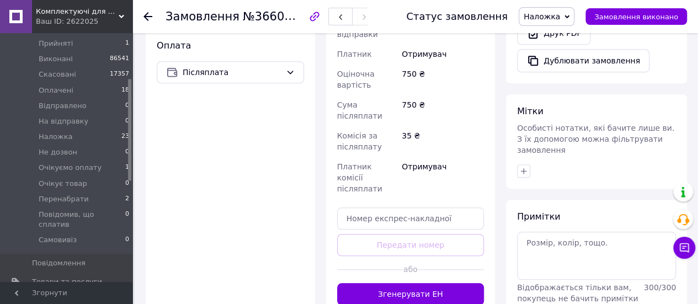
scroll to position [497, 0]
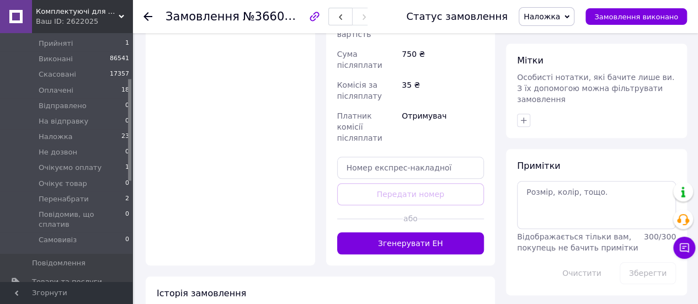
click at [404, 199] on div "Доставка Редагувати Нова Пошта (платна) Отримувач Мизинский Никита Телефон отри…" at bounding box center [410, 33] width 169 height 463
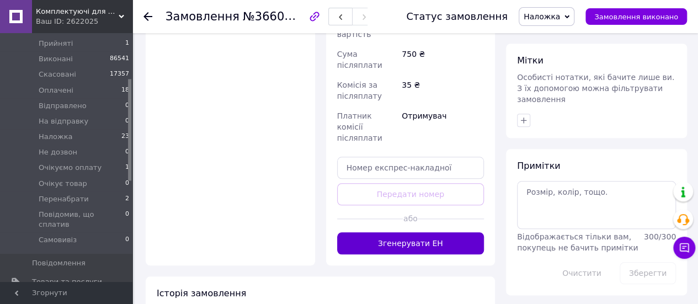
click at [397, 232] on button "Згенерувати ЕН" at bounding box center [410, 243] width 147 height 22
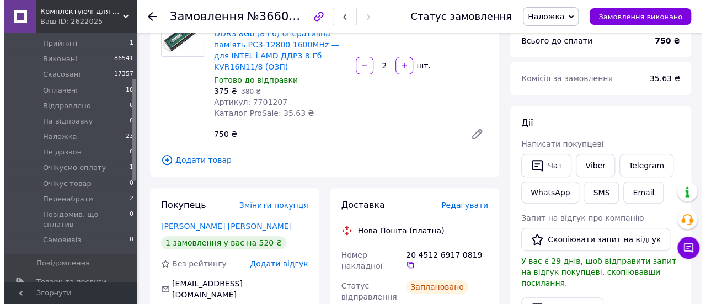
scroll to position [110, 0]
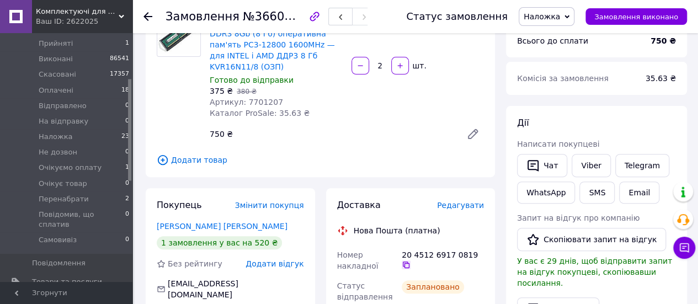
click at [411, 260] on icon at bounding box center [406, 264] width 9 height 9
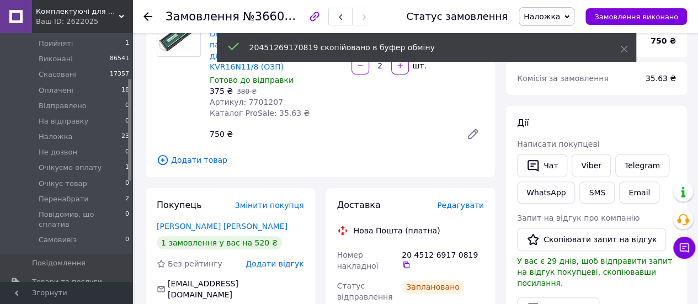
click at [595, 202] on div "SMS" at bounding box center [597, 192] width 40 height 26
click at [591, 193] on button "SMS" at bounding box center [596, 193] width 35 height 22
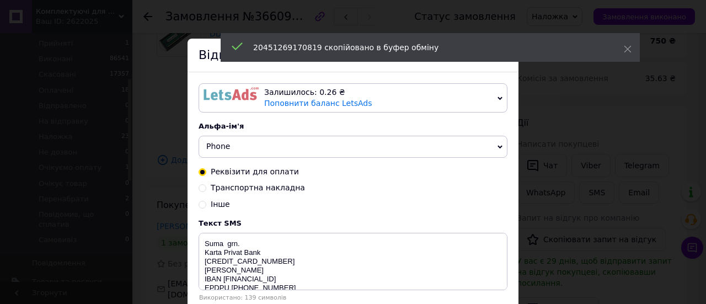
click at [201, 190] on input "Транспортна накладна" at bounding box center [203, 187] width 8 height 8
radio input "true"
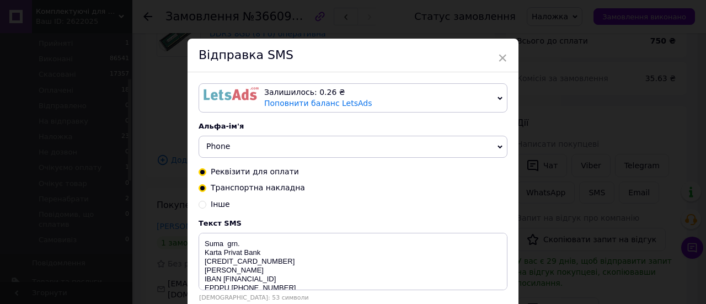
radio input "false"
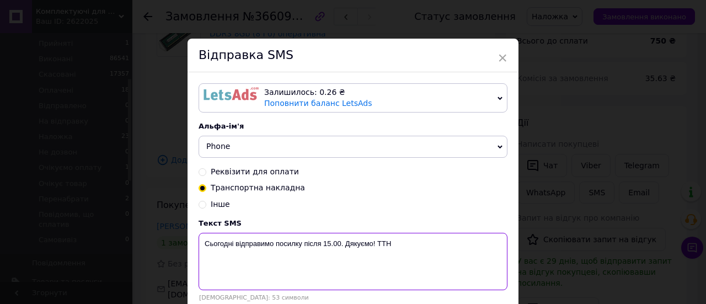
click at [404, 251] on textarea "Сьогодні відправимо посилку після 15.00. Дякуємо! ТТН" at bounding box center [353, 261] width 309 height 57
paste textarea "20451269170819"
click at [330, 239] on textarea "Сьогодні відправимо посилку після 15.00. Дякуємо! ТТН20451269170819" at bounding box center [353, 261] width 309 height 57
click at [233, 244] on textarea "Сьогодні відправимо посилку після 16.00. Дякуємо! ТТН20451269170819" at bounding box center [353, 261] width 309 height 57
click at [292, 267] on textarea "Завтра відправимо посилку після 16.00. Дякуємо! ТТН20451269170819" at bounding box center [353, 261] width 309 height 57
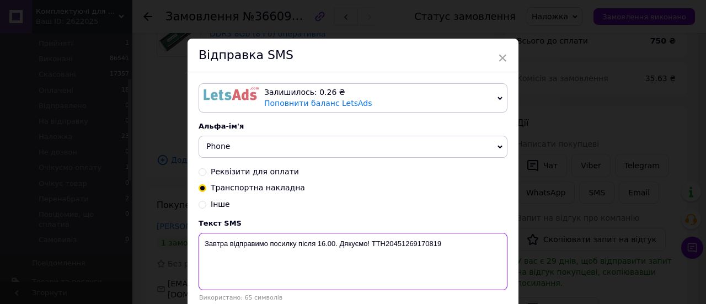
click at [292, 267] on textarea "Завтра відправимо посилку після 16.00. Дякуємо! ТТН20451269170819" at bounding box center [353, 261] width 309 height 57
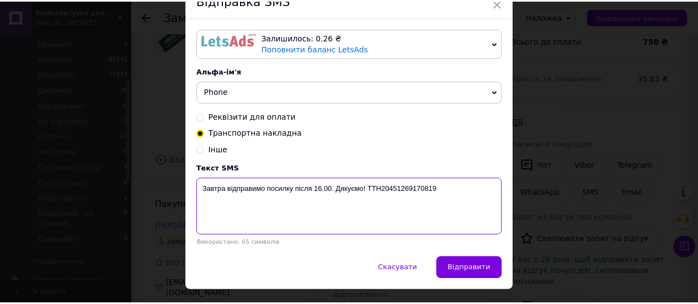
scroll to position [81, 0]
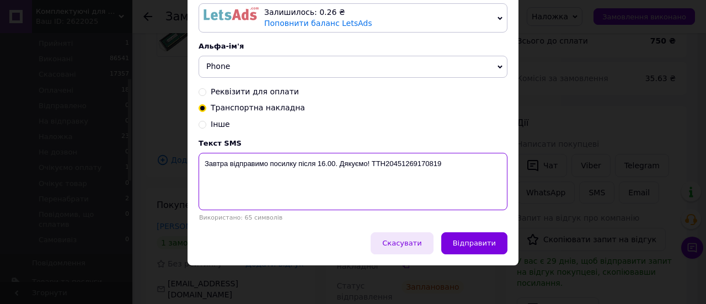
type textarea "Завтра відправимо посилку після 16.00. Дякуємо! ТТН20451269170819"
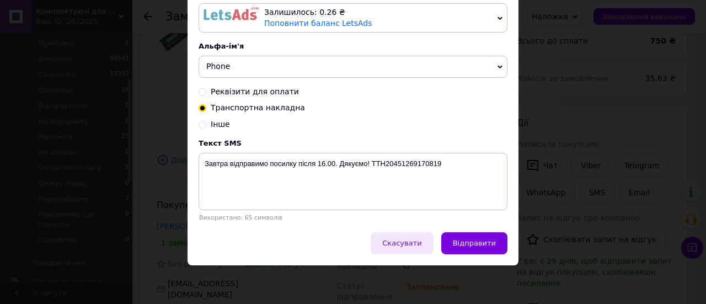
click at [416, 241] on span "Скасувати" at bounding box center [401, 243] width 39 height 8
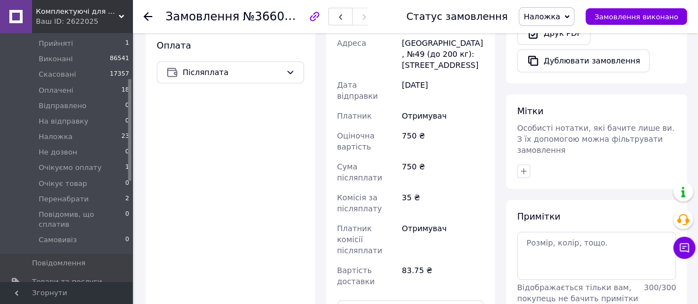
scroll to position [320, 0]
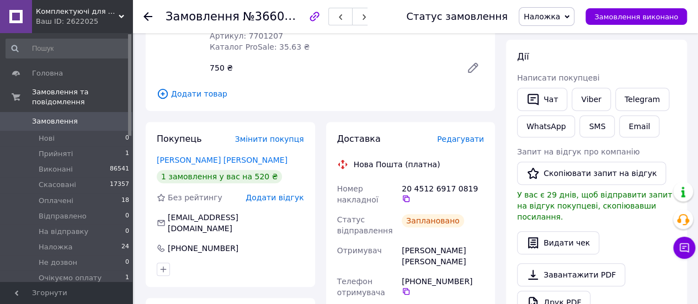
scroll to position [34, 0]
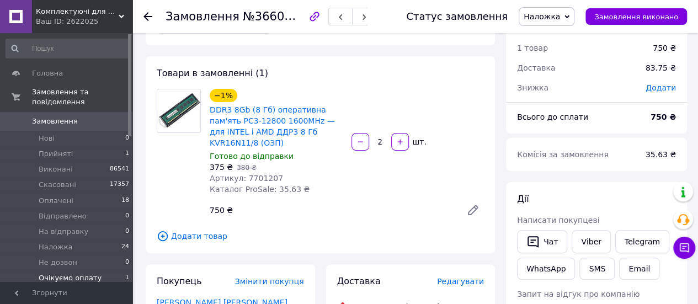
click at [70, 273] on span "Очікуємо оплату" at bounding box center [70, 278] width 63 height 10
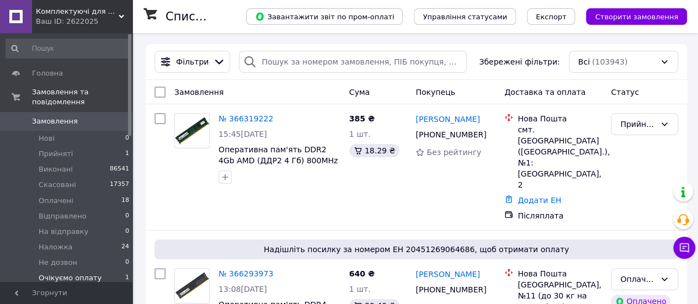
click at [67, 273] on span "Очікуємо оплату" at bounding box center [70, 278] width 63 height 10
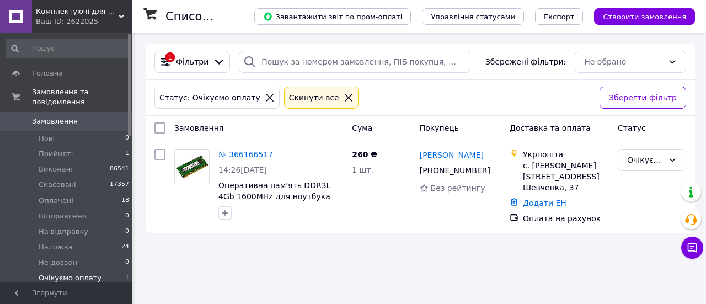
click at [344, 99] on icon at bounding box center [349, 98] width 10 height 10
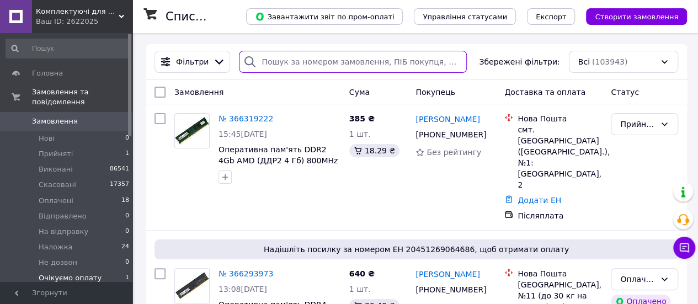
paste input "38 (063) 327-50-71"
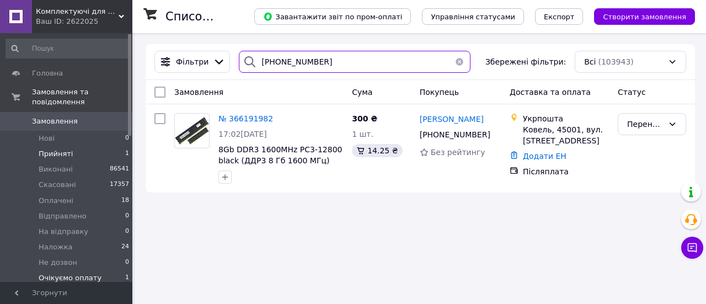
type input "38 (063) 327-50-71"
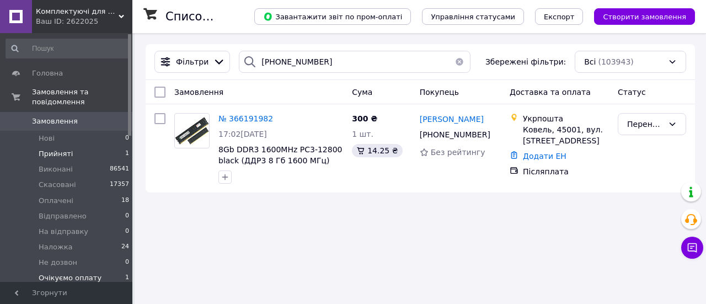
click at [58, 149] on span "Прийняті" at bounding box center [56, 154] width 34 height 10
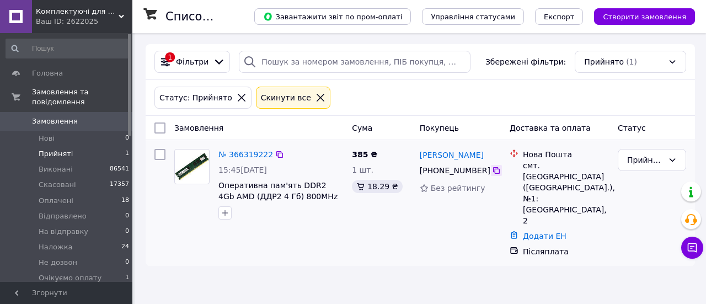
click at [492, 172] on icon at bounding box center [496, 170] width 9 height 9
click at [232, 155] on link "№ 366319222" at bounding box center [246, 154] width 55 height 9
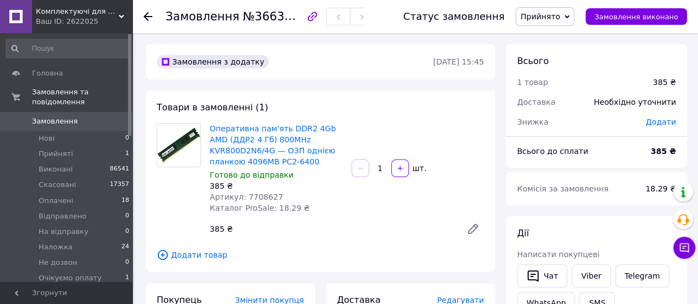
click at [246, 23] on span "№366319222" at bounding box center [282, 16] width 78 height 14
copy h1 "Замовлення №366319222"
click at [285, 161] on span "Оперативна пам'ять DDR2 4Gb AMD (ДДР2 4 Гб) 800MHz KVR800D2N6/4G — ОЗП однією п…" at bounding box center [276, 145] width 133 height 44
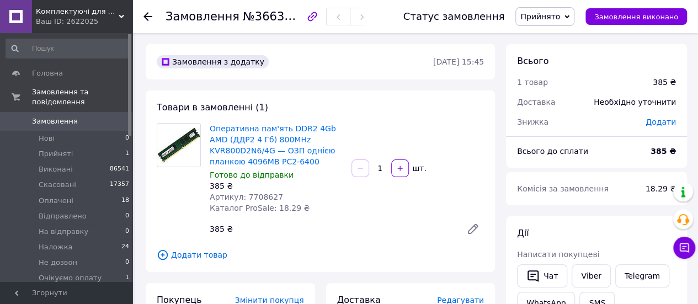
click at [284, 161] on span "Оперативна пам'ять DDR2 4Gb AMD (ДДР2 4 Гб) 800MHz KVR800D2N6/4G — ОЗП однією п…" at bounding box center [276, 145] width 133 height 44
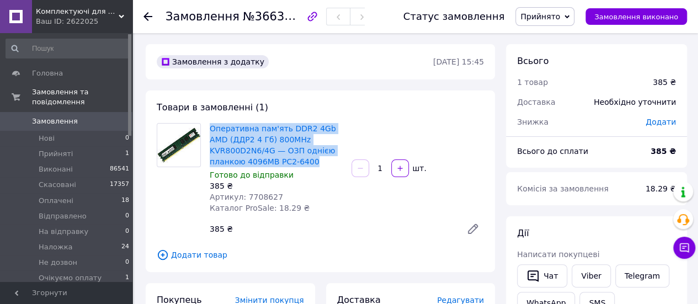
click at [284, 161] on span "Оперативна пам'ять DDR2 4Gb AMD (ДДР2 4 Гб) 800MHz KVR800D2N6/4G — ОЗП однією п…" at bounding box center [276, 145] width 133 height 44
copy link "Оперативна пам'ять DDR2 4Gb AMD (ДДР2 4 Гб) 800MHz KVR800D2N6/4G — ОЗП однією п…"
click at [556, 19] on span "Прийнято" at bounding box center [540, 16] width 40 height 9
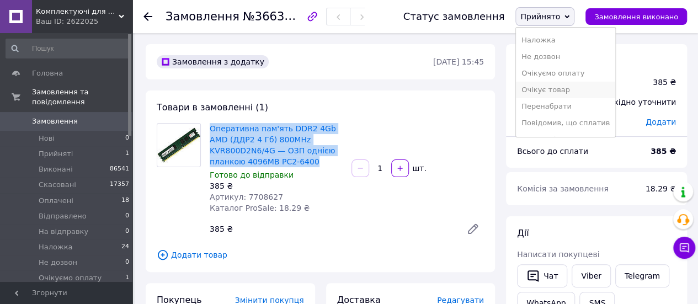
scroll to position [94, 0]
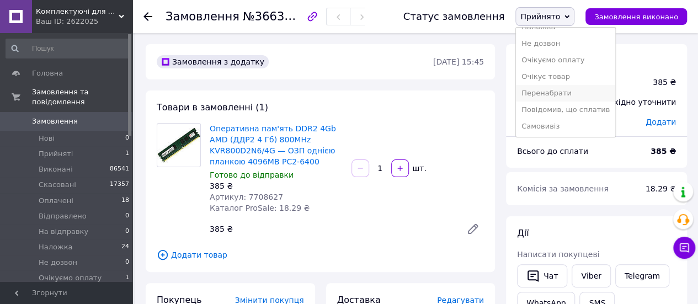
click at [553, 93] on li "Перенабрати" at bounding box center [565, 93] width 99 height 17
